Goal: Task Accomplishment & Management: Manage account settings

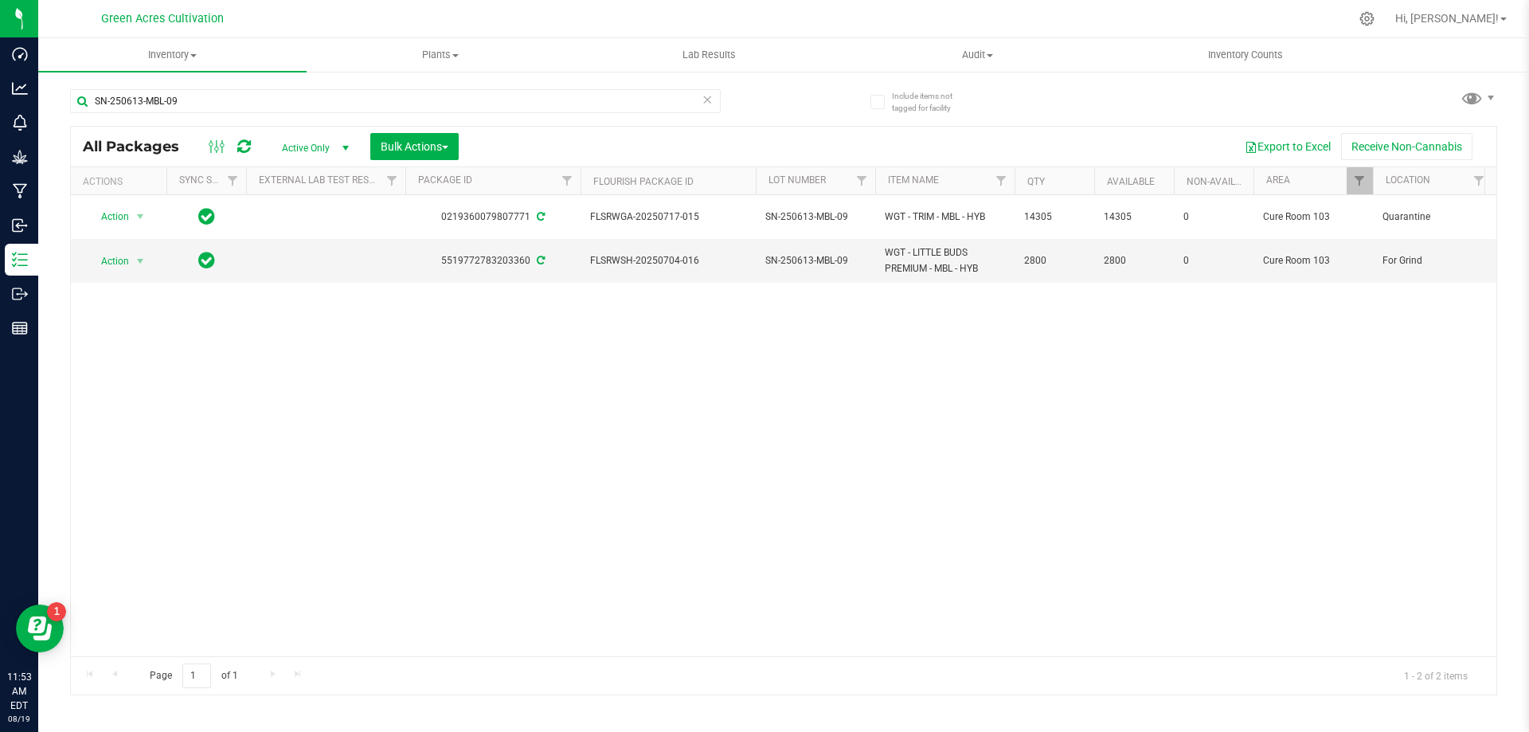
scroll to position [0, 525]
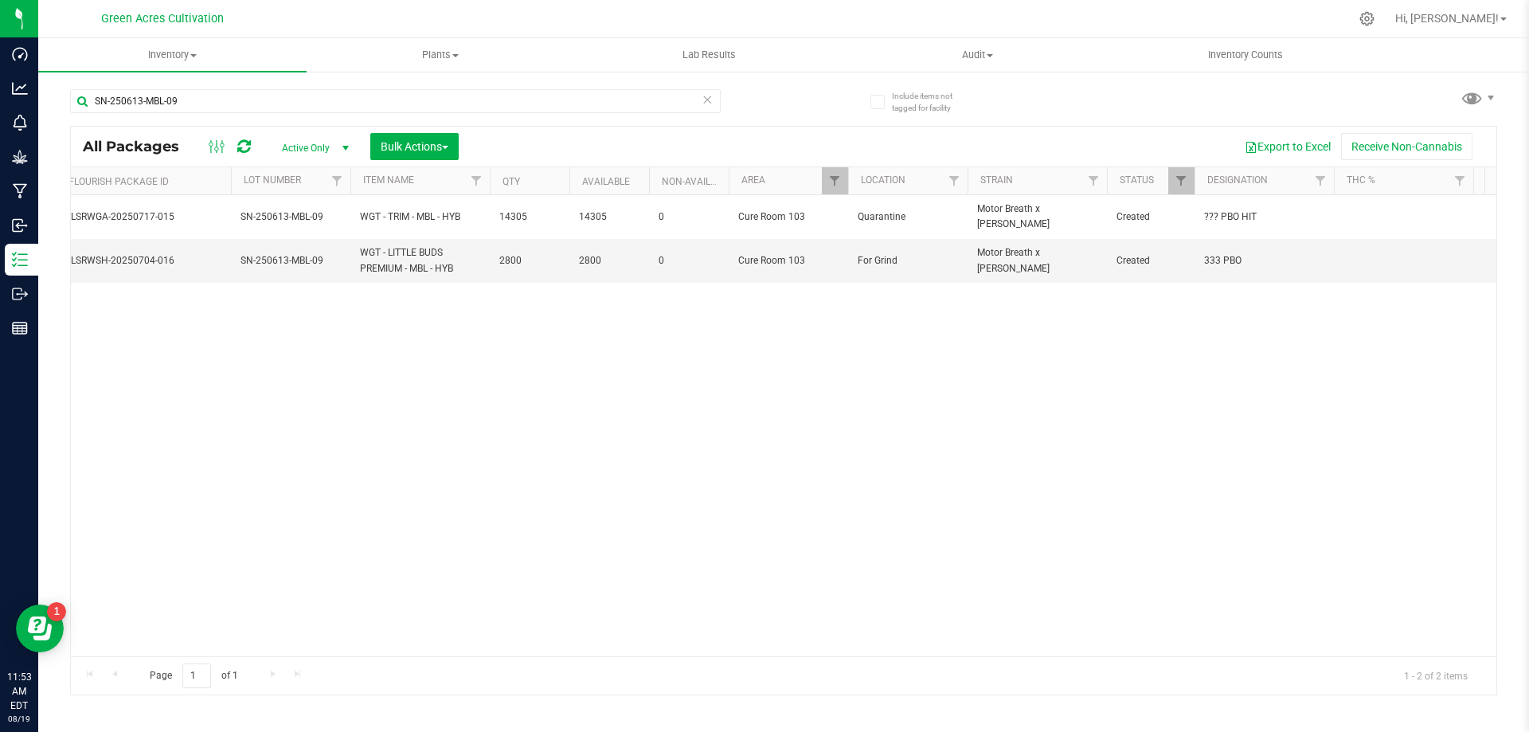
click at [311, 409] on div "Action Action Adjust qty Create package Edit attributes Global inventory Locate…" at bounding box center [783, 425] width 1425 height 461
click at [610, 448] on div "Action Action Adjust qty Create package Edit attributes Global inventory Locate…" at bounding box center [783, 425] width 1425 height 461
click at [345, 102] on input "SN-250613-MBL-09" at bounding box center [395, 101] width 651 height 24
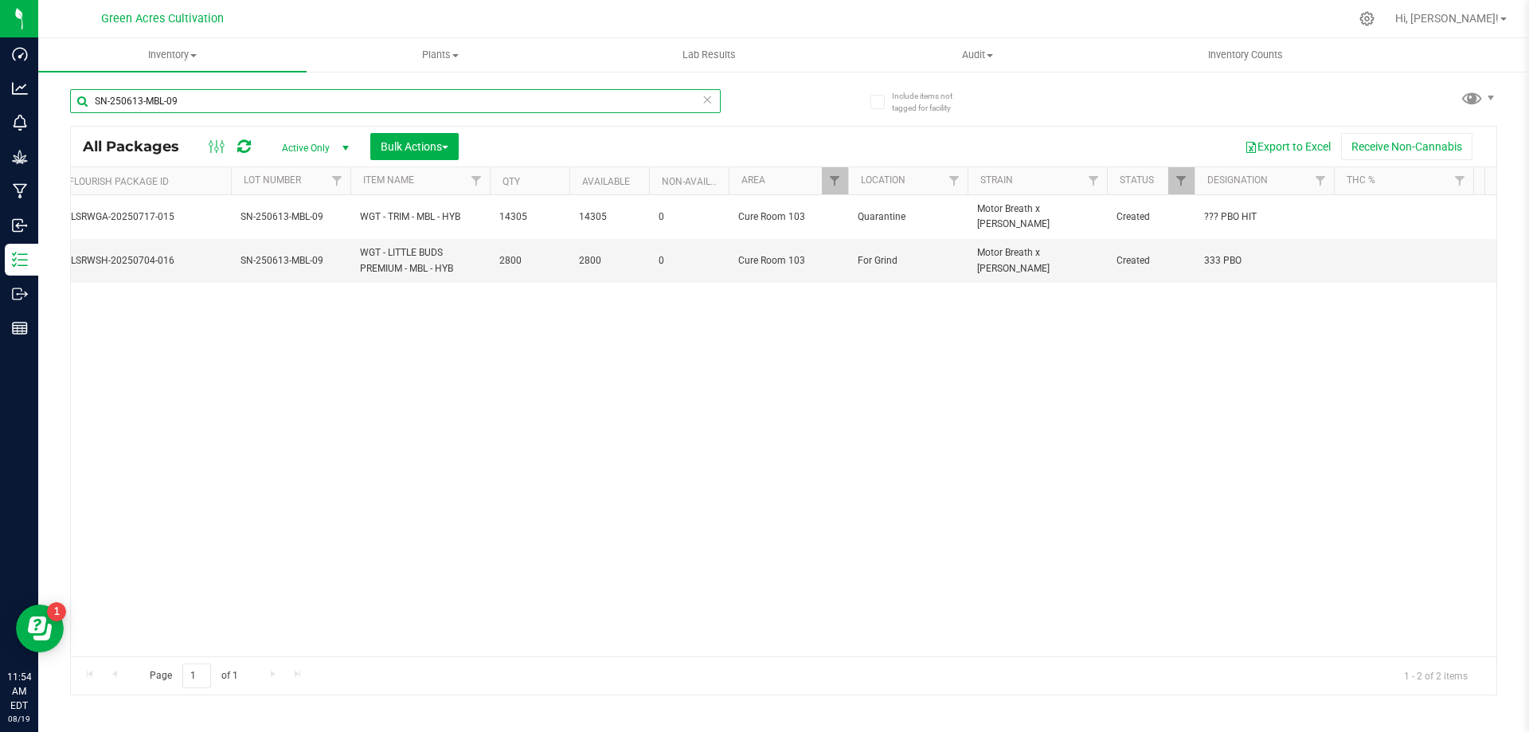
paste input "T19"
type input "SN-250613-T19-09"
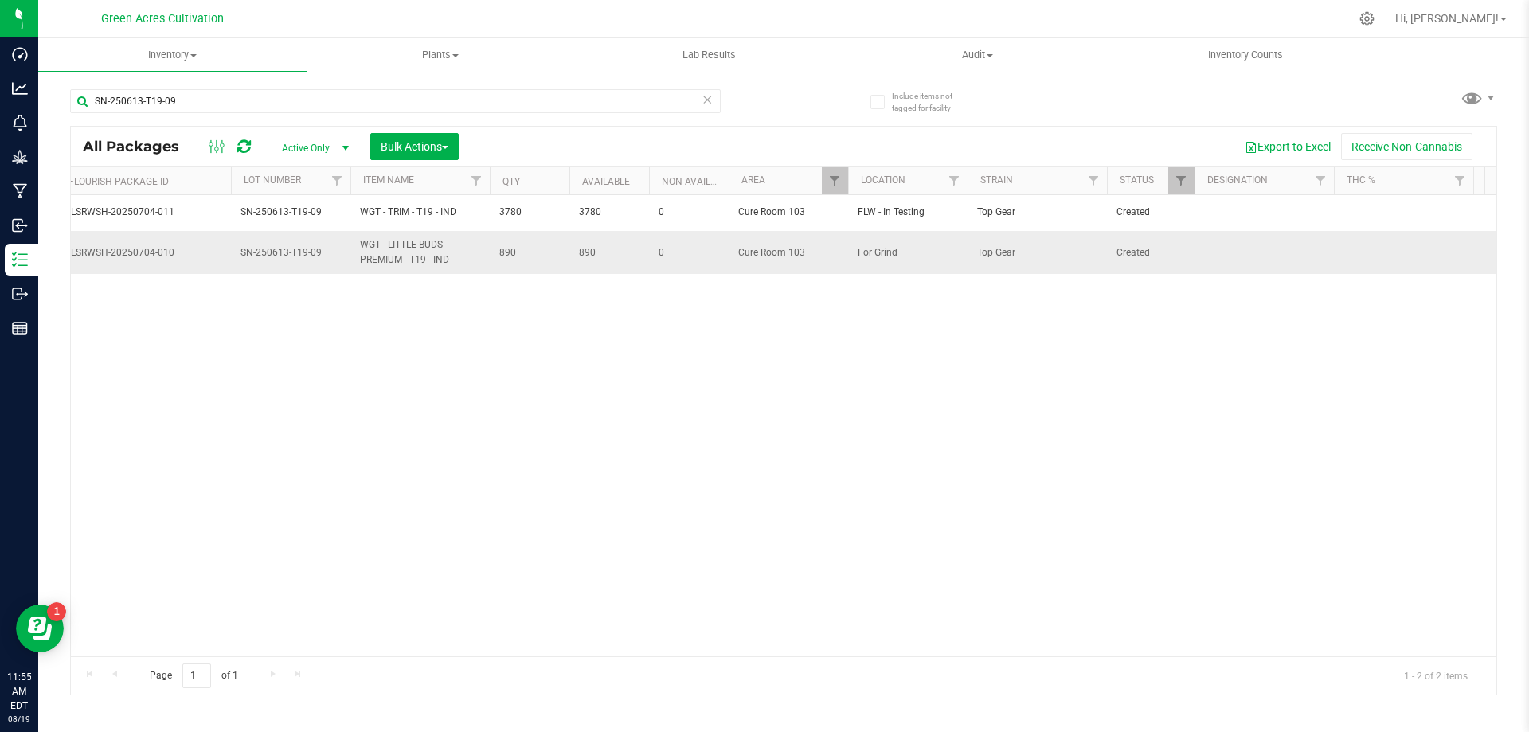
click at [1267, 238] on td at bounding box center [1264, 252] width 139 height 43
type input "5"
type input "280.2 PBO"
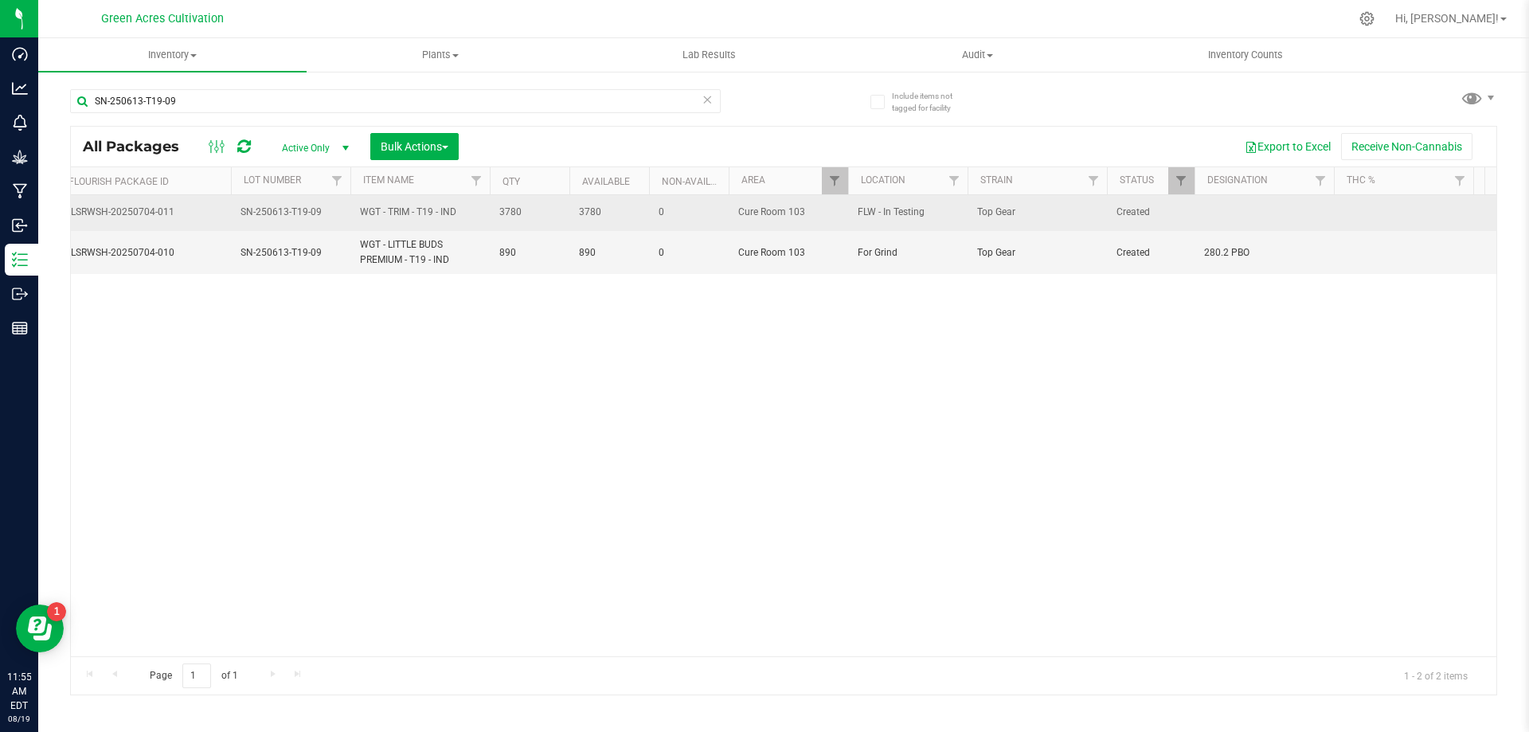
click at [1227, 203] on td at bounding box center [1264, 213] width 139 height 36
type input "??? PBO HIT"
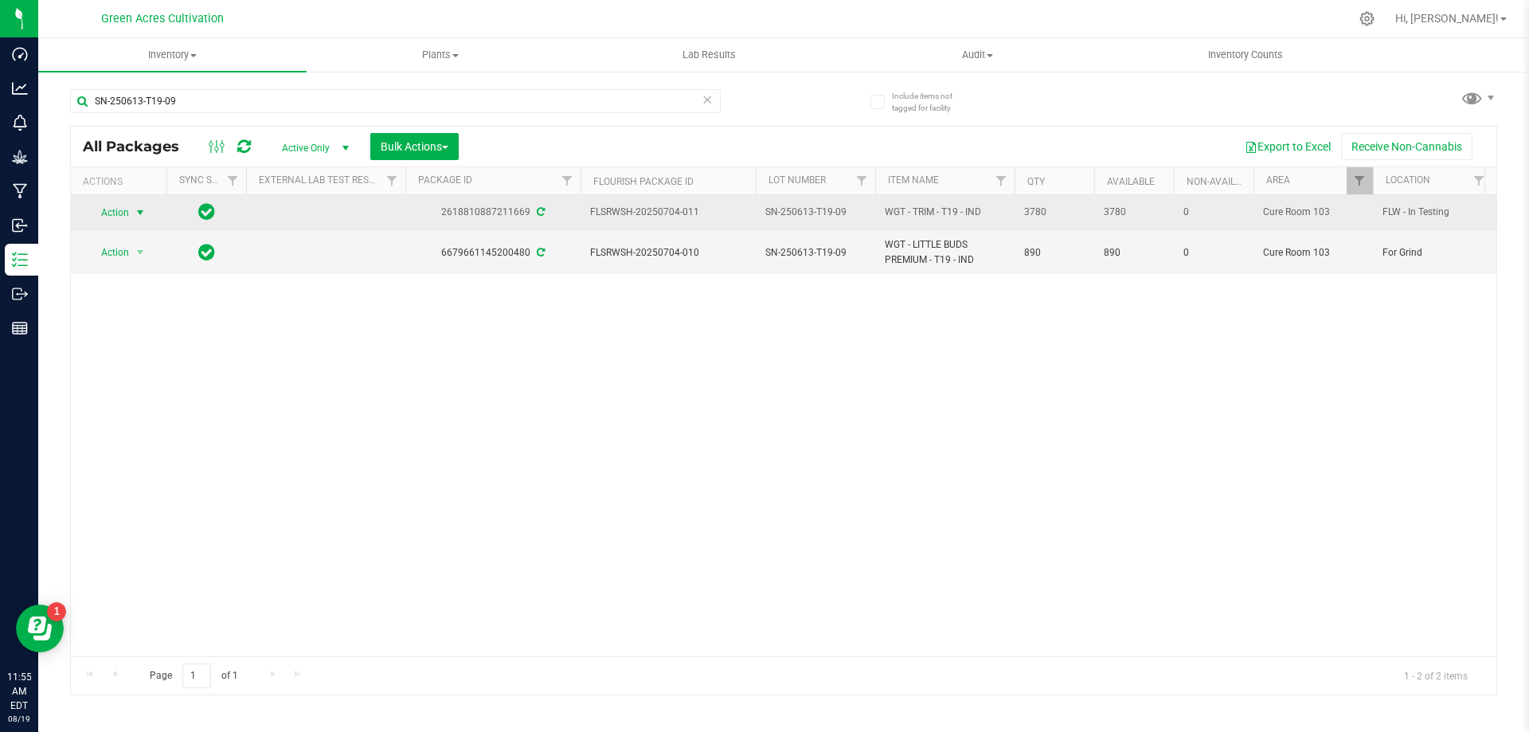
click at [134, 224] on span "select" at bounding box center [141, 212] width 20 height 22
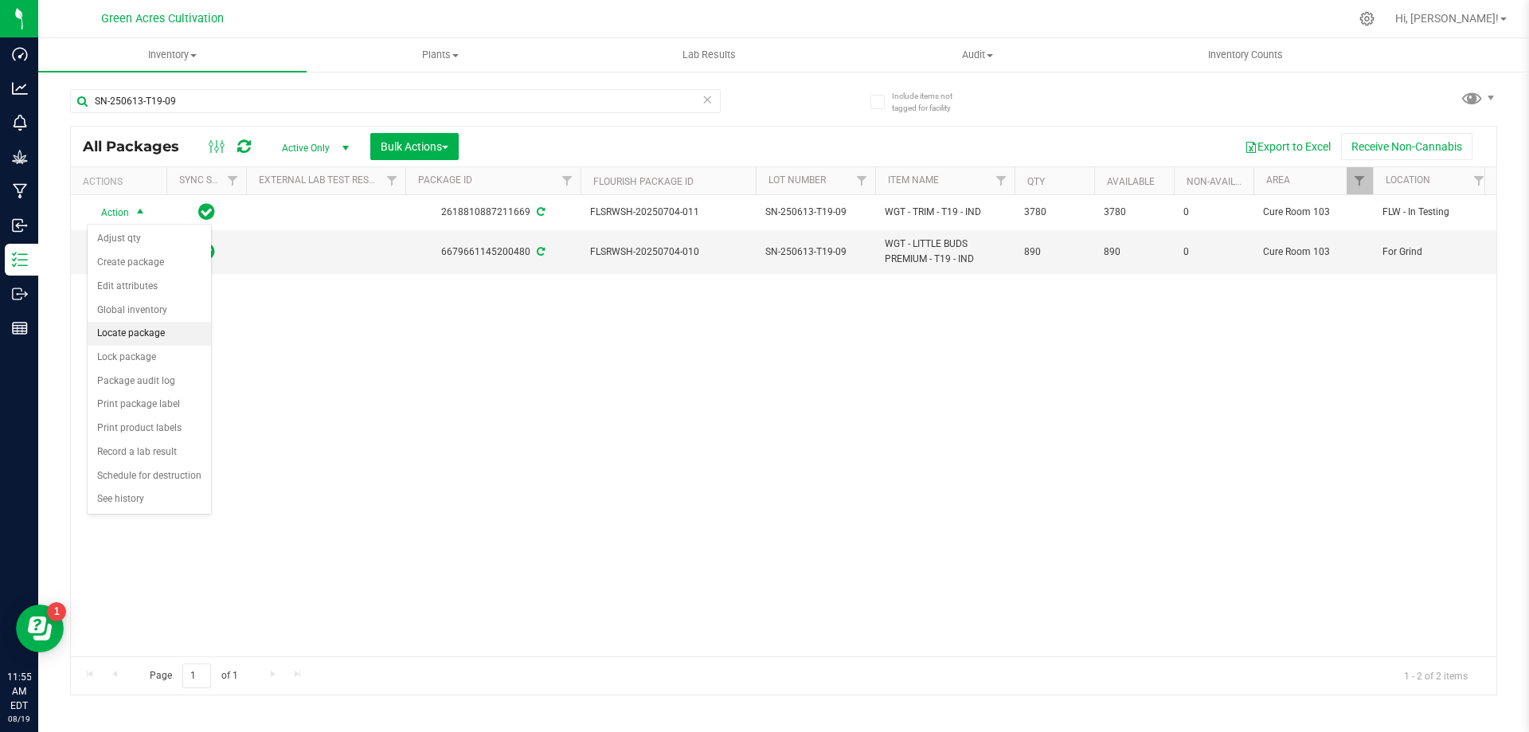
click at [184, 339] on li "Locate package" at bounding box center [149, 334] width 123 height 24
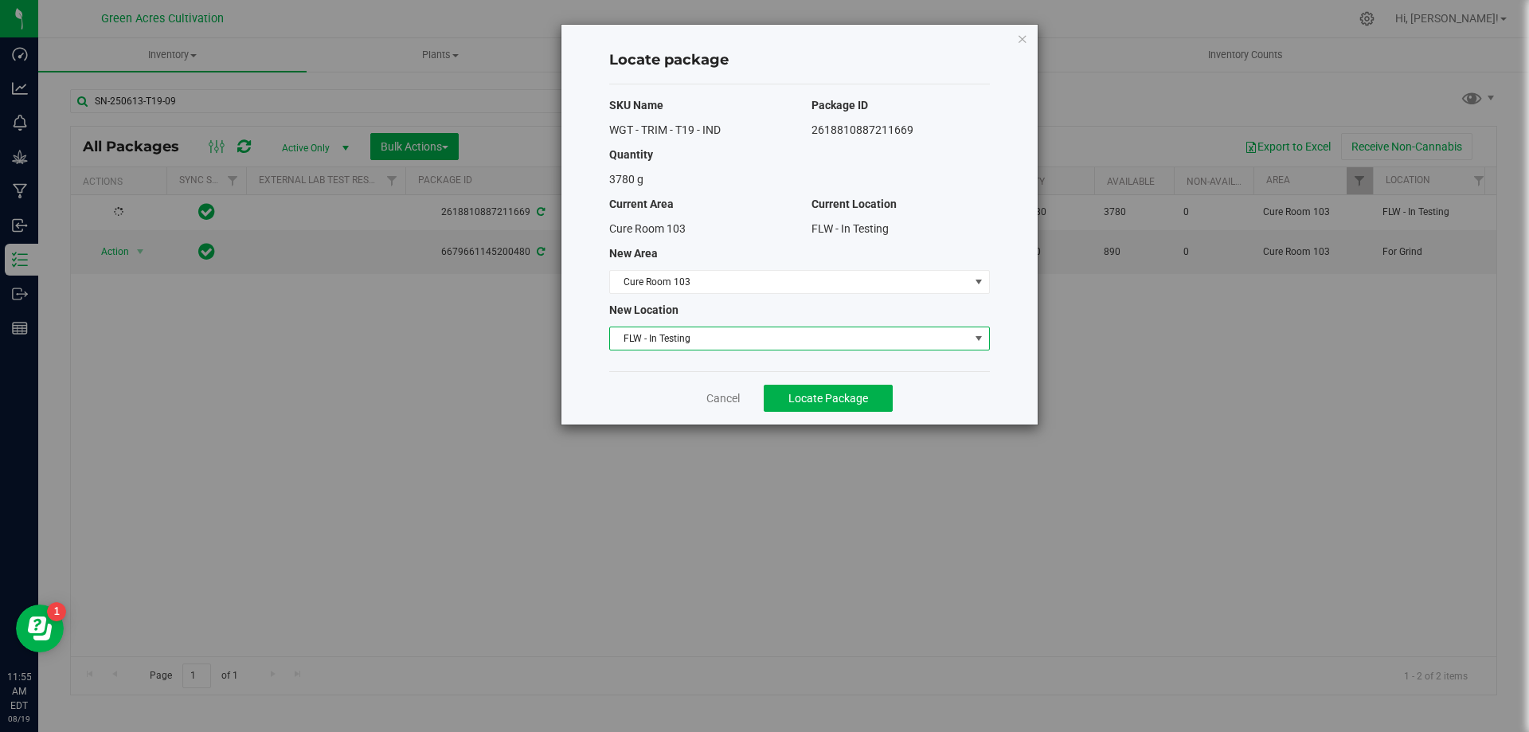
click at [772, 337] on span "FLW - In Testing" at bounding box center [789, 338] width 359 height 22
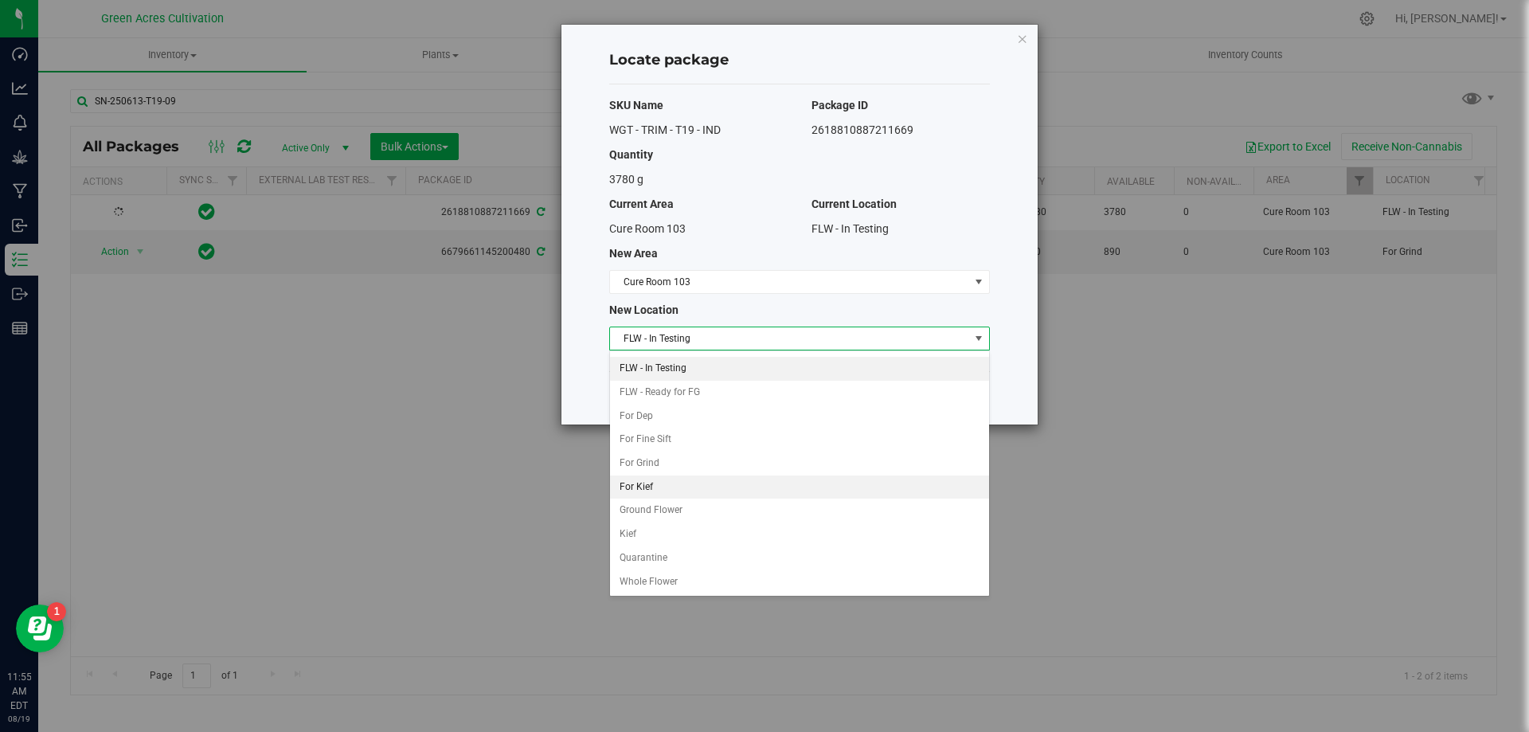
scroll to position [163, 0]
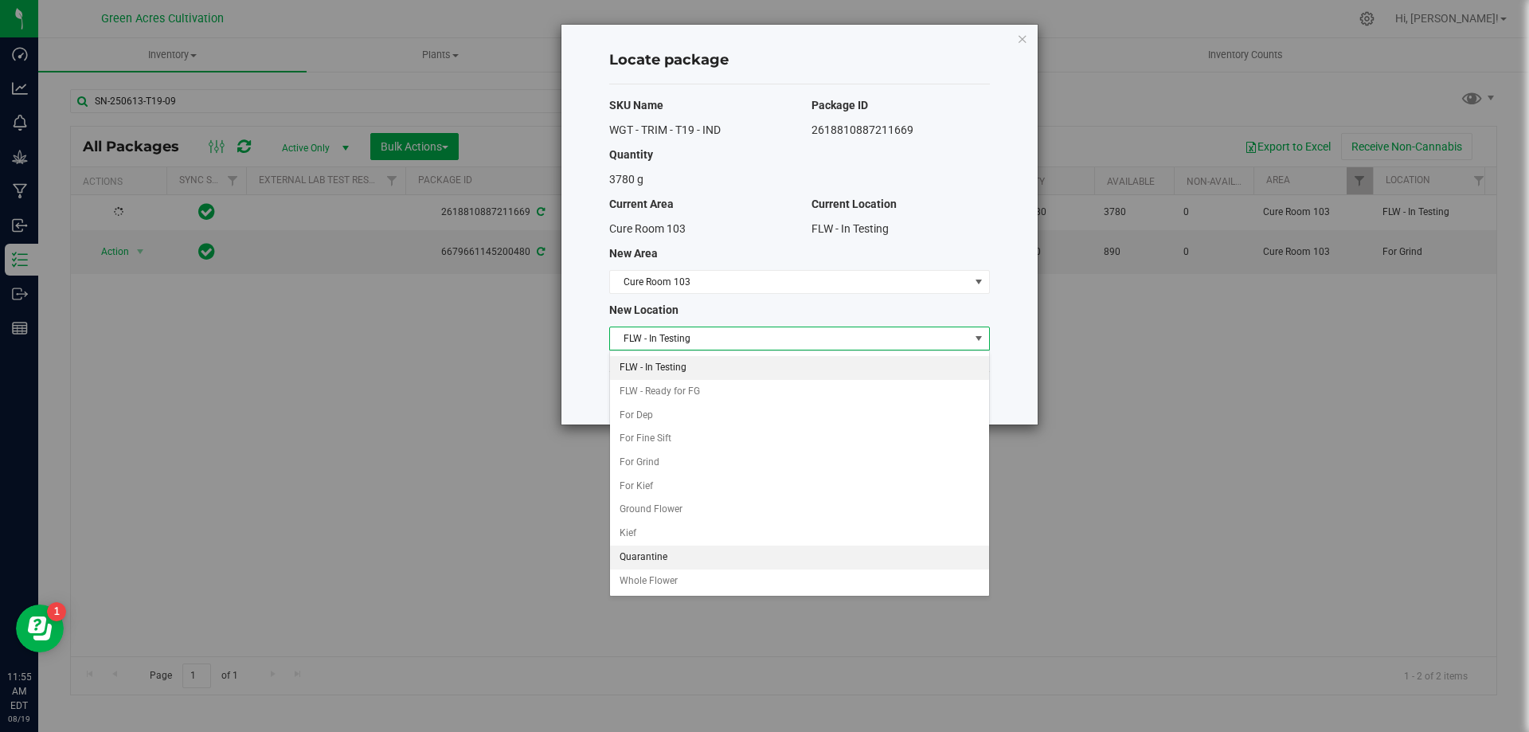
click at [660, 553] on li "Quarantine" at bounding box center [799, 558] width 379 height 24
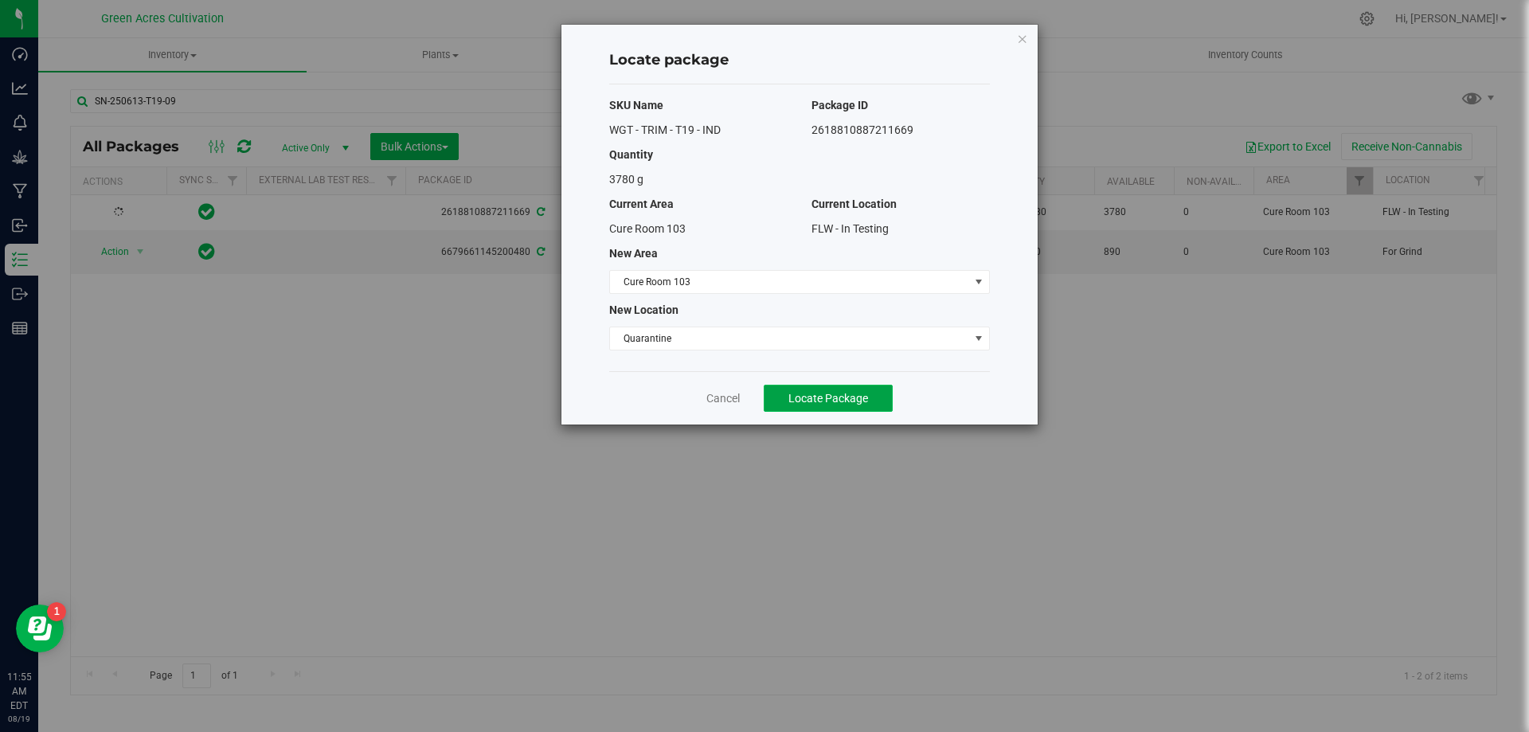
click at [883, 389] on button "Locate Package" at bounding box center [828, 398] width 129 height 27
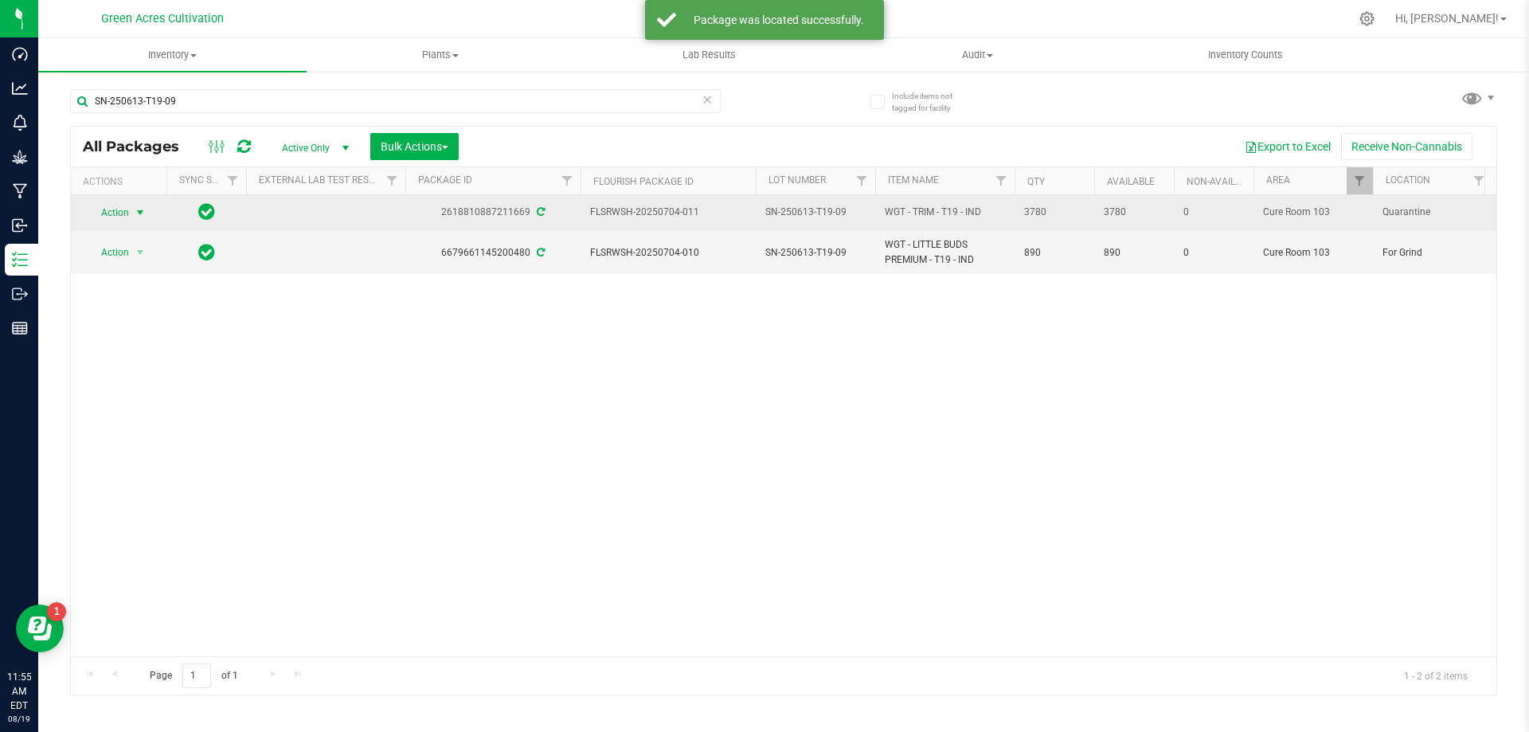
click at [97, 216] on span "Action" at bounding box center [108, 212] width 43 height 22
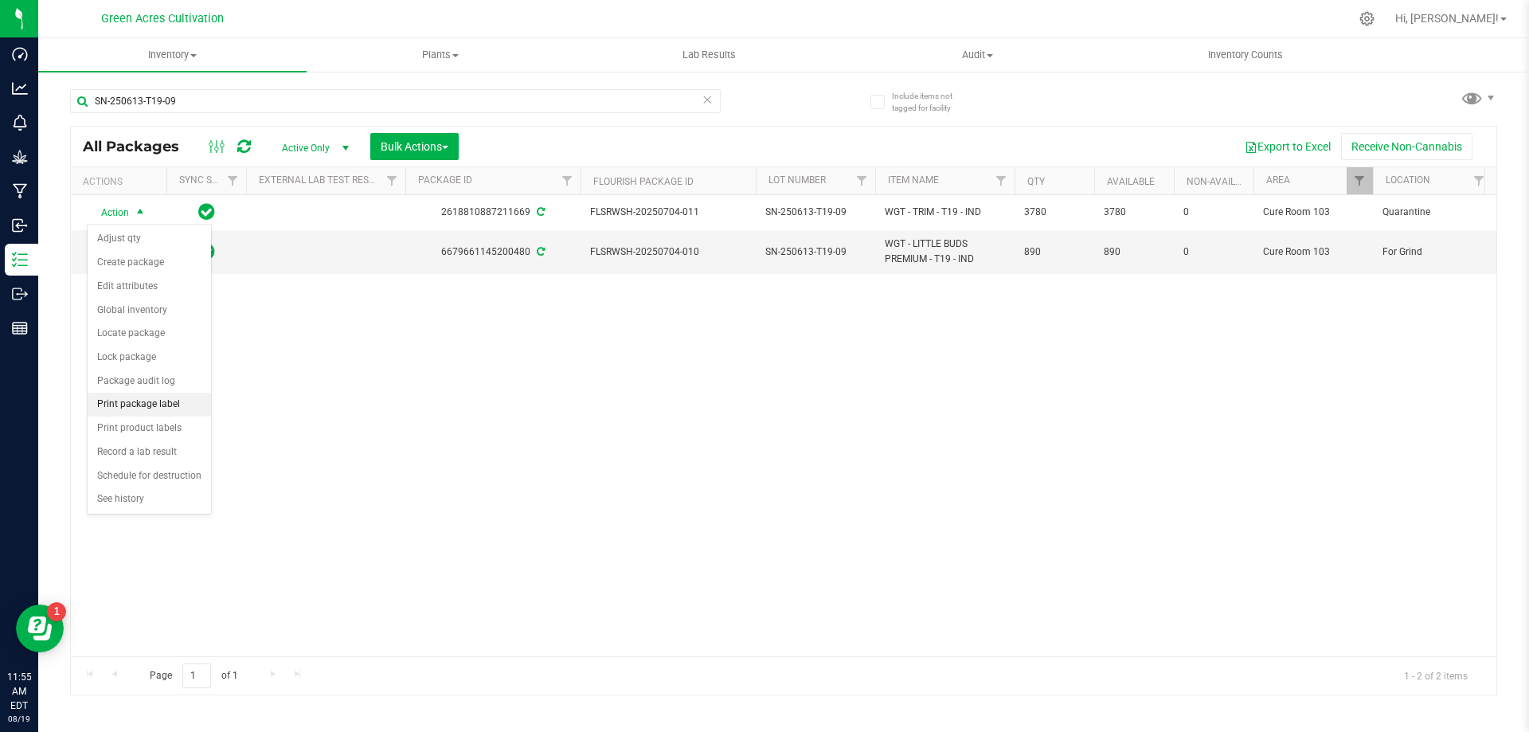
click at [173, 405] on li "Print package label" at bounding box center [149, 405] width 123 height 24
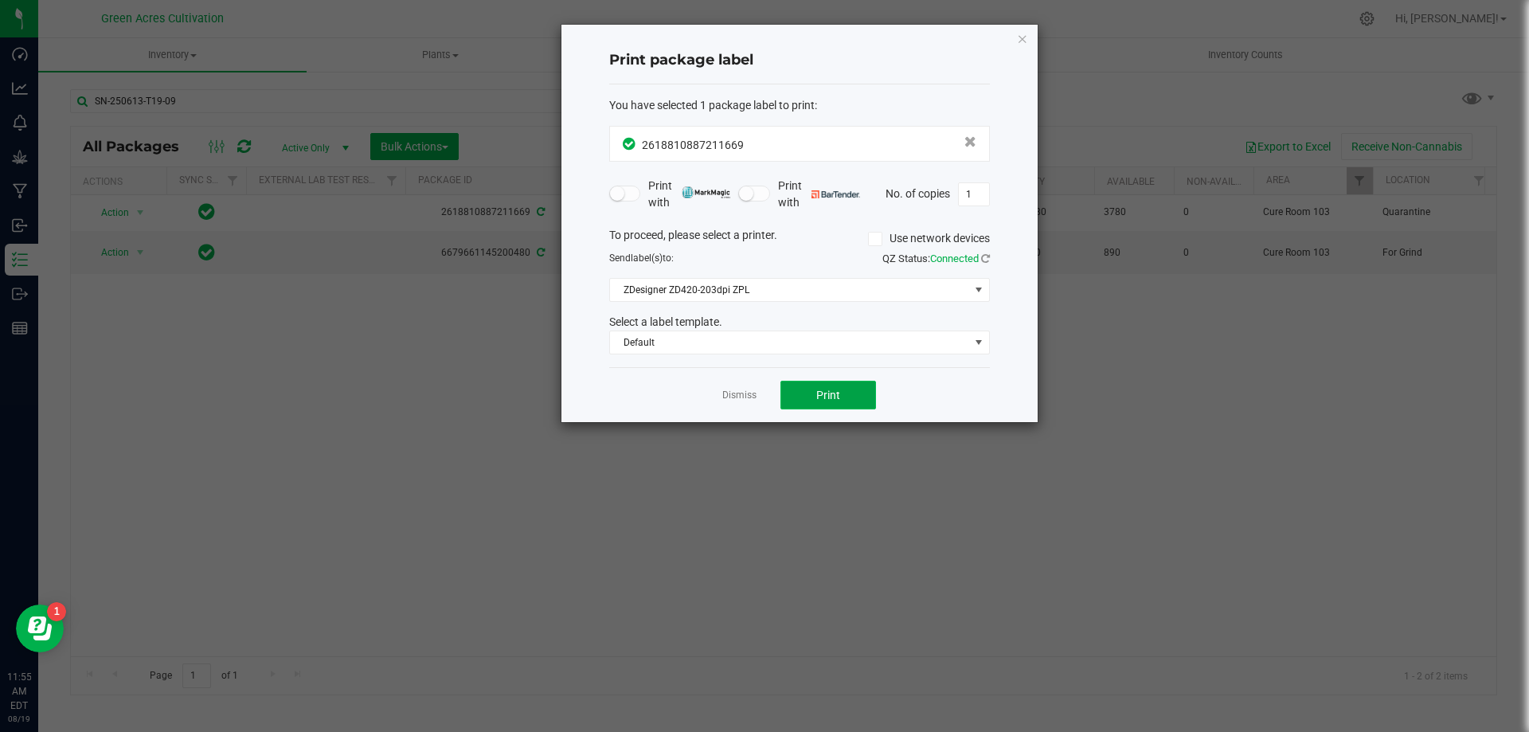
click at [840, 383] on button "Print" at bounding box center [828, 395] width 96 height 29
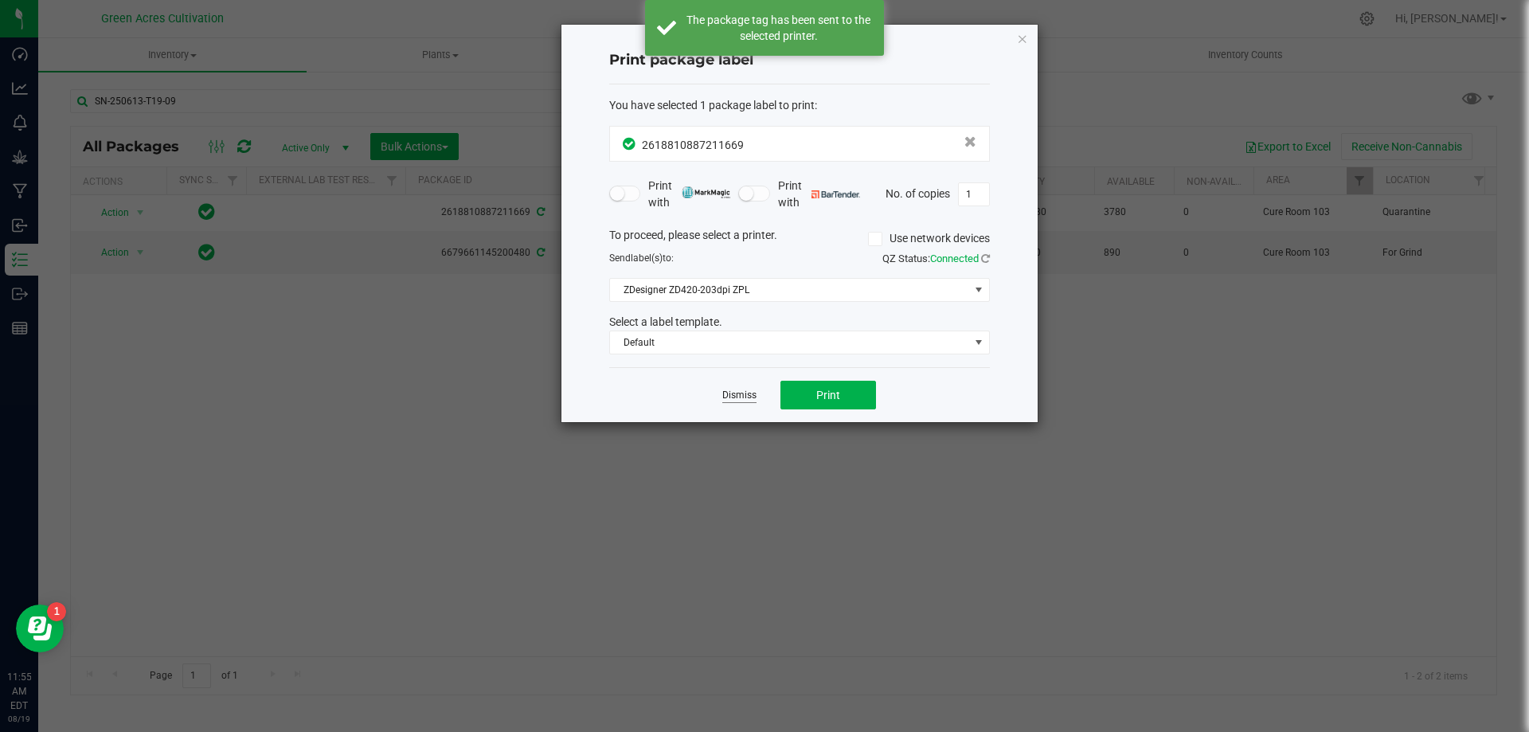
click at [746, 392] on link "Dismiss" at bounding box center [739, 396] width 34 height 14
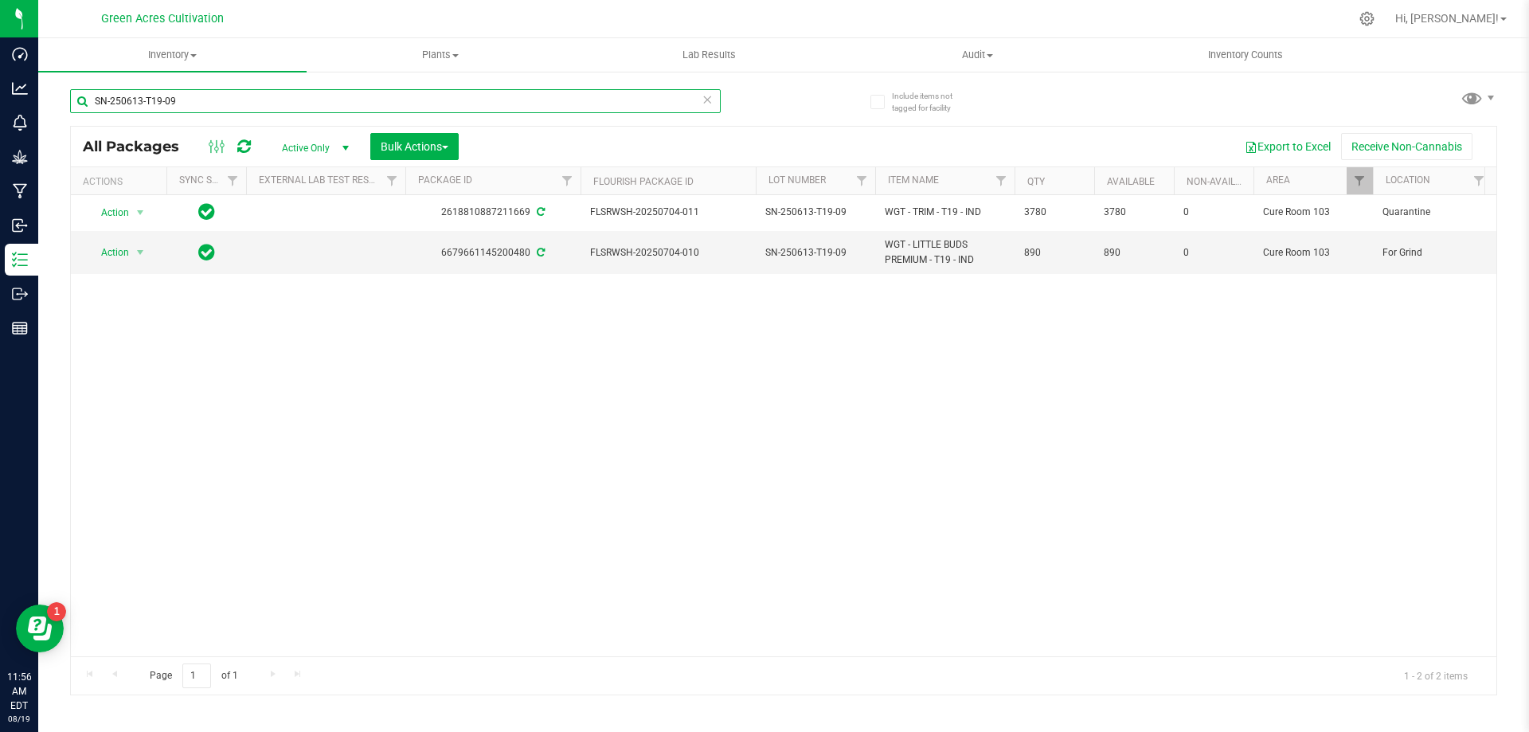
click at [342, 106] on input "SN-250613-T19-09" at bounding box center [395, 101] width 651 height 24
paste input "BCT"
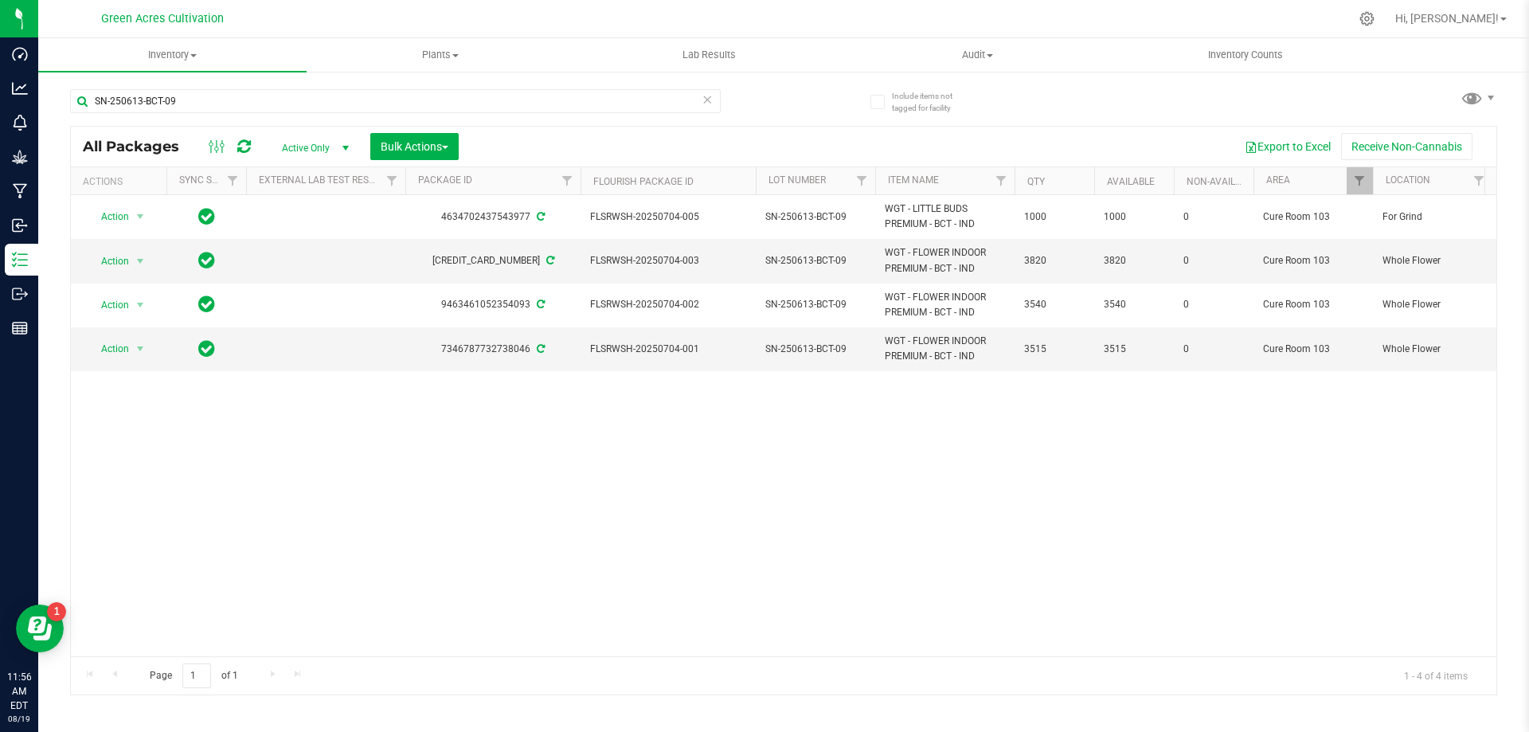
click at [396, 119] on div "SN-250613-BCT-09" at bounding box center [395, 107] width 651 height 37
click at [387, 106] on input "SN-250613-BCT-09" at bounding box center [395, 101] width 651 height 24
paste input "JCW"
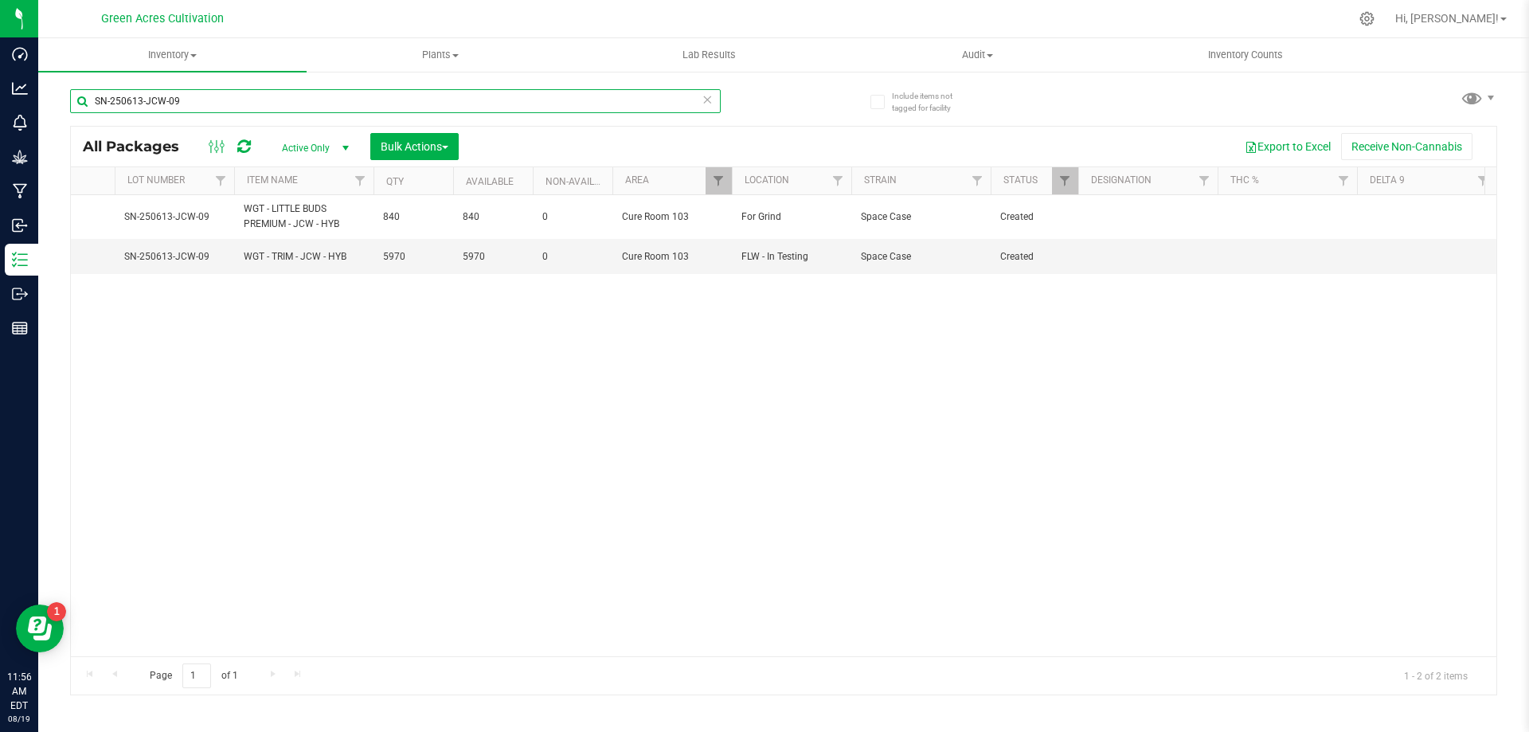
type input "SN-250613-JCW-09"
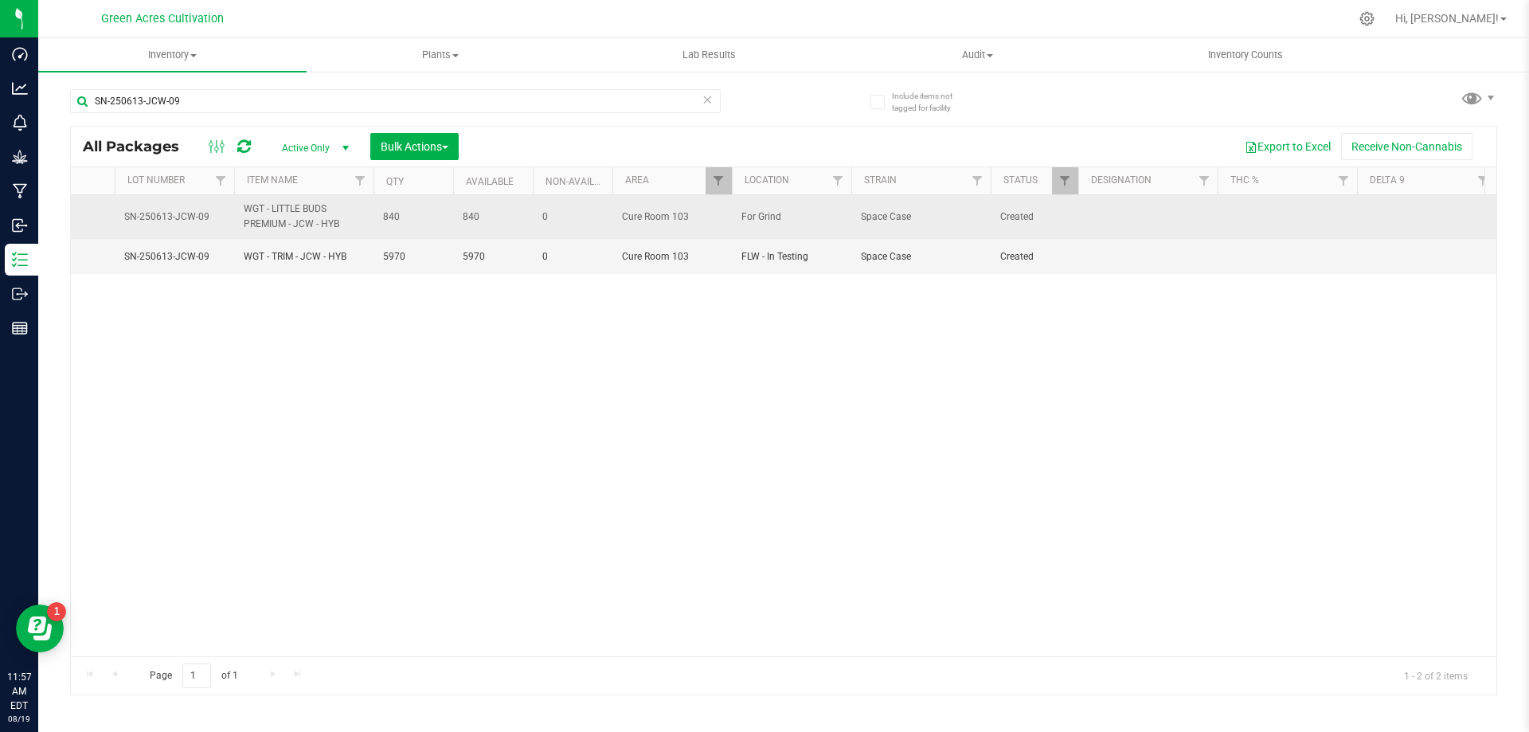
click at [1160, 225] on td at bounding box center [1147, 217] width 139 height 44
type input "339 PBO"
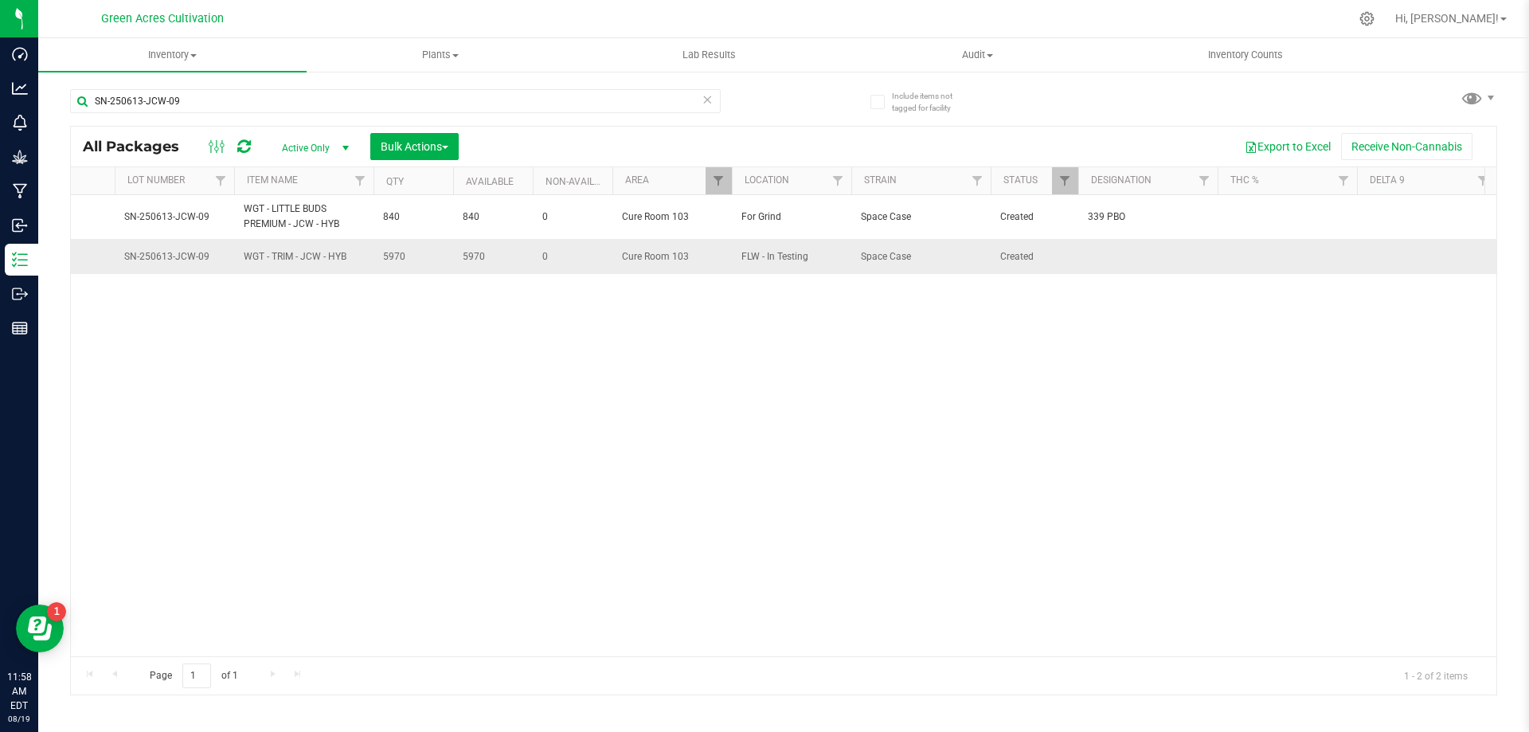
click at [1150, 258] on td at bounding box center [1147, 256] width 139 height 35
type input "??? PBO HIT"
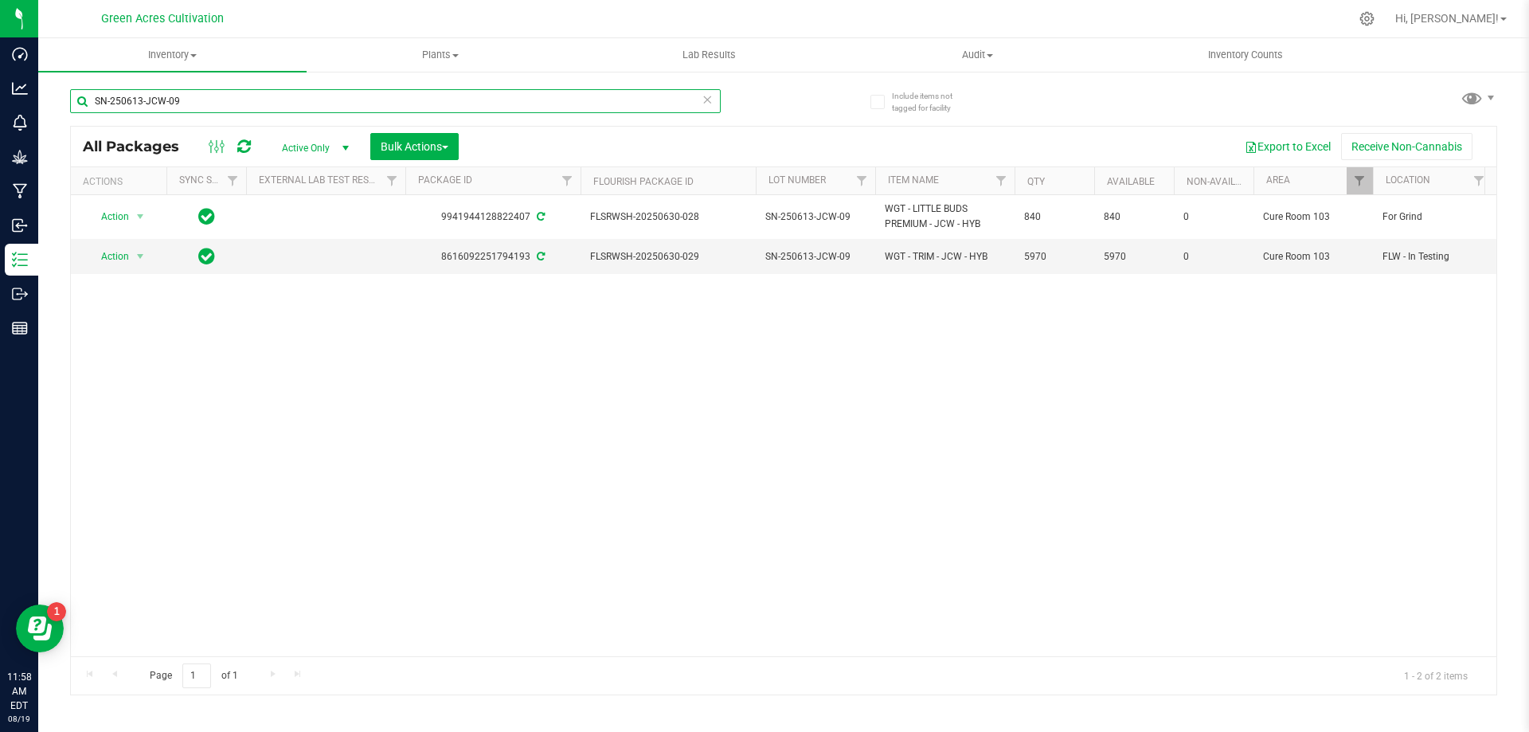
click at [456, 97] on input "SN-250613-JCW-09" at bounding box center [395, 101] width 651 height 24
paste input "G41"
type input "SN-250613-G41-09"
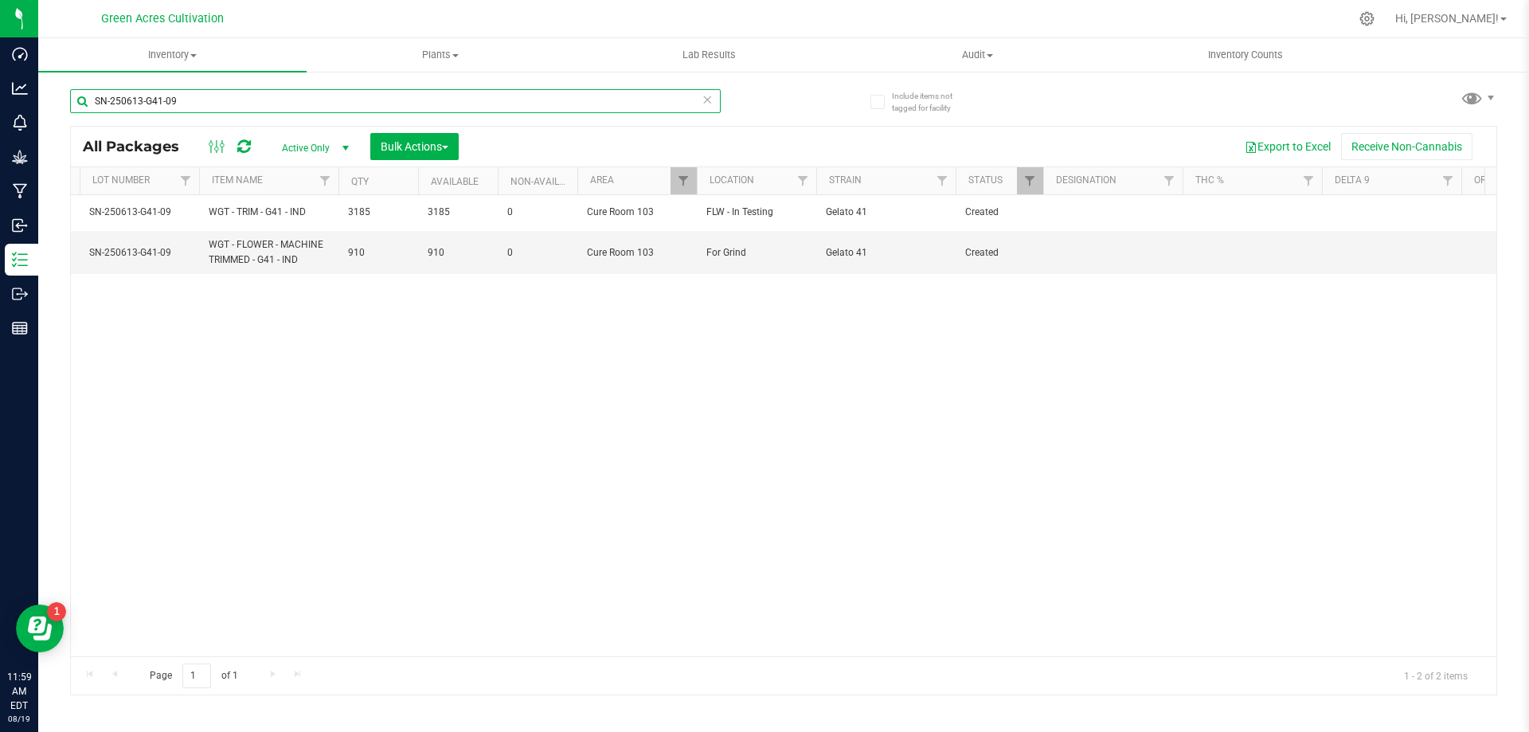
scroll to position [0, 678]
click at [1083, 243] on td at bounding box center [1111, 252] width 139 height 43
type input "247.8 PBO"
click at [720, 401] on div "Action Action Adjust qty Create package Edit attributes Global inventory Locate…" at bounding box center [783, 425] width 1425 height 461
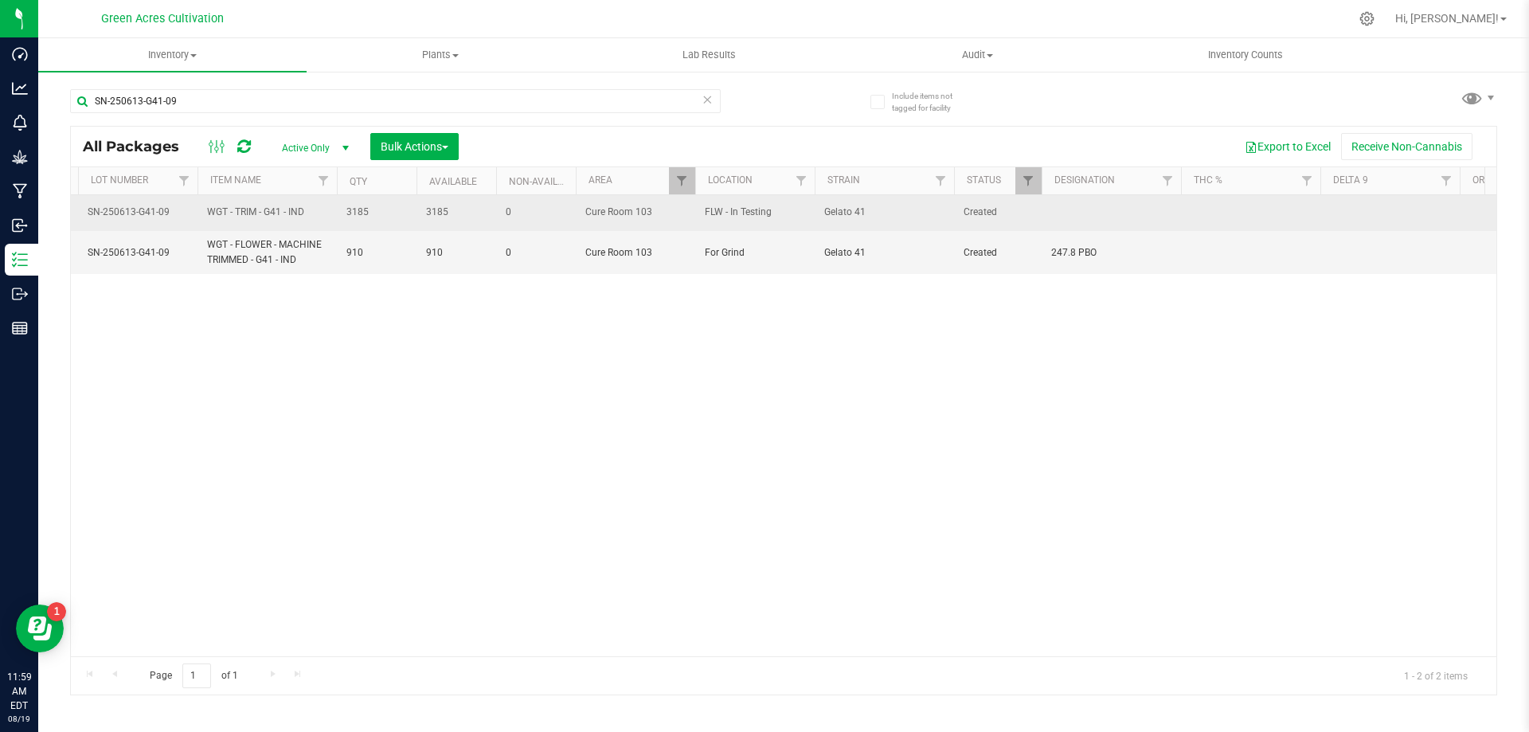
click at [1093, 205] on td at bounding box center [1111, 213] width 139 height 36
type input "??? PBO HIT"
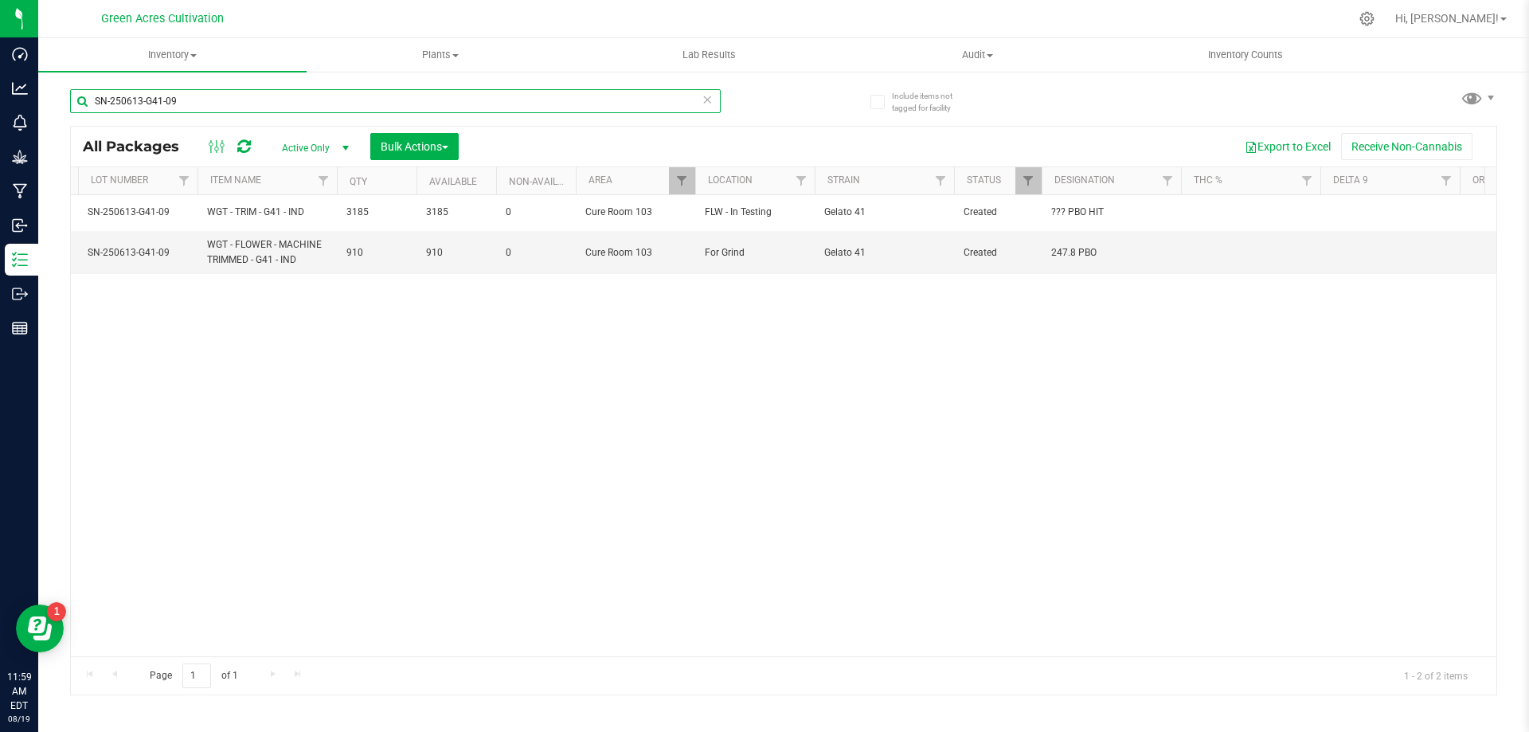
click at [393, 105] on input "SN-250613-G41-09" at bounding box center [395, 101] width 651 height 24
paste input "AGO"
click at [393, 105] on input "SN-250613-G41-09" at bounding box center [395, 101] width 651 height 24
type input "SN-250613-AGO-09"
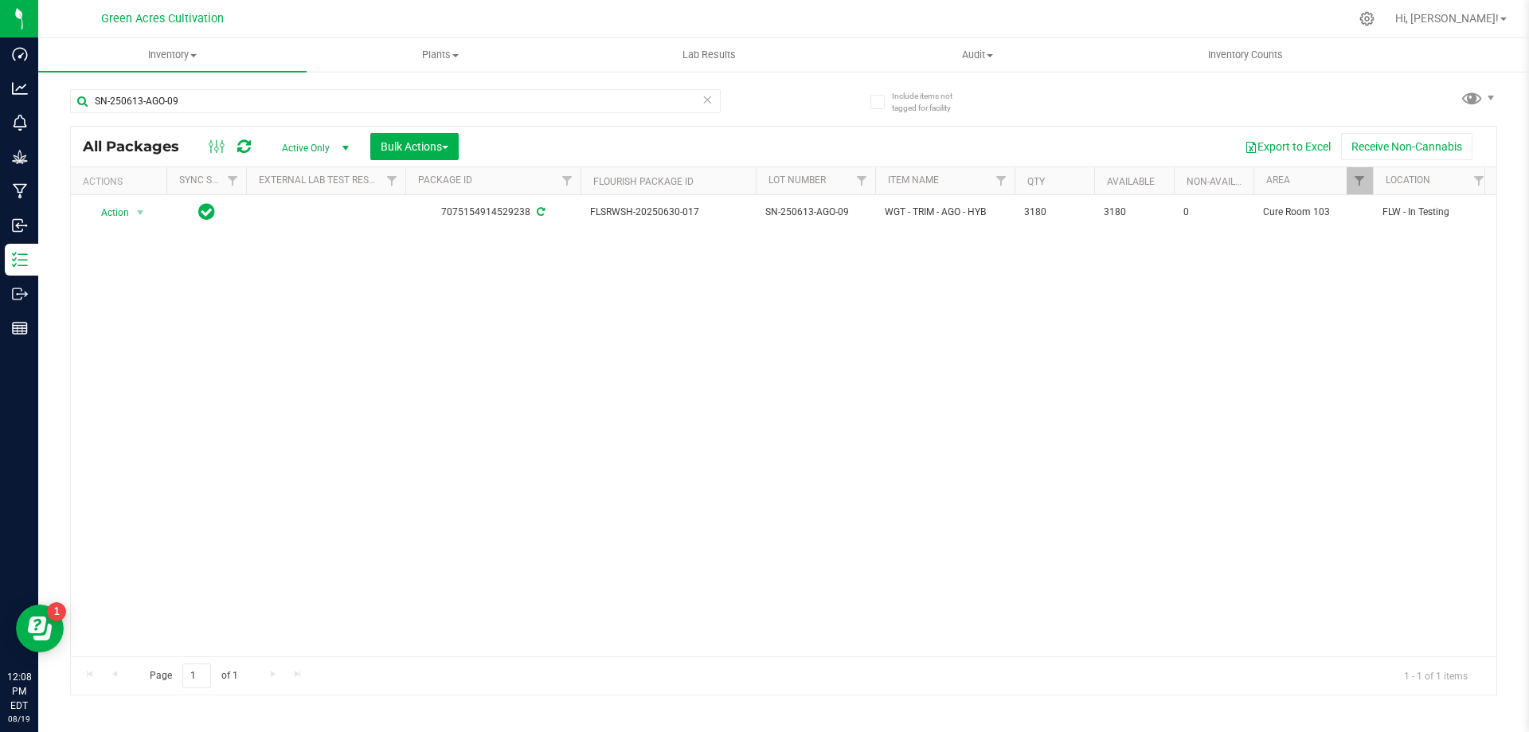
click at [776, 473] on div "Action Action Adjust qty Create package Edit attributes Global inventory Locate…" at bounding box center [783, 425] width 1425 height 461
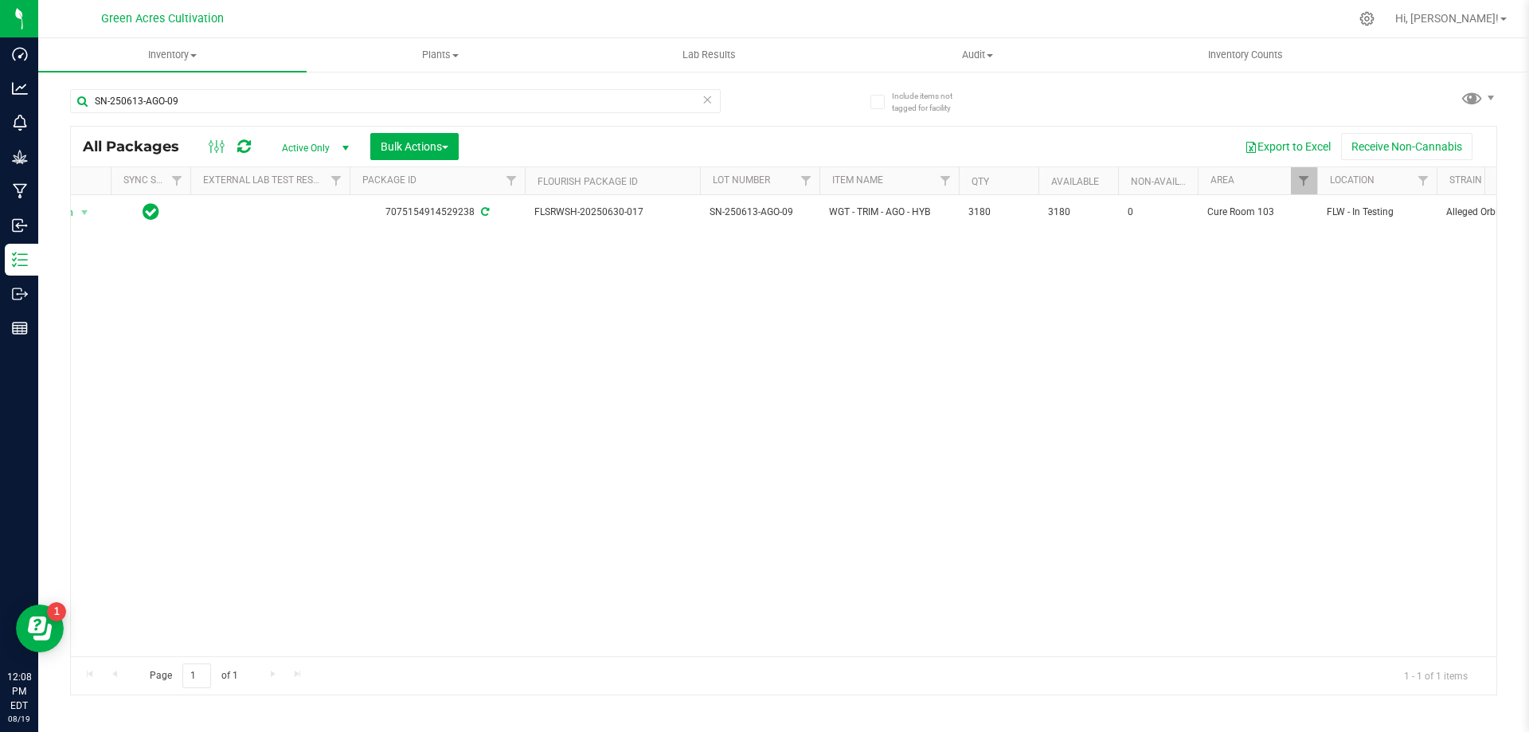
scroll to position [0, 350]
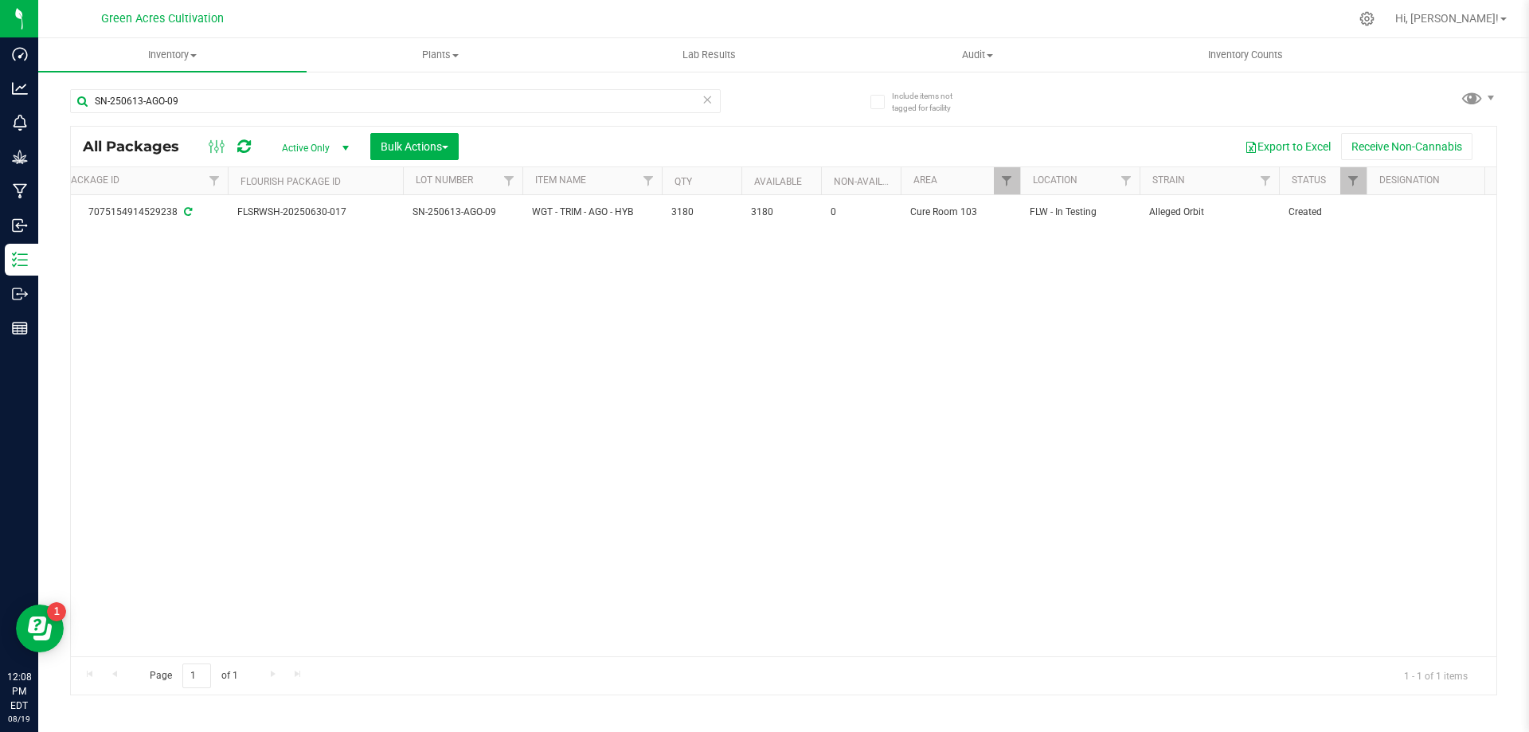
click at [750, 538] on div "Action Action Adjust qty Create package Edit attributes Global inventory Locate…" at bounding box center [783, 425] width 1425 height 461
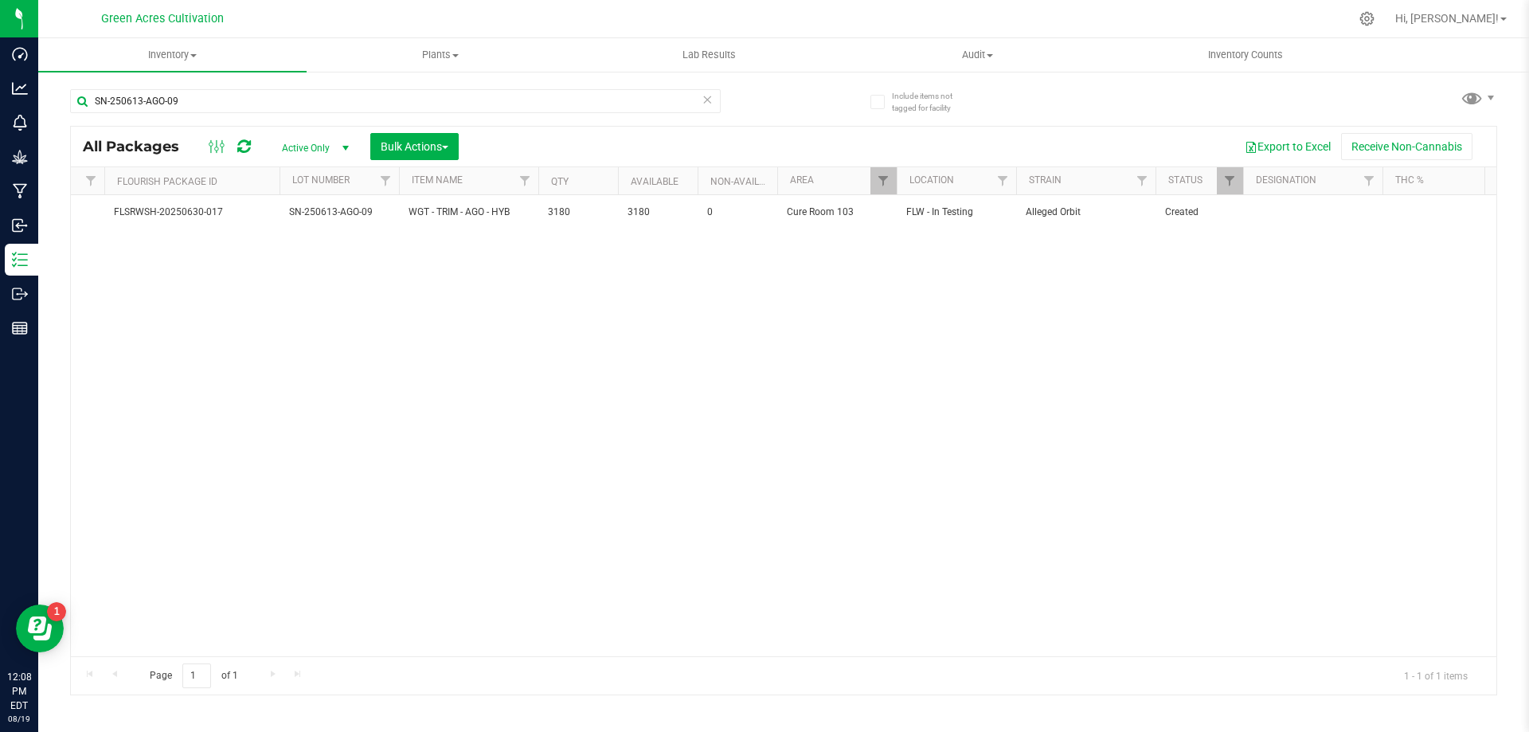
click at [733, 456] on div "Action Action Adjust qty Create package Edit attributes Global inventory Locate…" at bounding box center [783, 425] width 1425 height 461
click at [788, 449] on div "Action Action Adjust qty Create package Edit attributes Global inventory Locate…" at bounding box center [783, 425] width 1425 height 461
click at [786, 452] on div "Action Action Adjust qty Create package Edit attributes Global inventory Locate…" at bounding box center [783, 425] width 1425 height 461
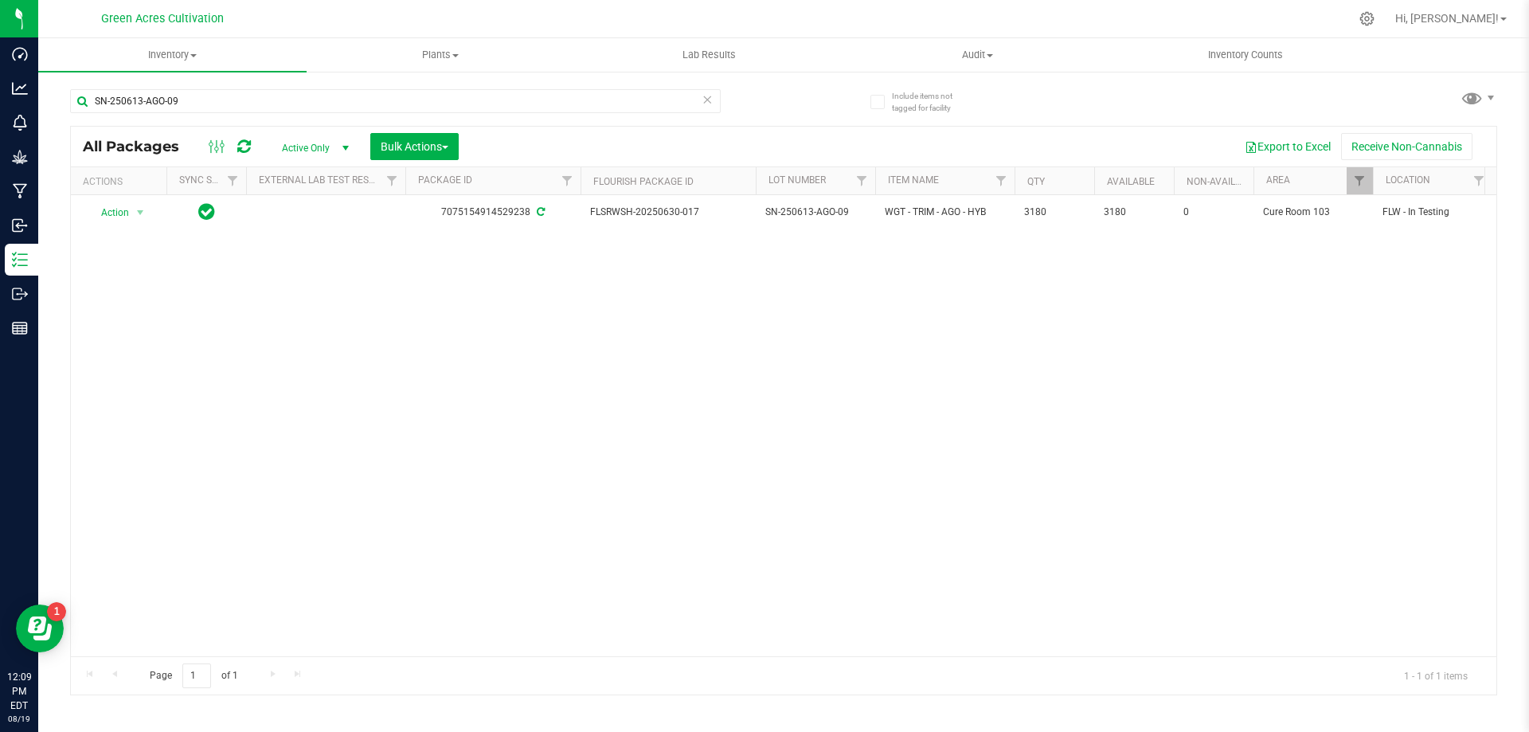
click at [518, 397] on div "Action Action Adjust qty Create package Edit attributes Global inventory Locate…" at bounding box center [783, 425] width 1425 height 461
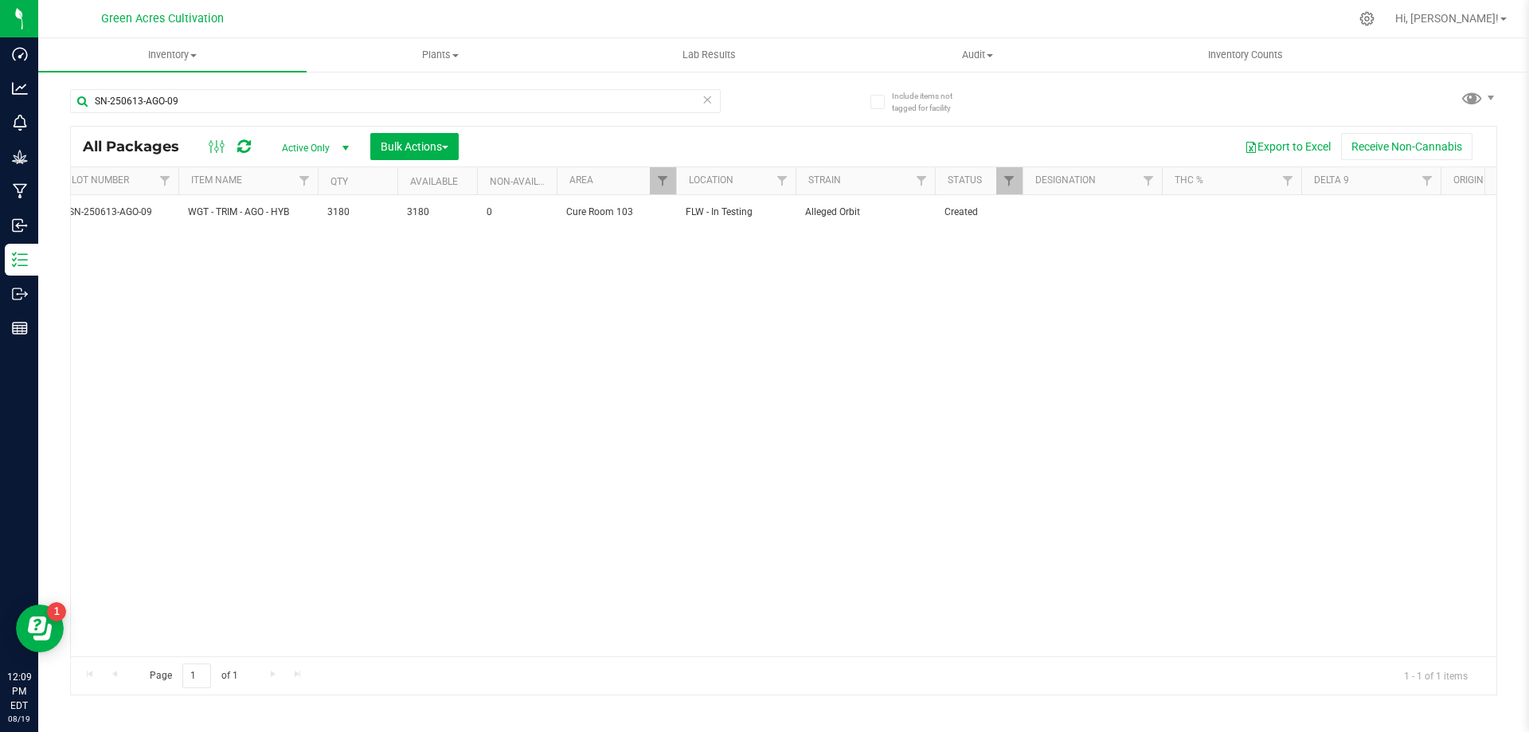
scroll to position [0, 682]
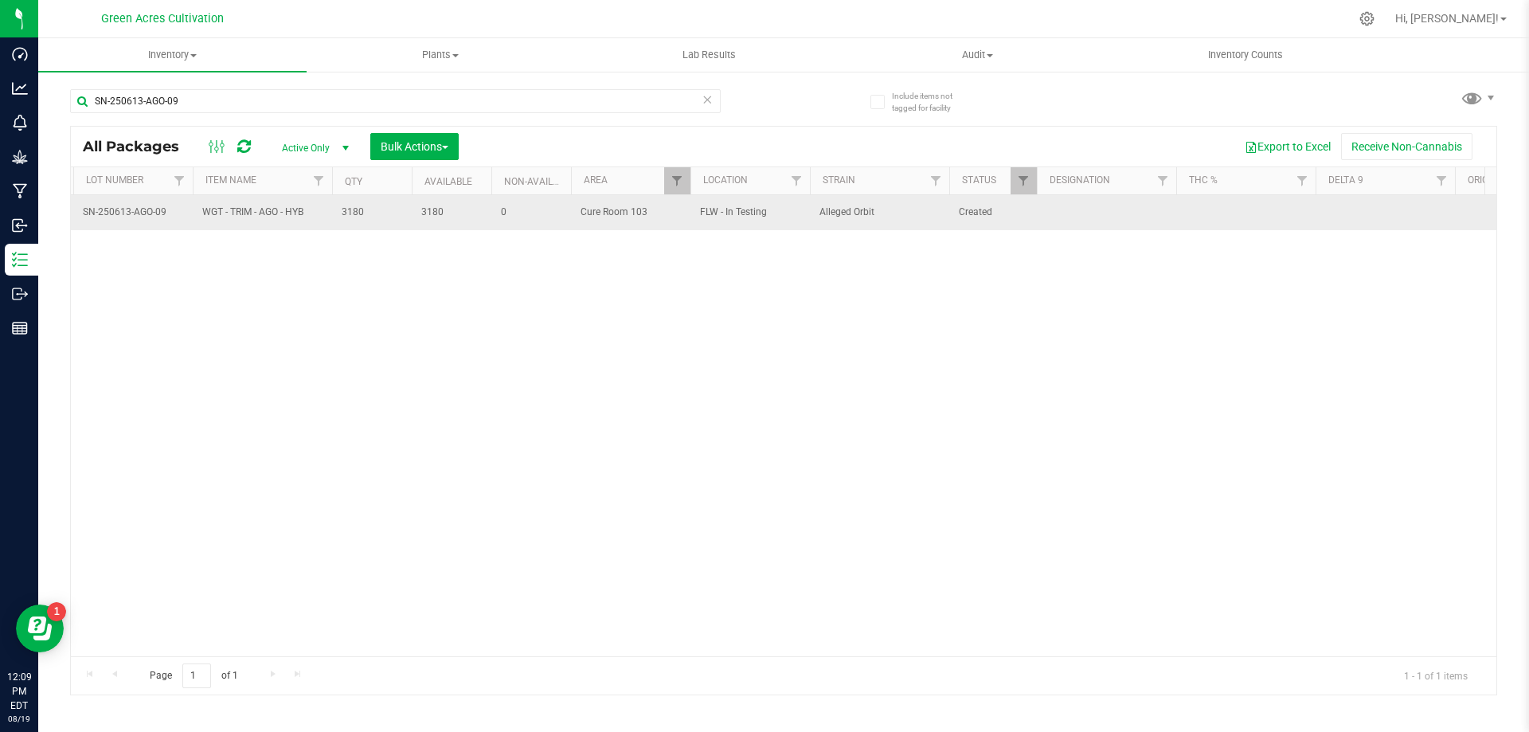
click at [139, 221] on td "SN-250613-AGO-09" at bounding box center [132, 212] width 119 height 35
click at [138, 221] on input "SN-250613-AGO-09" at bounding box center [129, 212] width 114 height 25
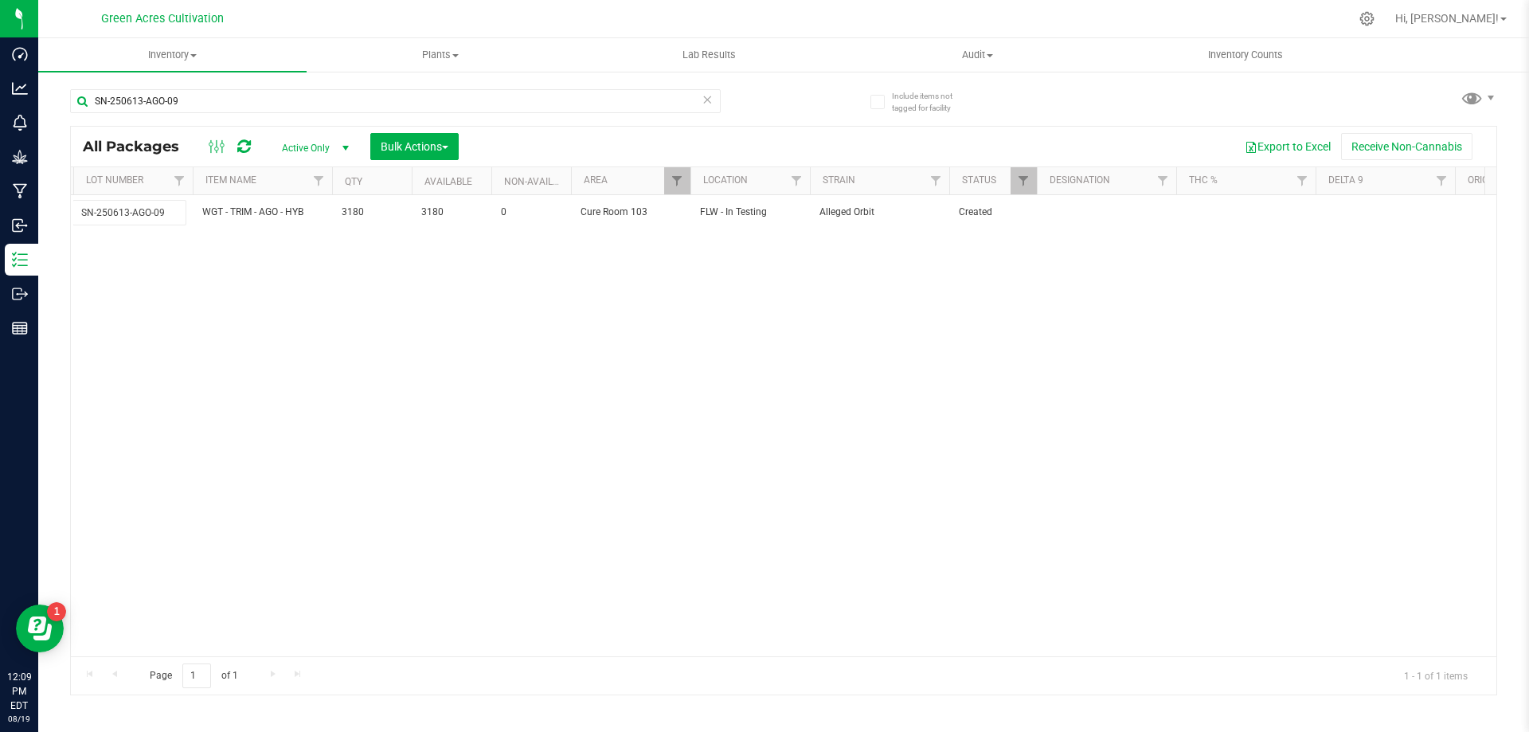
click at [265, 326] on div "Action Action Adjust qty Create package Edit attributes Global inventory Locate…" at bounding box center [783, 425] width 1425 height 461
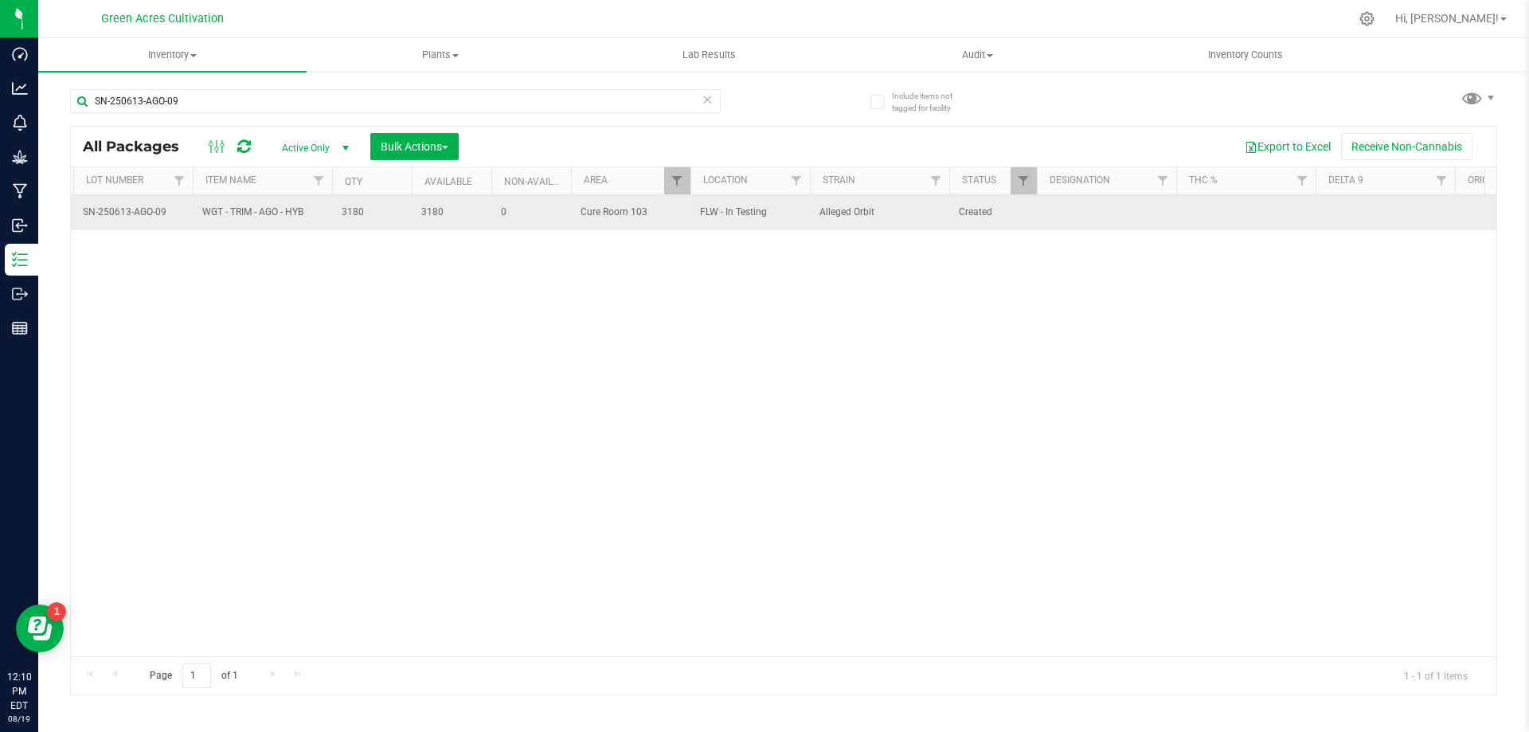
click at [1137, 209] on td at bounding box center [1106, 212] width 139 height 35
type input "??? PBO HIT"
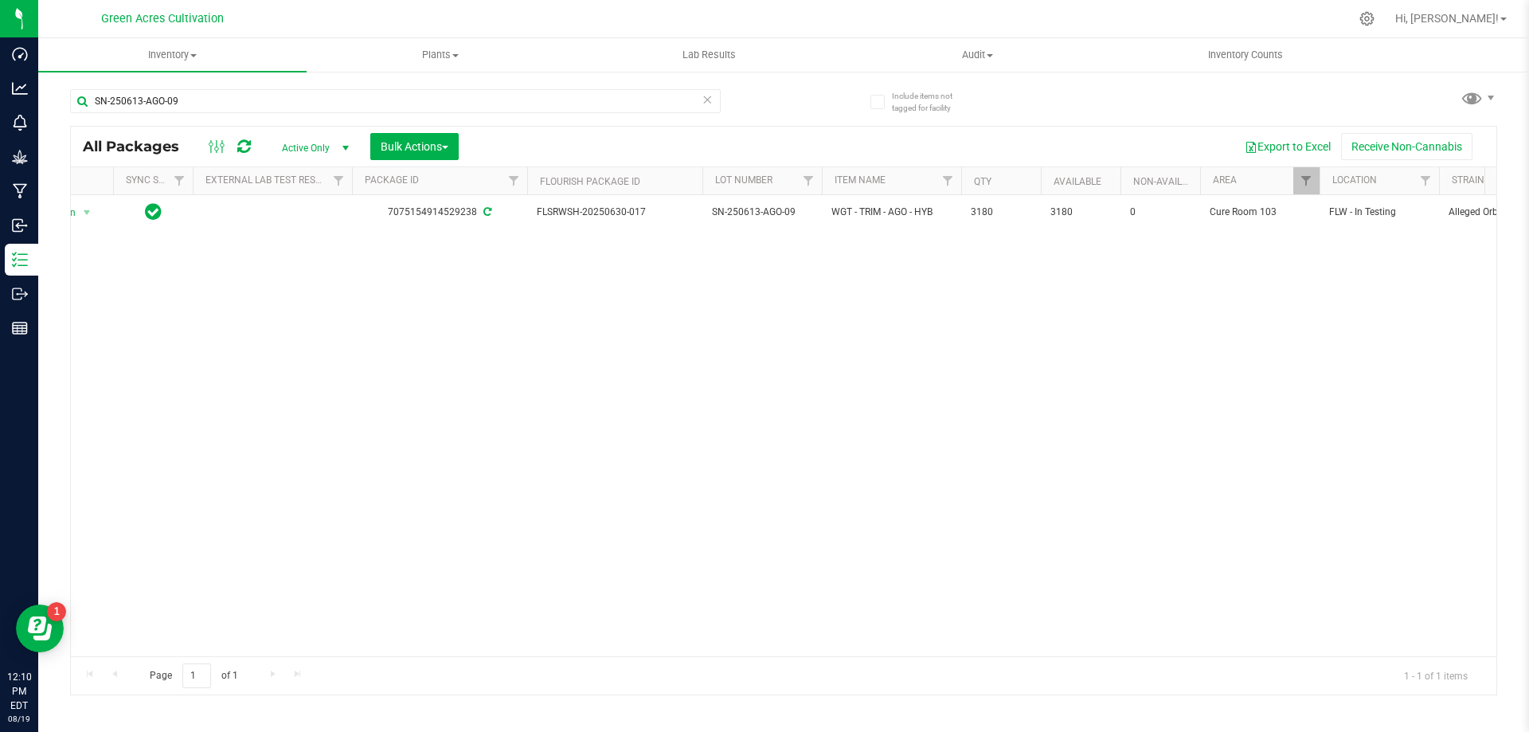
scroll to position [0, 53]
click at [323, 542] on div "Action Action Adjust qty Create package Edit attributes Global inventory Locate…" at bounding box center [783, 425] width 1425 height 461
click at [360, 94] on input "SN-250613-AGO-09" at bounding box center [395, 101] width 651 height 24
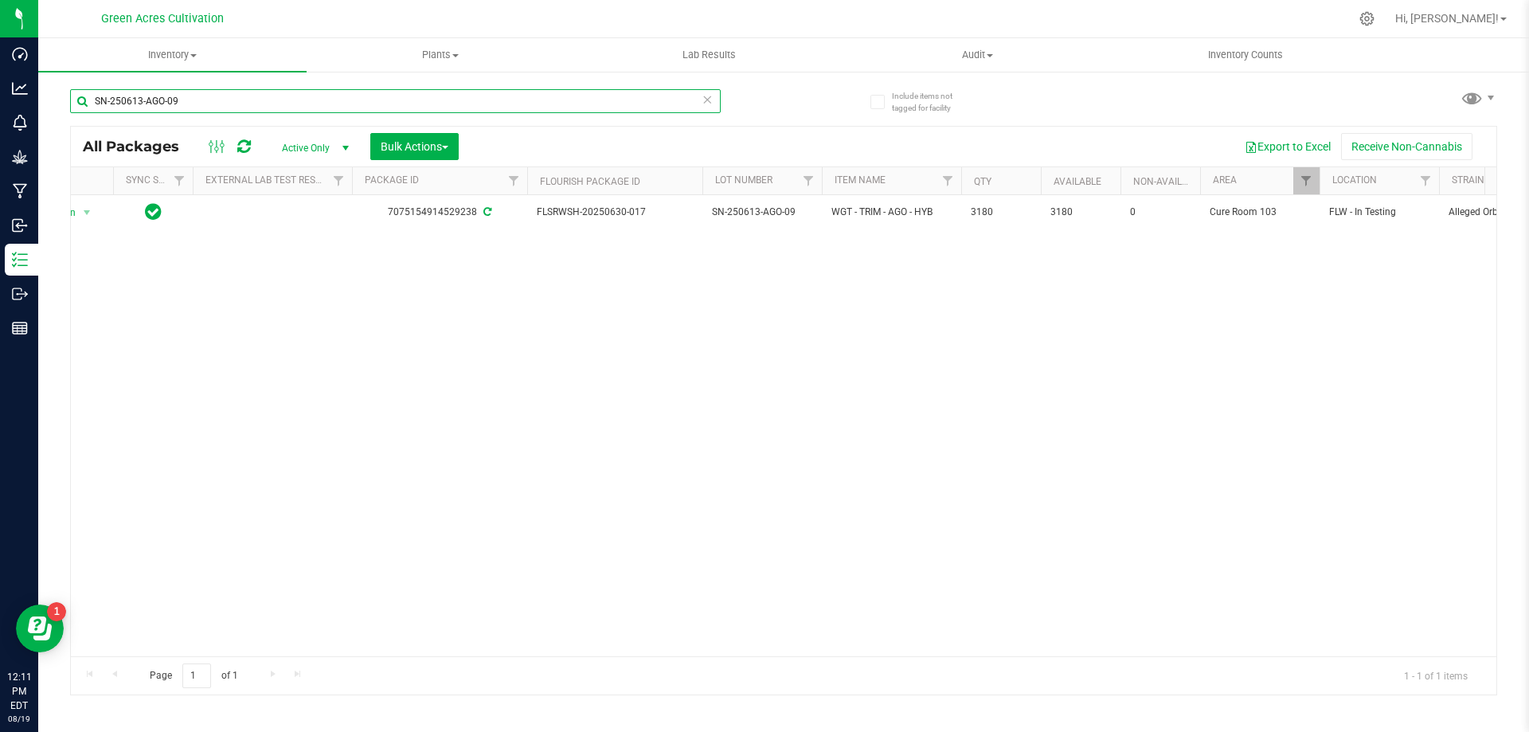
paste input "06-GPE-08"
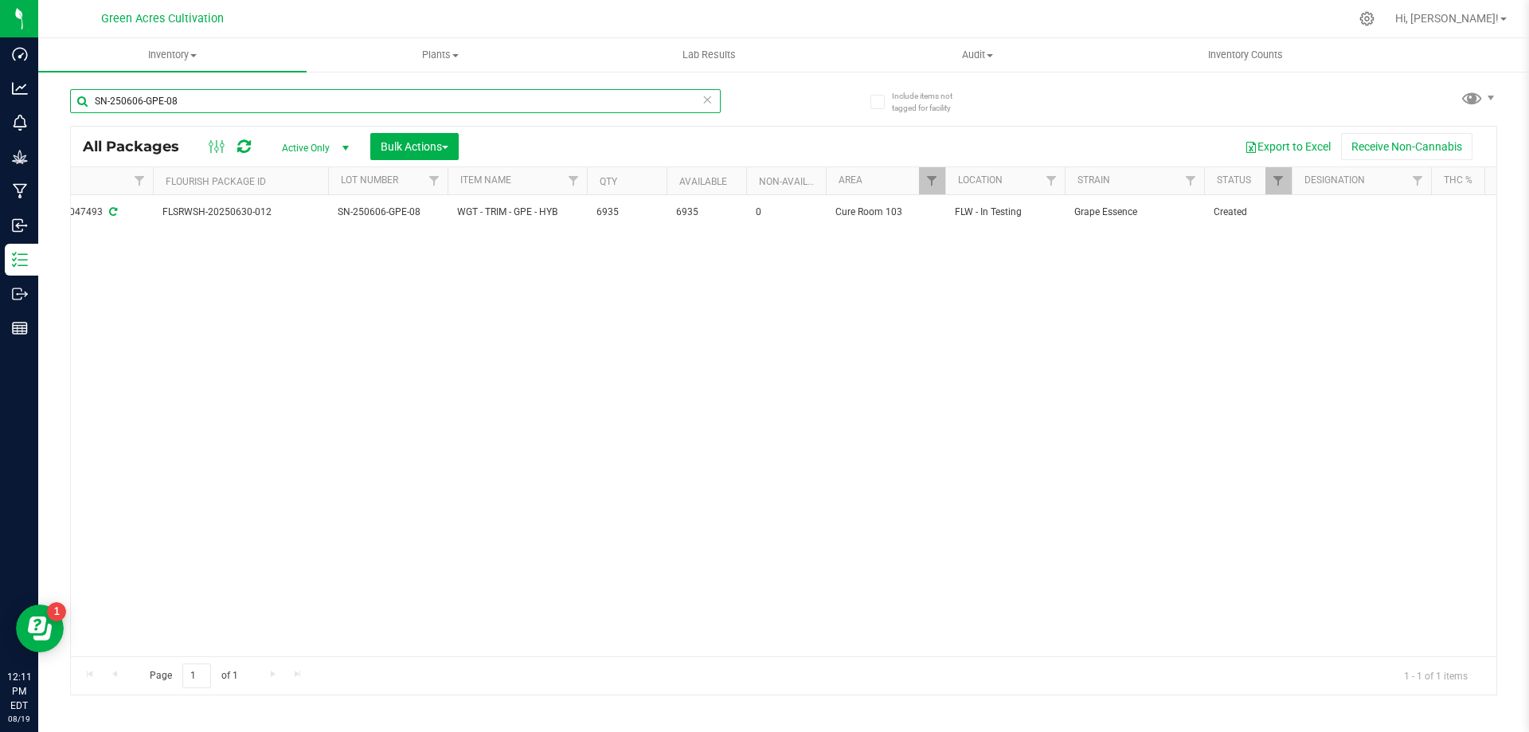
scroll to position [0, 592]
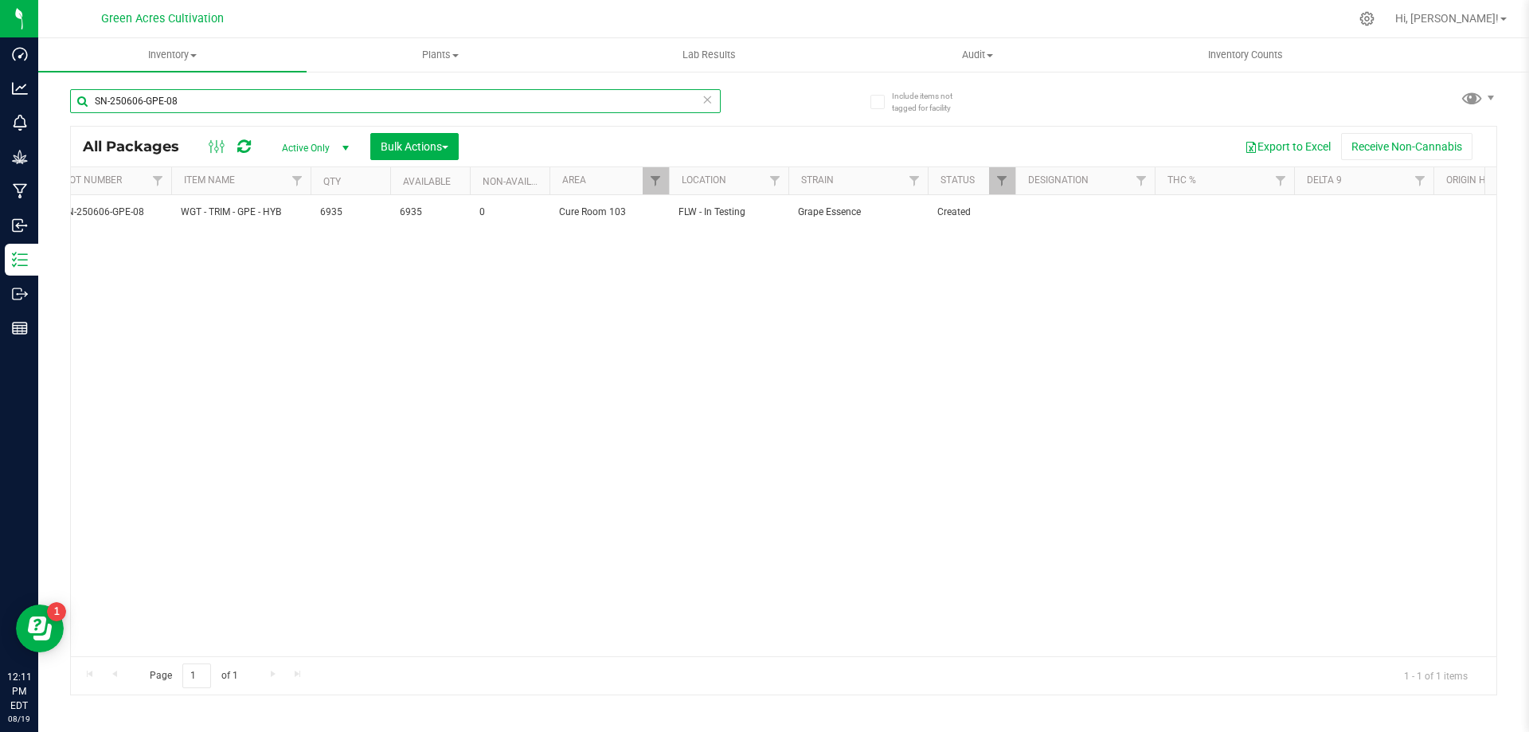
type input "SN-250606-GPE-08"
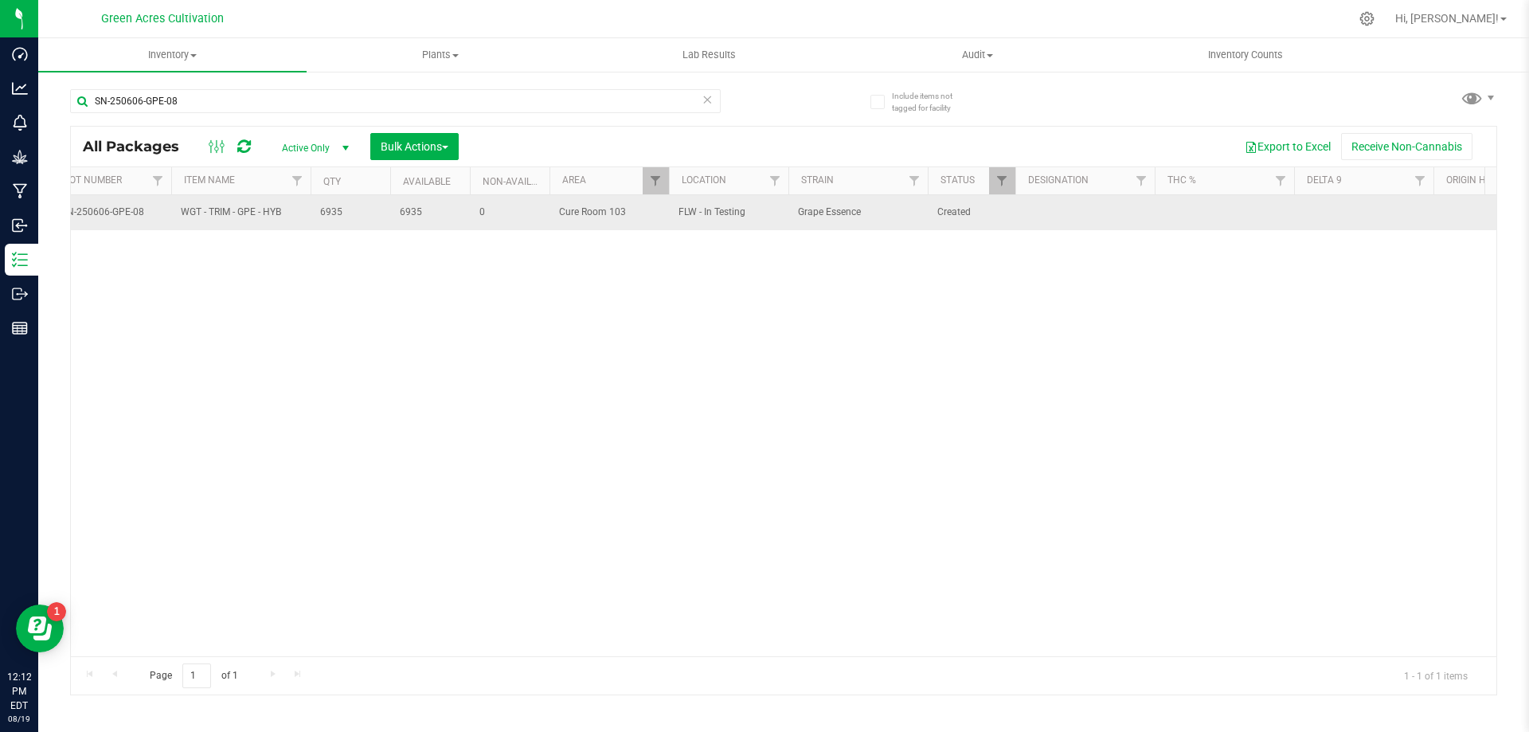
click at [1060, 209] on td at bounding box center [1084, 212] width 139 height 35
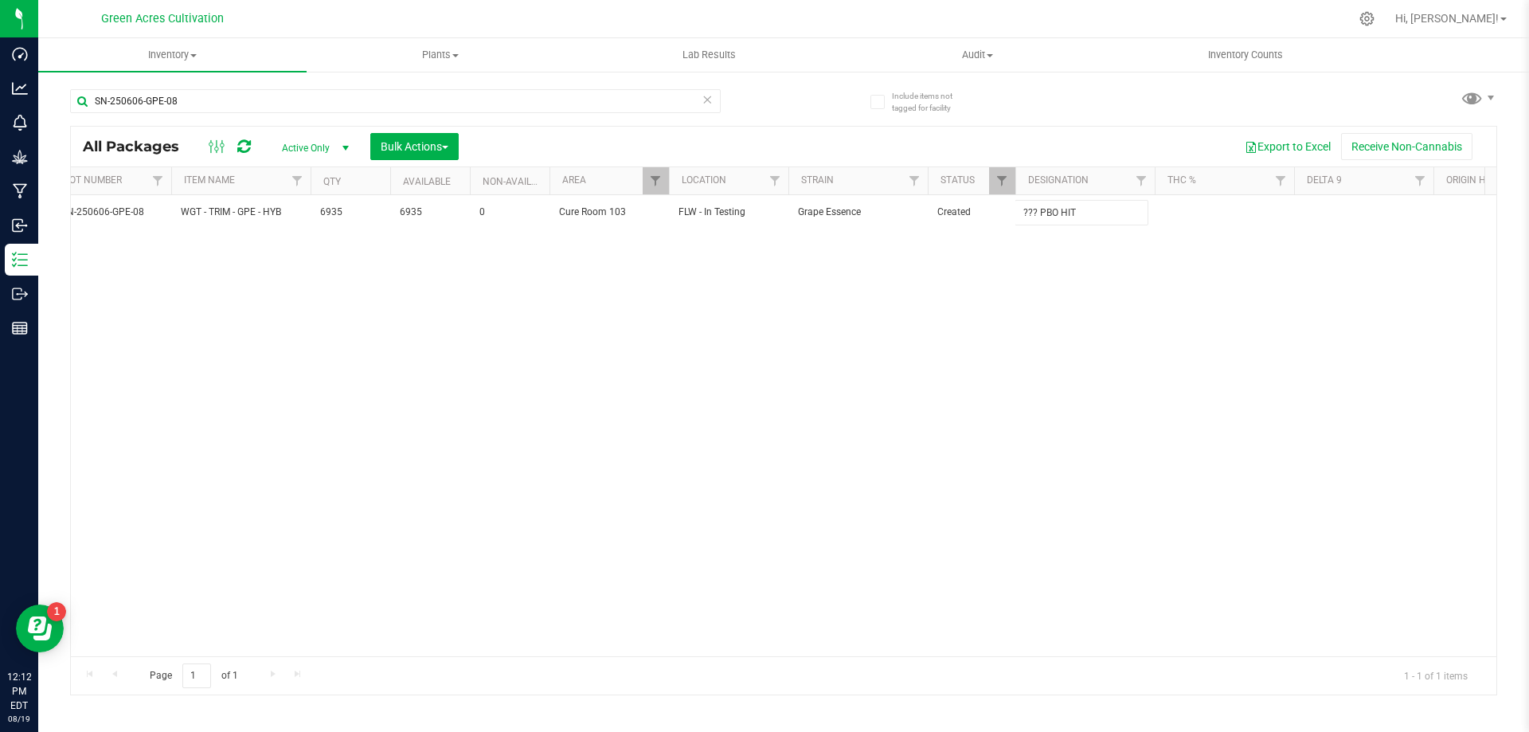
type input "??? PBO HIT"
click at [1034, 315] on div "Action Action Adjust qty Create package Edit attributes Global inventory Locate…" at bounding box center [783, 425] width 1425 height 461
click at [791, 340] on div "Action Action Adjust qty Create package Edit attributes Global inventory Locate…" at bounding box center [783, 425] width 1425 height 461
click at [444, 658] on div "Page 1 of 1 1 - 1 of 1 items" at bounding box center [783, 675] width 1425 height 38
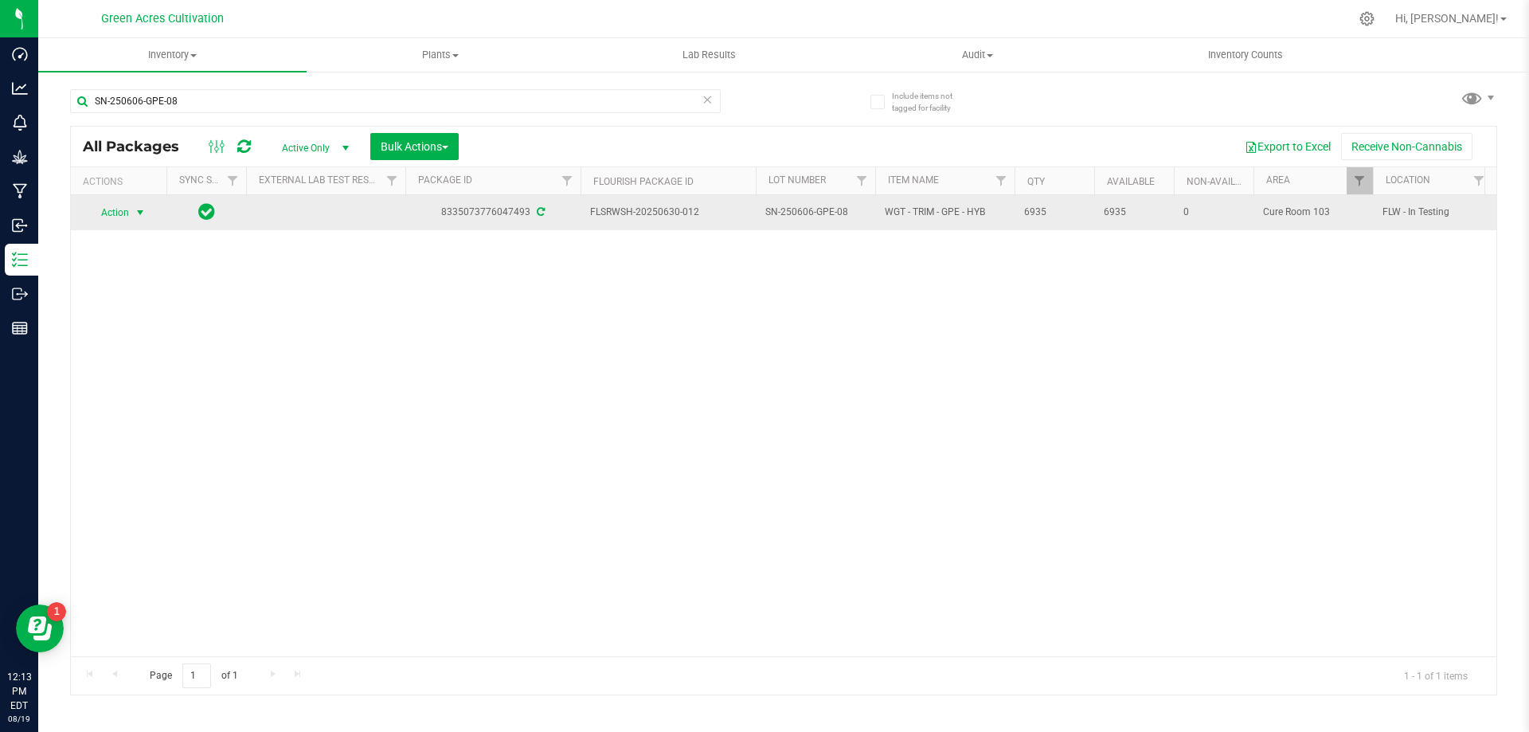
click at [129, 219] on span "Action" at bounding box center [119, 212] width 64 height 22
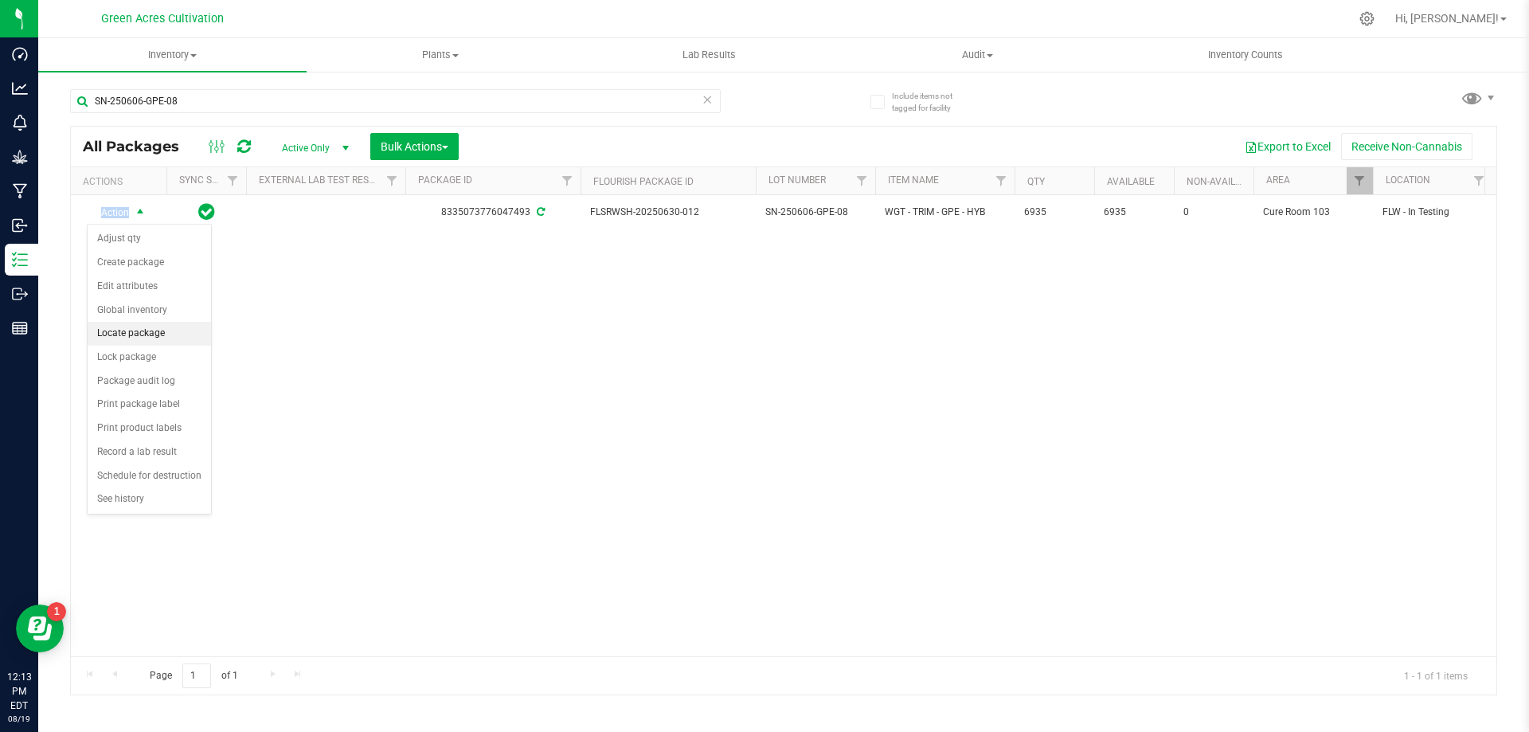
click at [151, 340] on li "Locate package" at bounding box center [149, 334] width 123 height 24
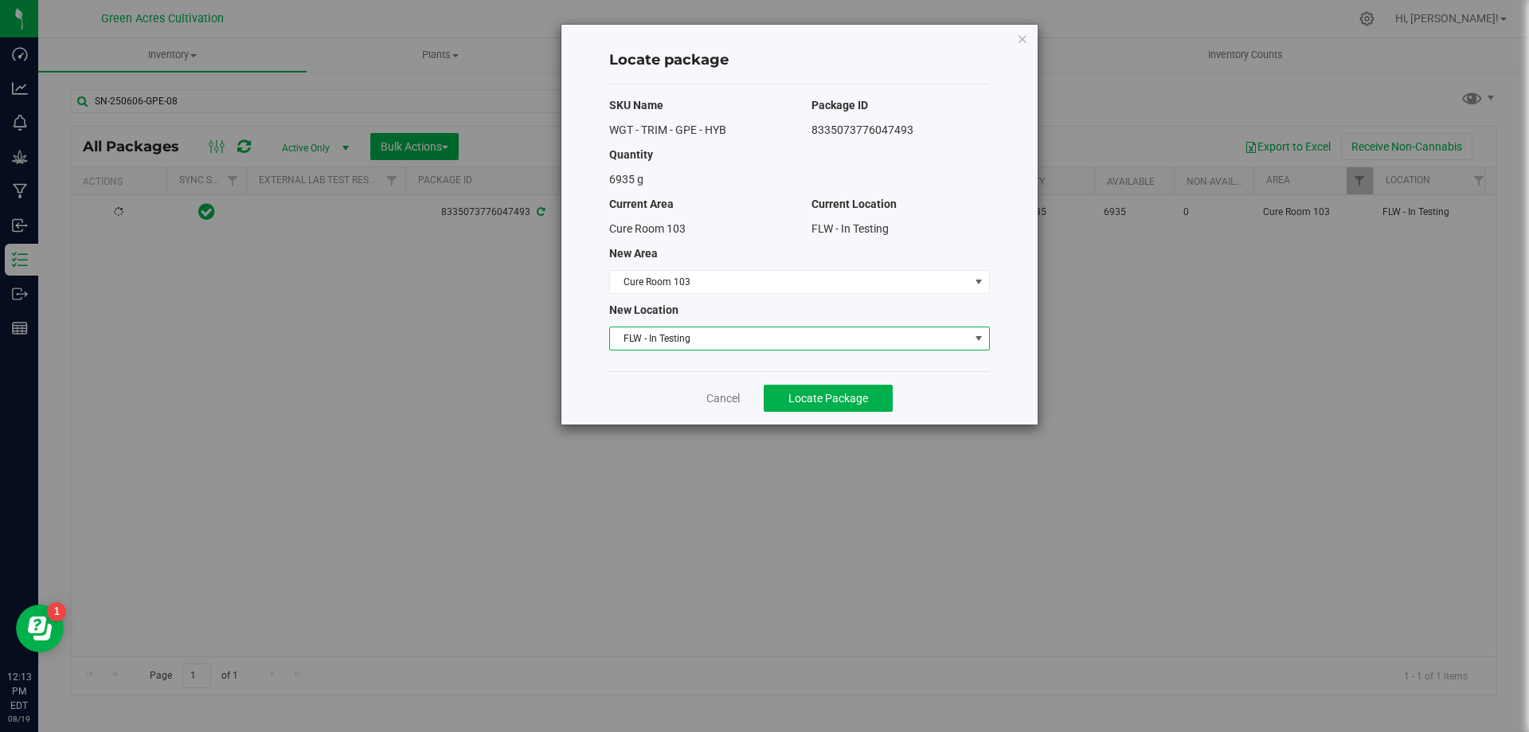
click at [710, 333] on span "FLW - In Testing" at bounding box center [789, 338] width 359 height 22
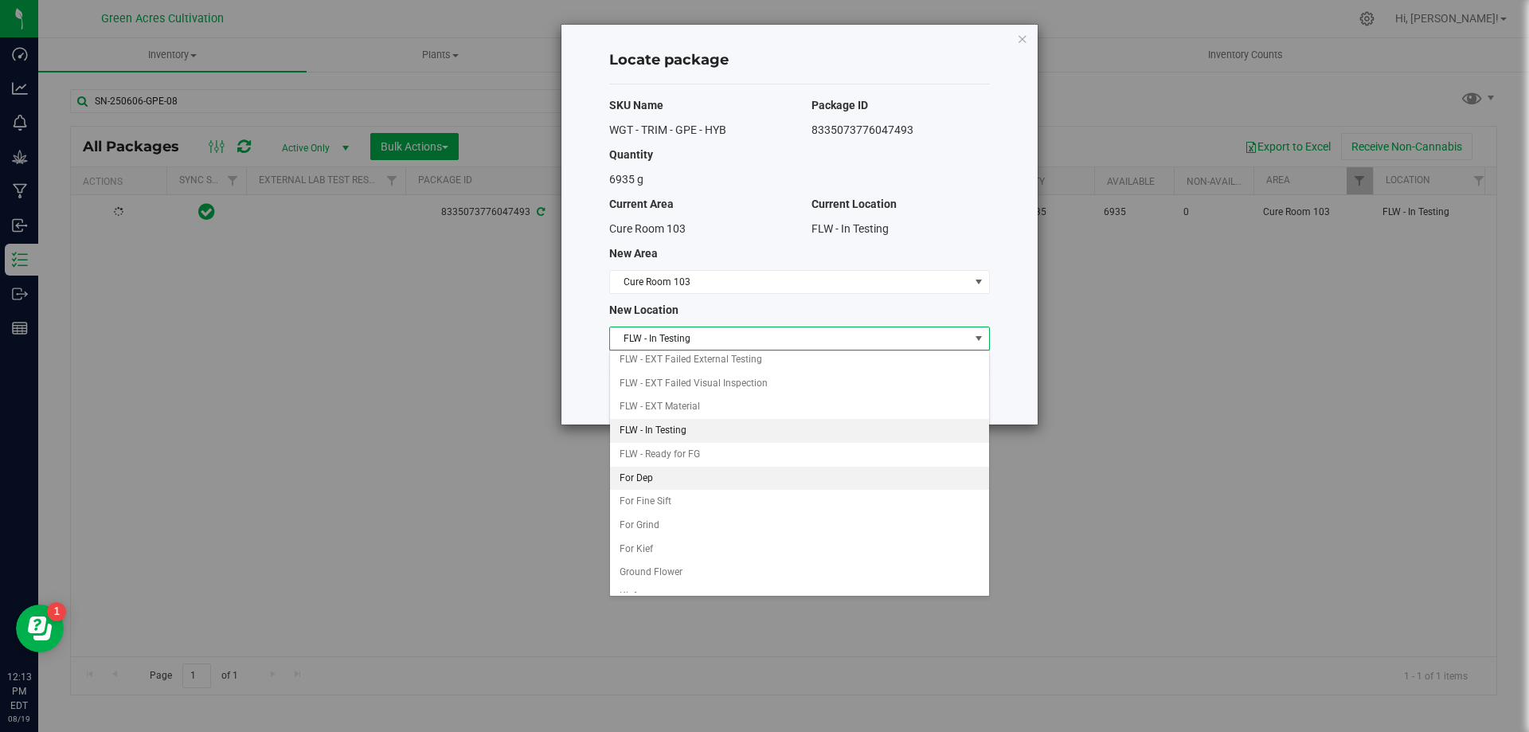
scroll to position [163, 0]
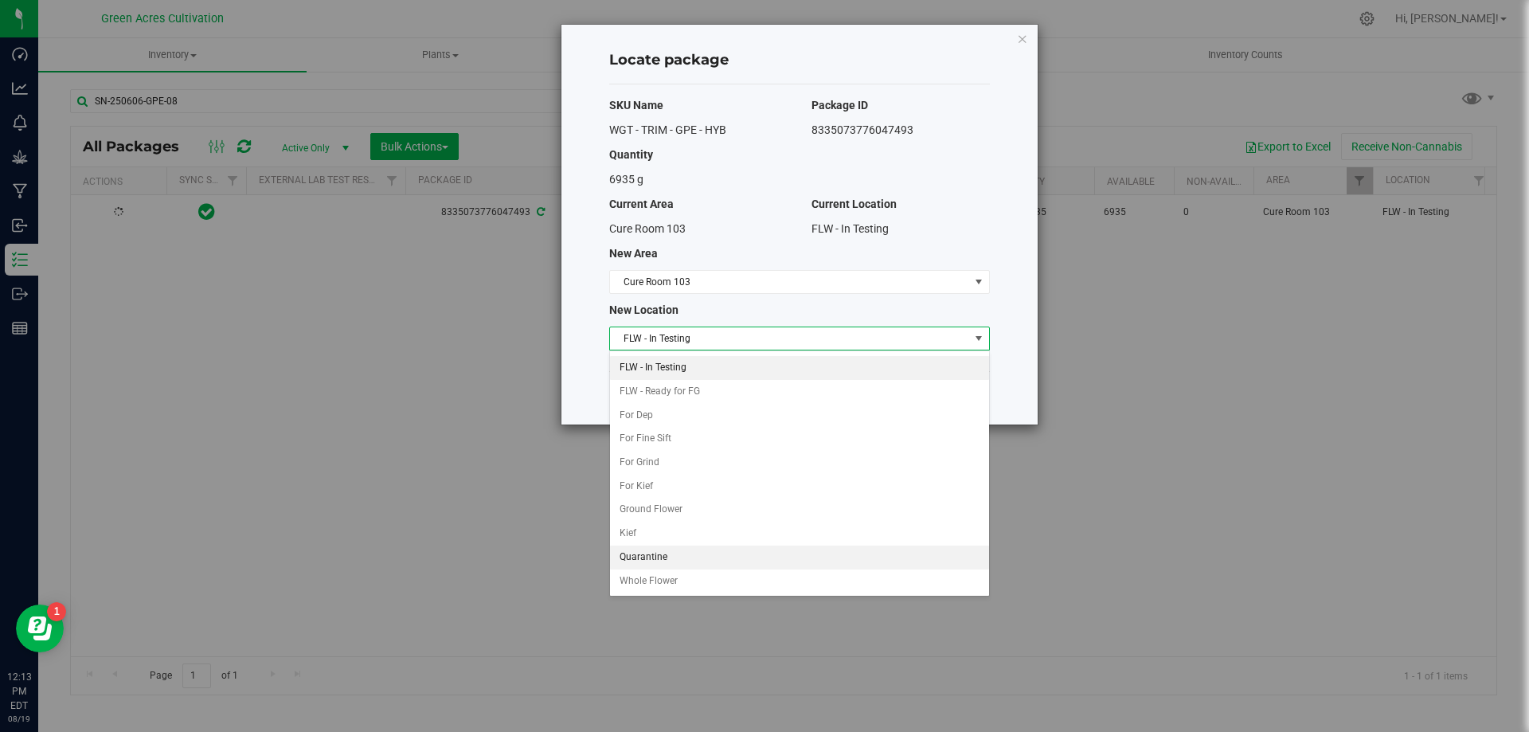
click at [679, 560] on li "Quarantine" at bounding box center [799, 558] width 379 height 24
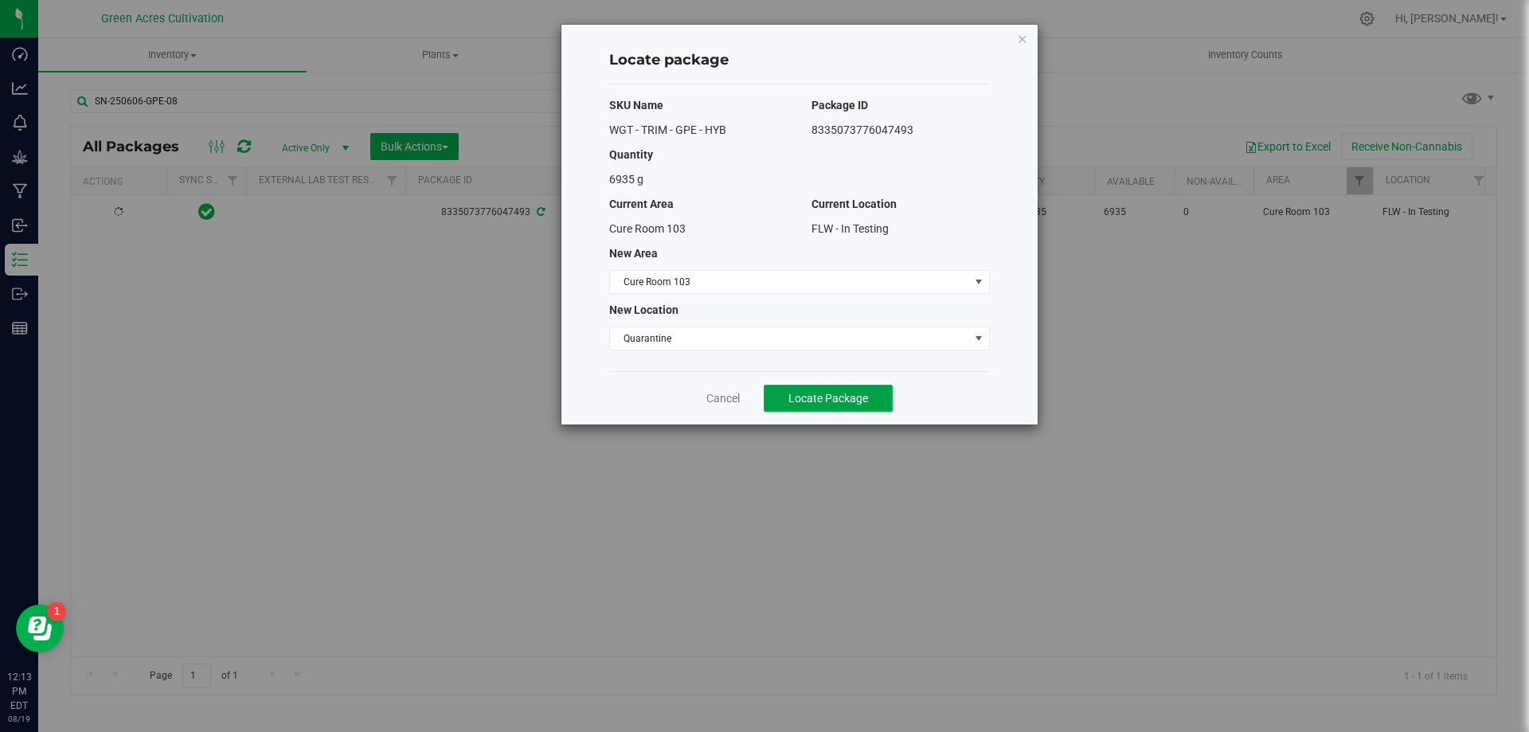
click at [857, 398] on span "Locate Package" at bounding box center [828, 398] width 80 height 13
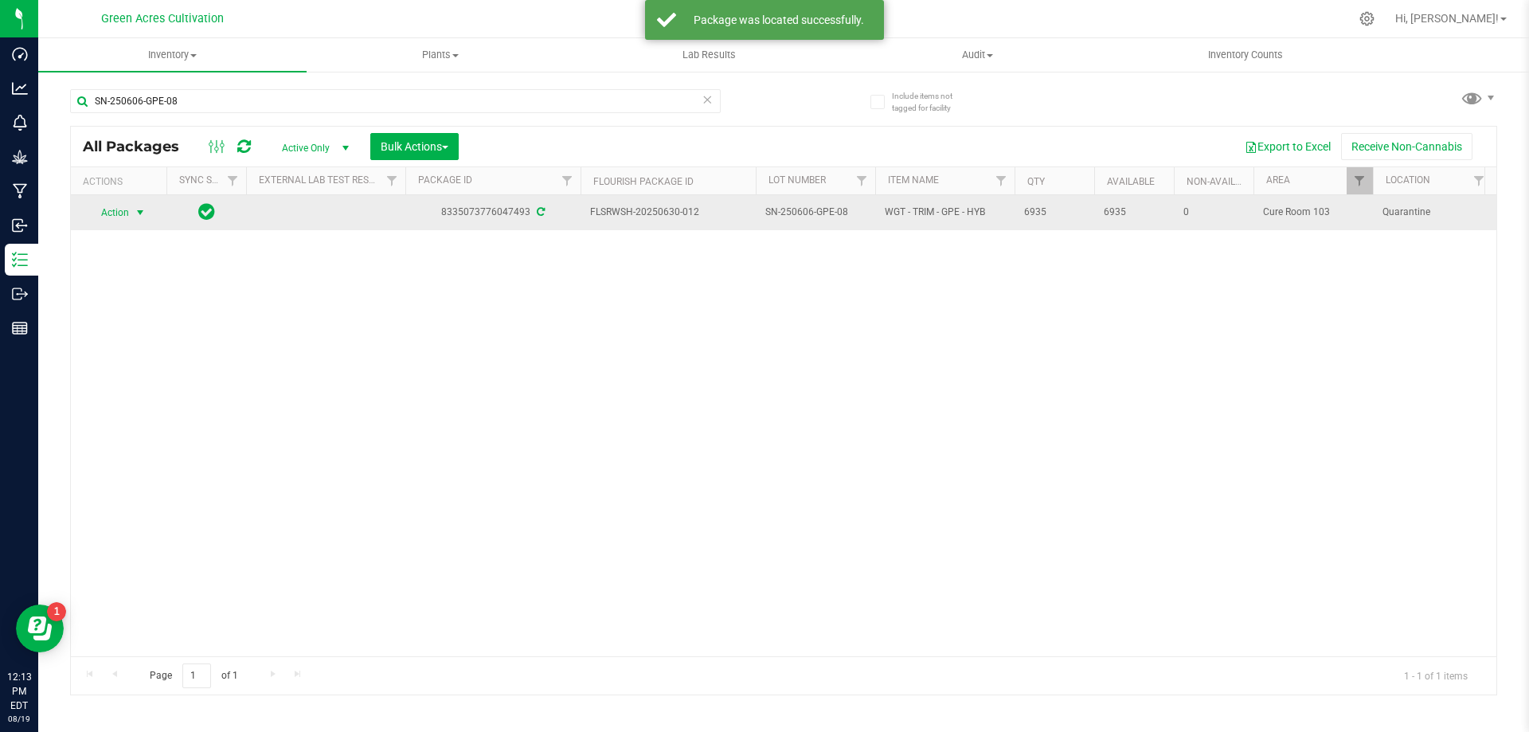
click at [142, 221] on span "select" at bounding box center [141, 212] width 20 height 22
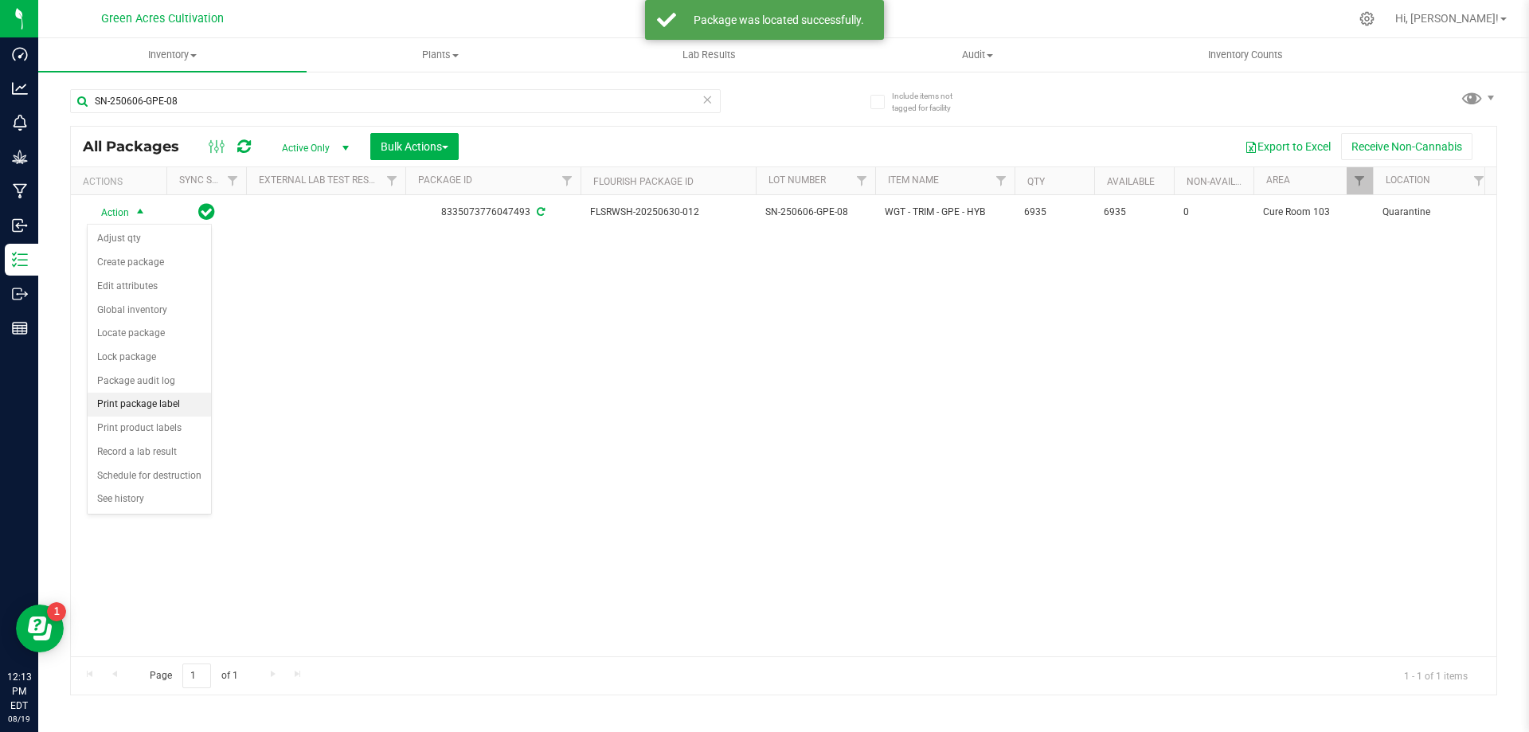
click at [166, 403] on li "Print package label" at bounding box center [149, 405] width 123 height 24
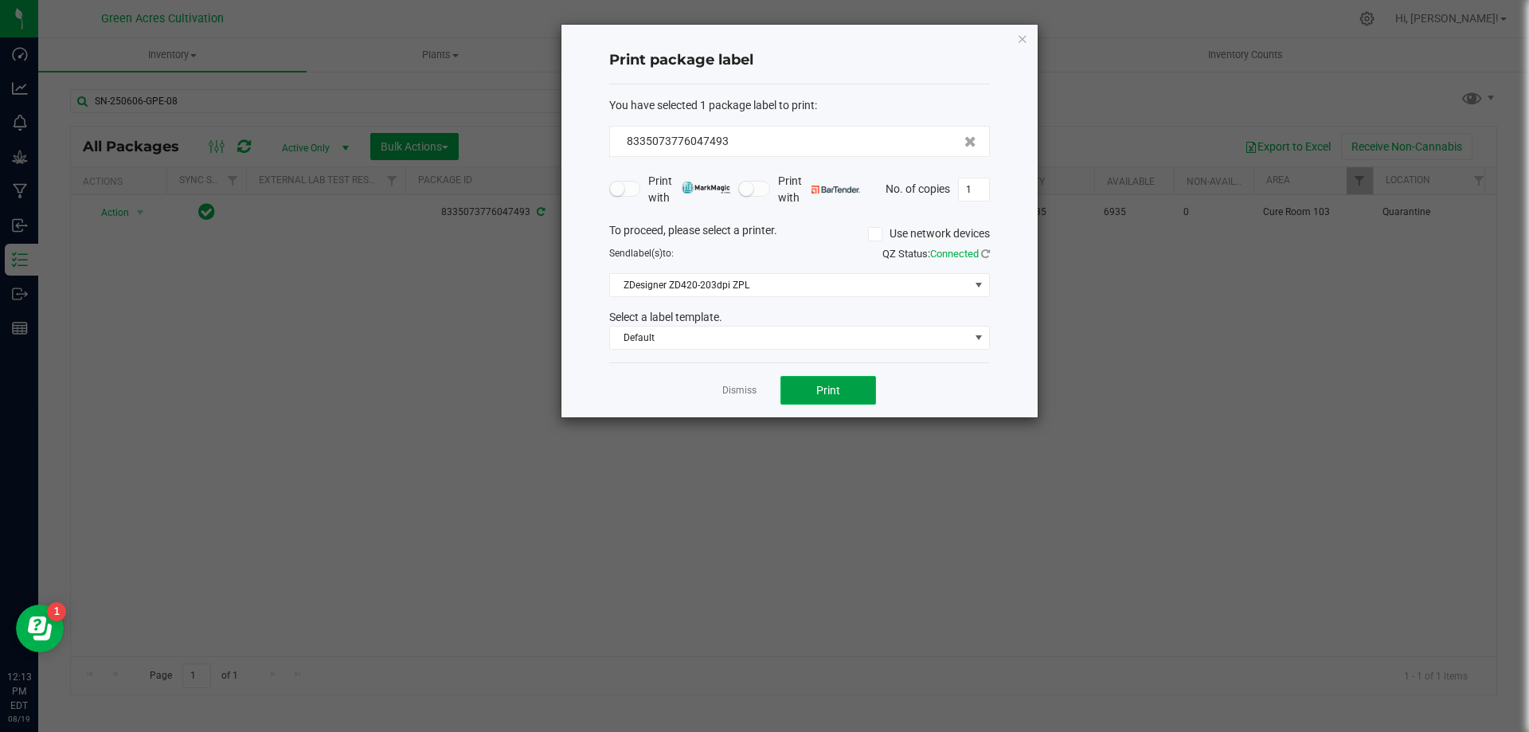
click at [851, 391] on button "Print" at bounding box center [828, 390] width 96 height 29
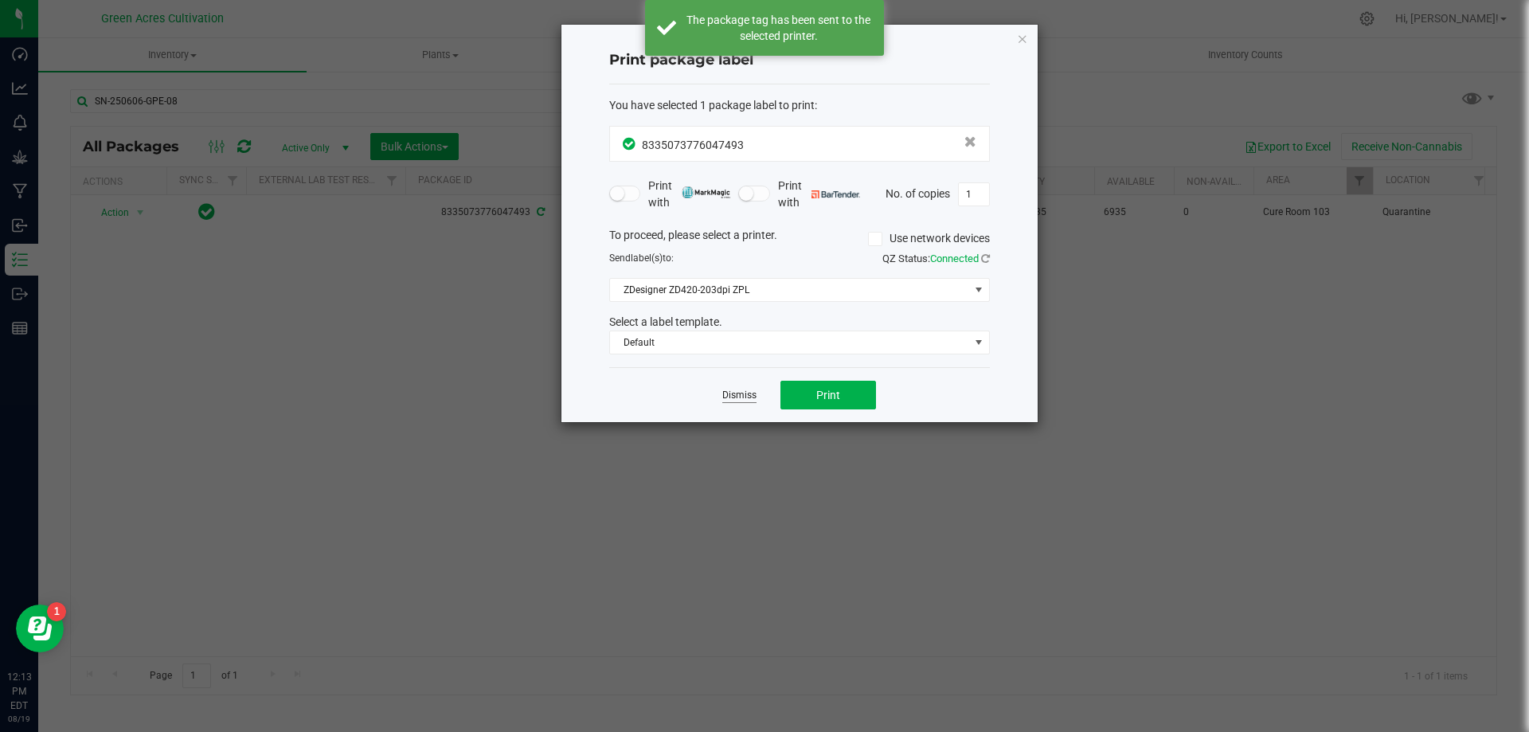
click at [738, 399] on link "Dismiss" at bounding box center [739, 396] width 34 height 14
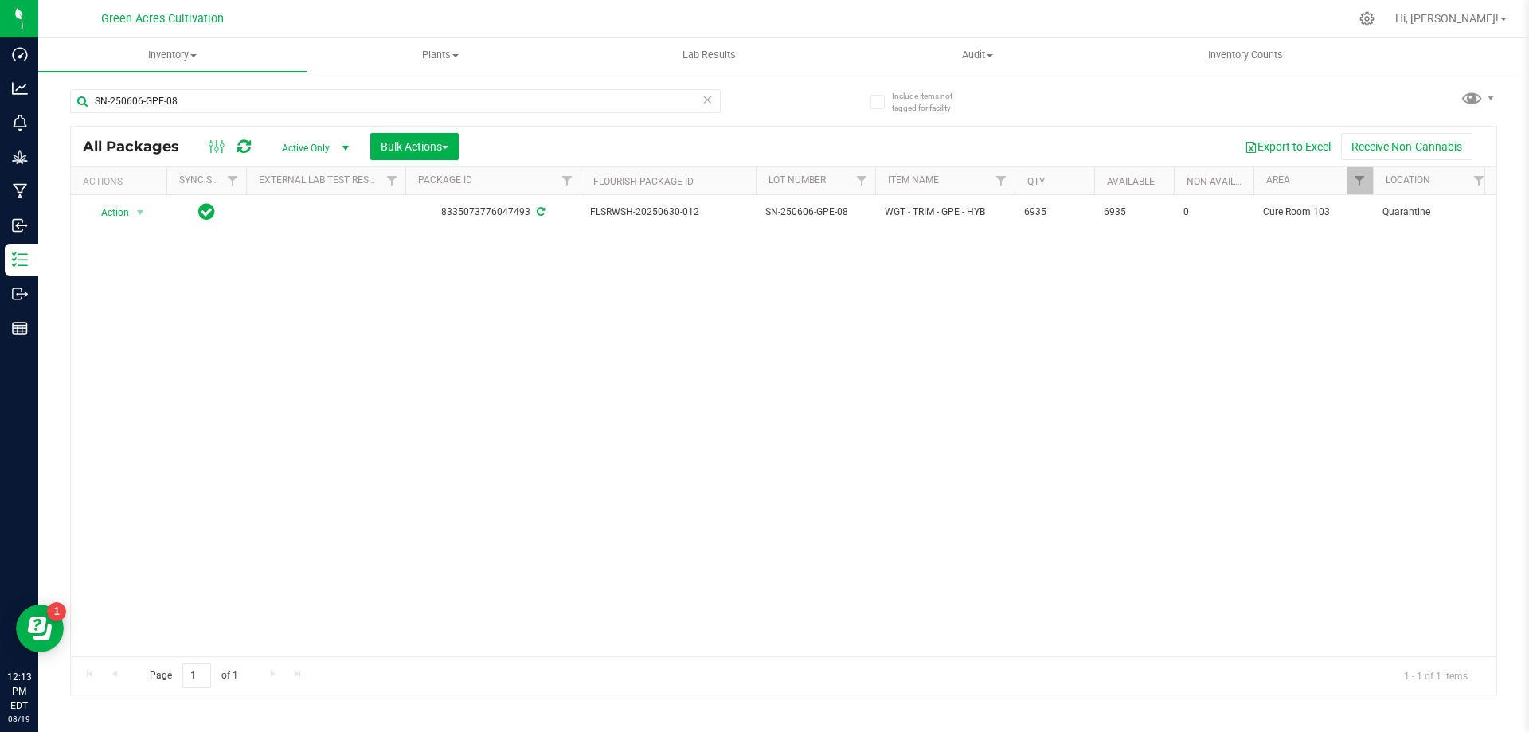
click at [598, 506] on div "Action Action Adjust qty Create package Edit attributes Global inventory Locate…" at bounding box center [783, 425] width 1425 height 461
click at [732, 320] on div "Action Action Adjust qty Create package Edit attributes Global inventory Locate…" at bounding box center [783, 425] width 1425 height 461
click at [295, 416] on div "Action Action Adjust qty Create package Edit attributes Global inventory Locate…" at bounding box center [783, 425] width 1425 height 461
click at [606, 442] on div "Action Action Adjust qty Create package Edit attributes Global inventory Locate…" at bounding box center [783, 425] width 1425 height 461
click at [328, 89] on input "SN-250606-GPE-08" at bounding box center [395, 101] width 651 height 24
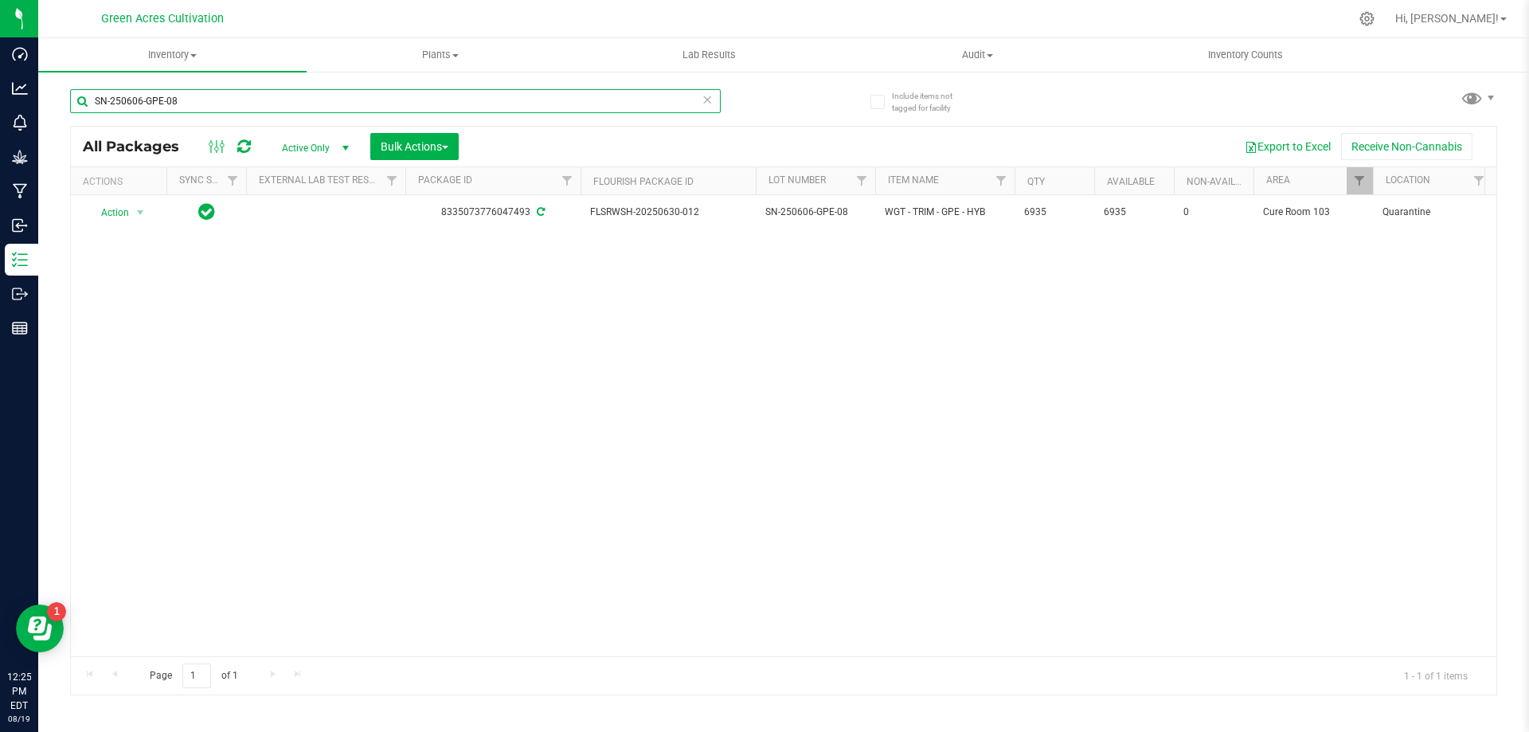
click at [328, 89] on input "SN-250606-GPE-08" at bounding box center [395, 101] width 651 height 24
paste input "text"
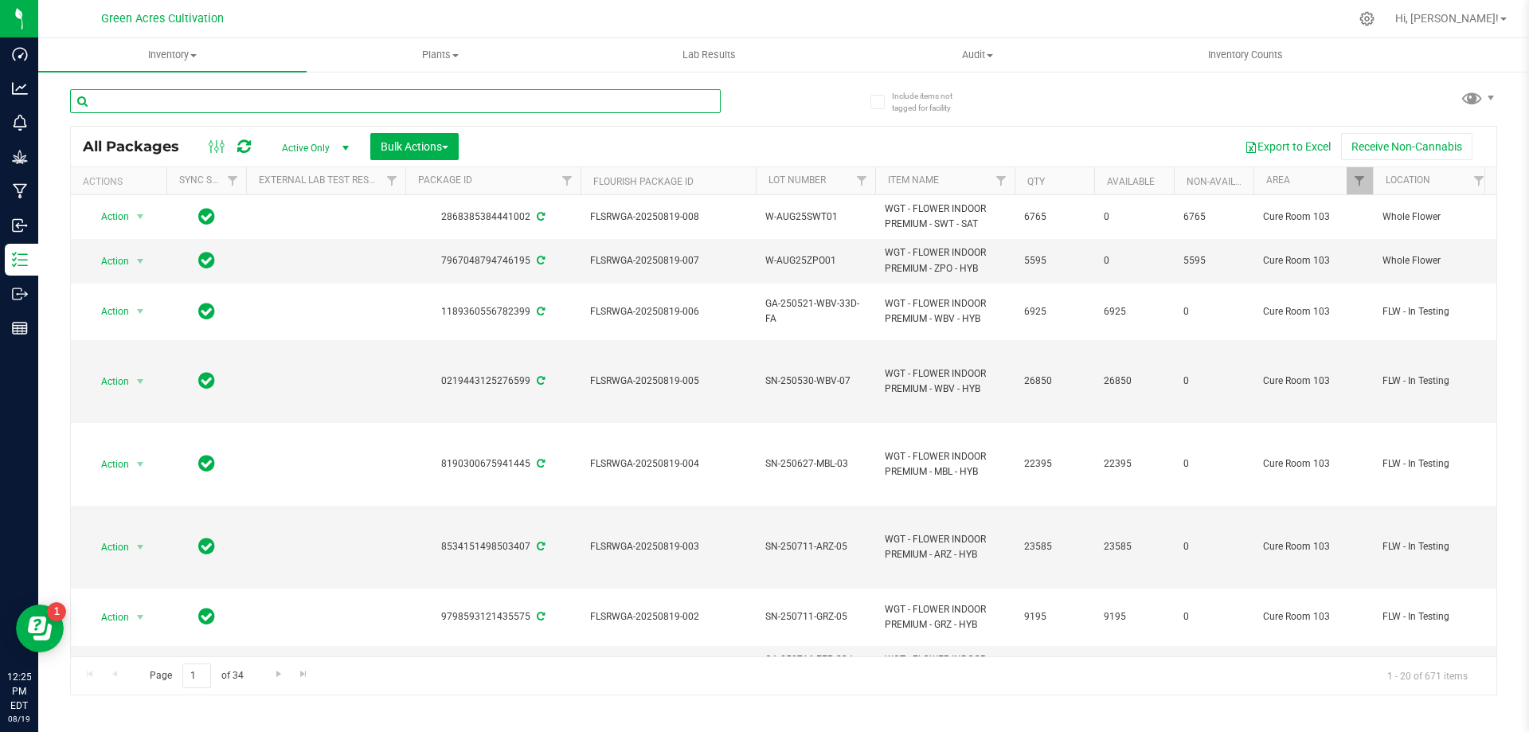
click at [274, 105] on input "text" at bounding box center [395, 101] width 651 height 24
paste input "SN-250613-AGO-09"
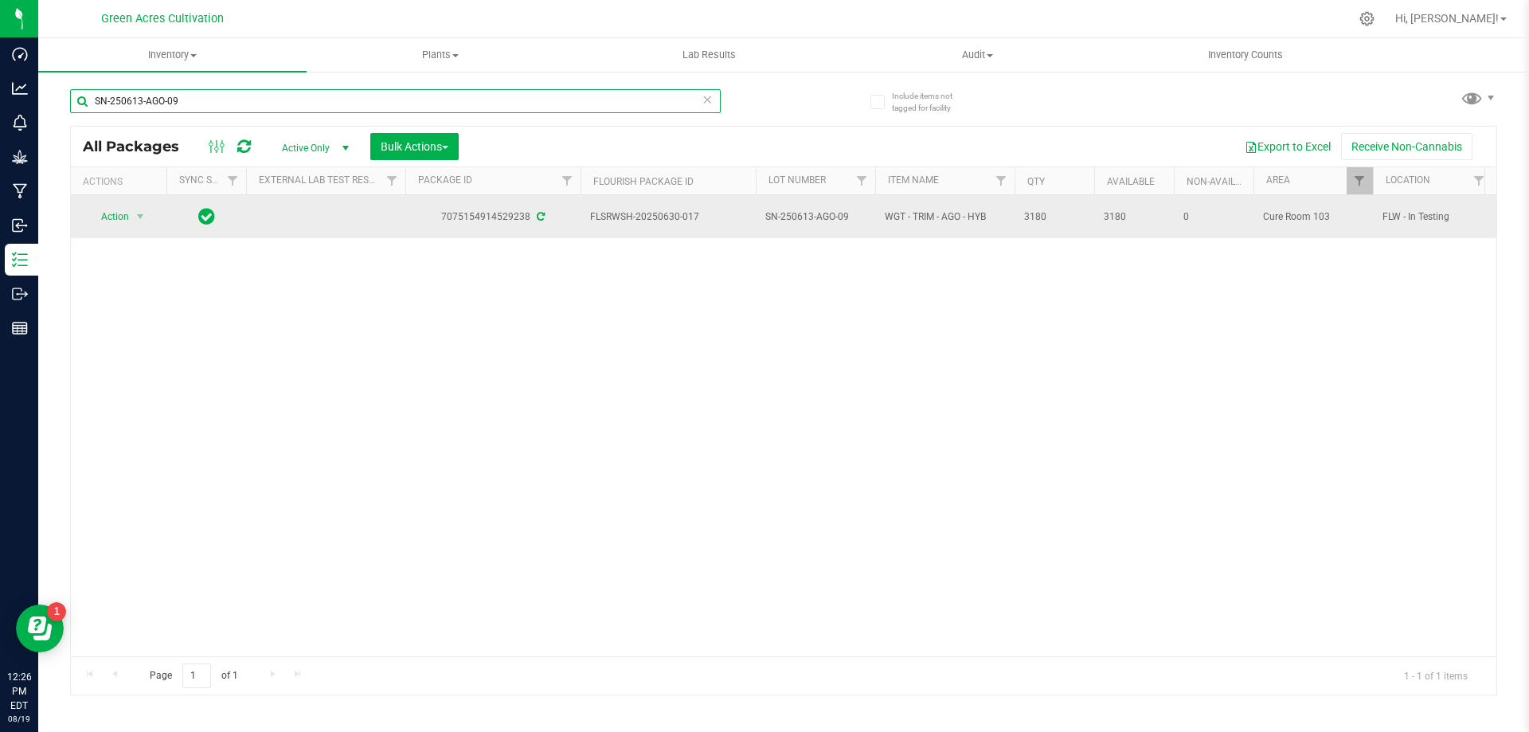
type input "SN-250613-AGO-09"
click at [117, 219] on span "Action" at bounding box center [108, 216] width 43 height 22
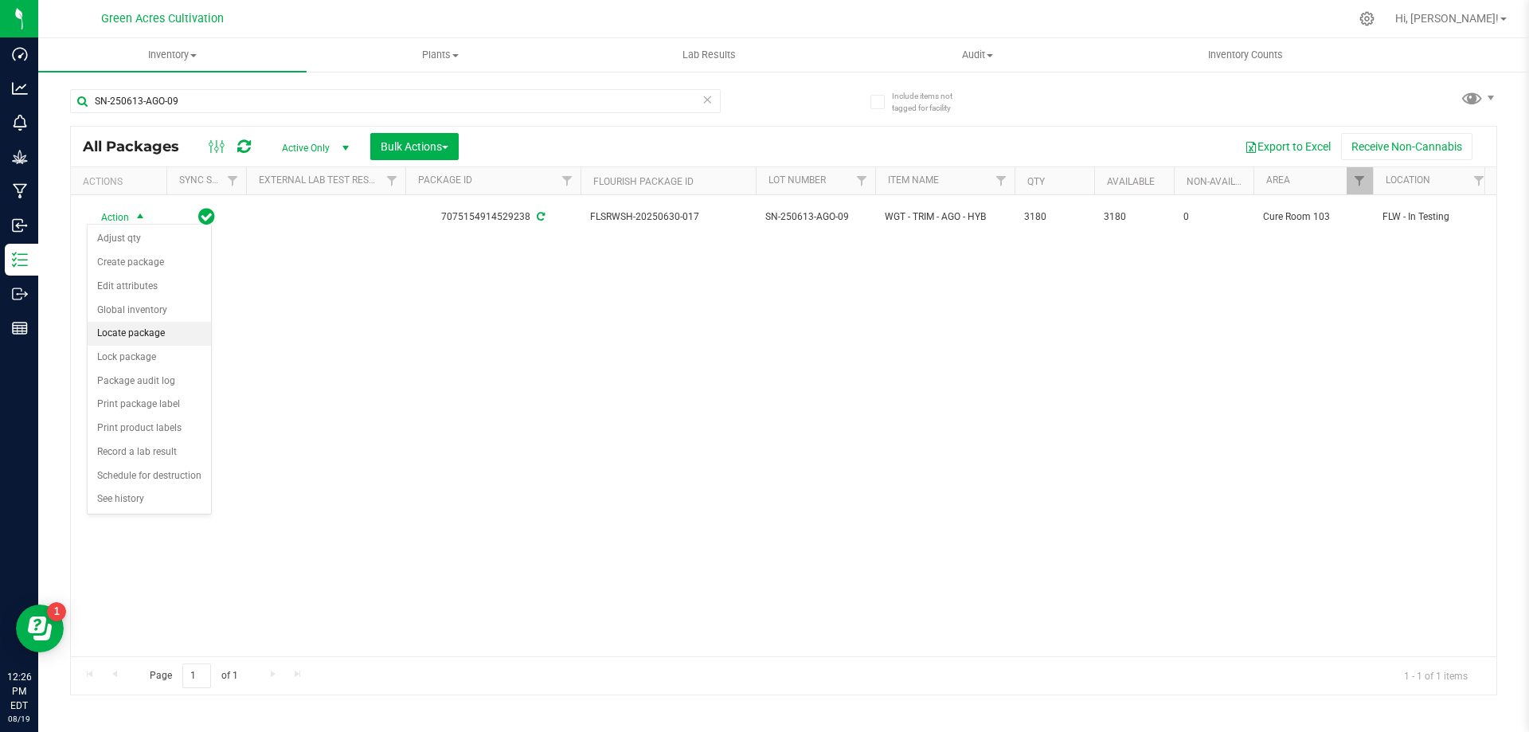
click at [130, 341] on li "Locate package" at bounding box center [149, 334] width 123 height 24
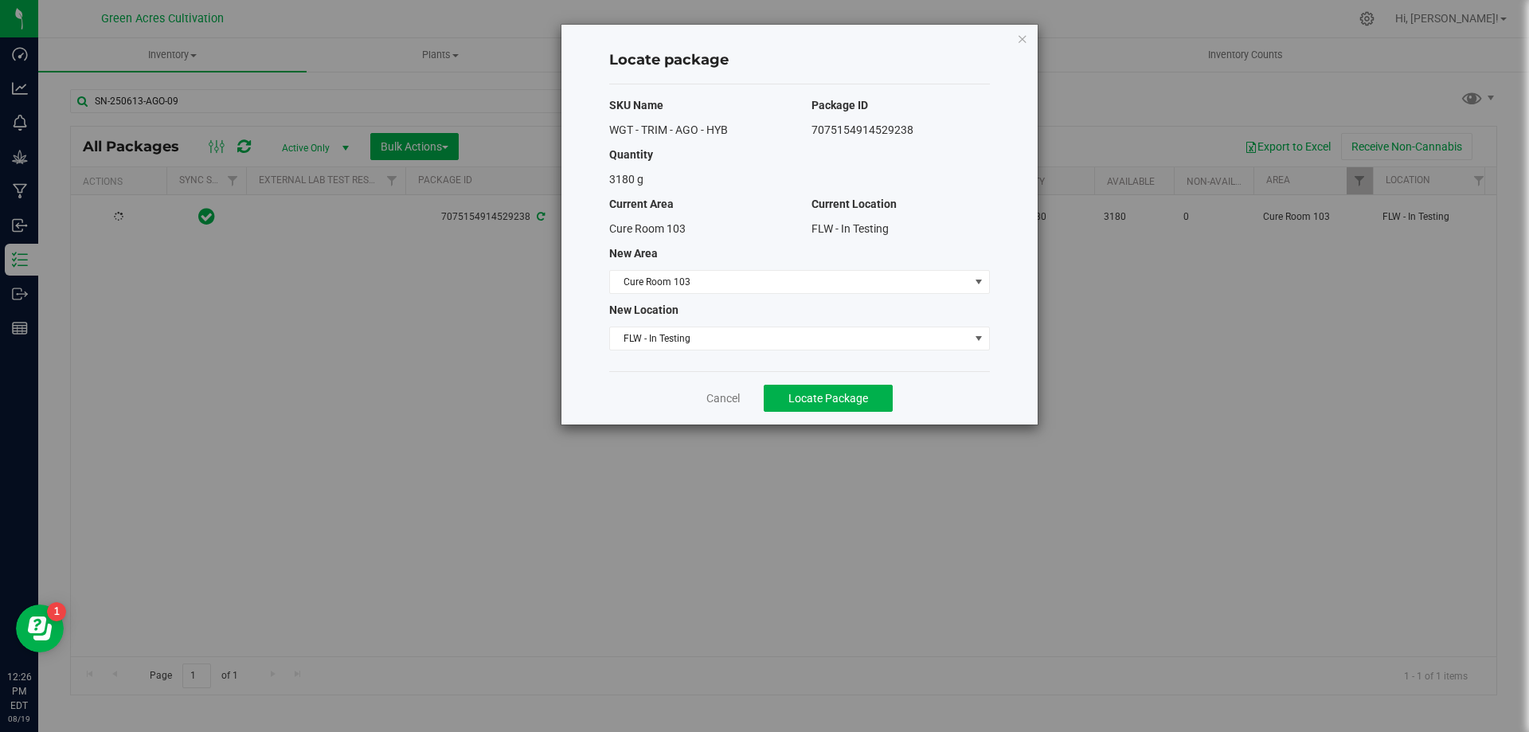
click at [742, 317] on div "New Location" at bounding box center [799, 310] width 405 height 17
click at [733, 331] on span "FLW - In Testing" at bounding box center [789, 338] width 359 height 22
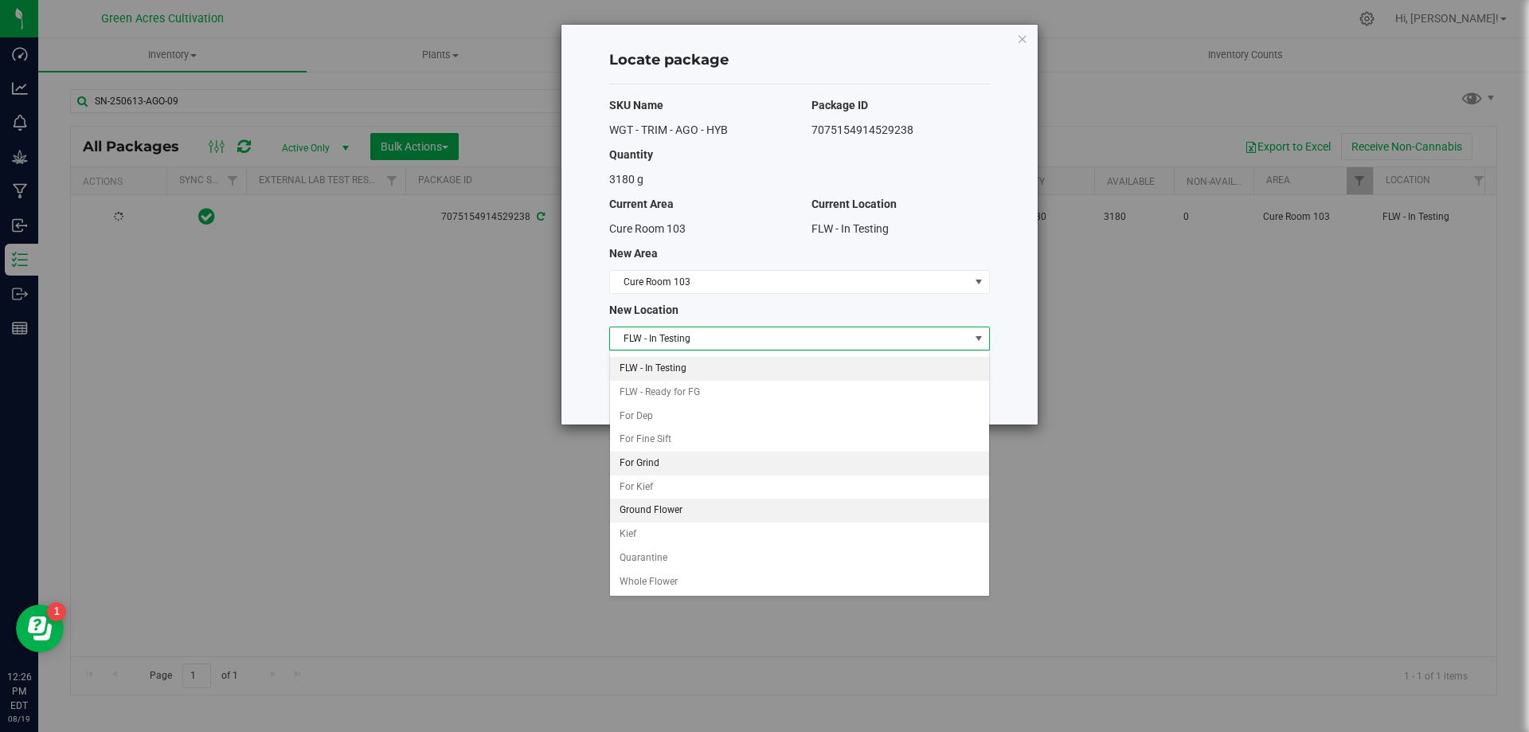
scroll to position [163, 0]
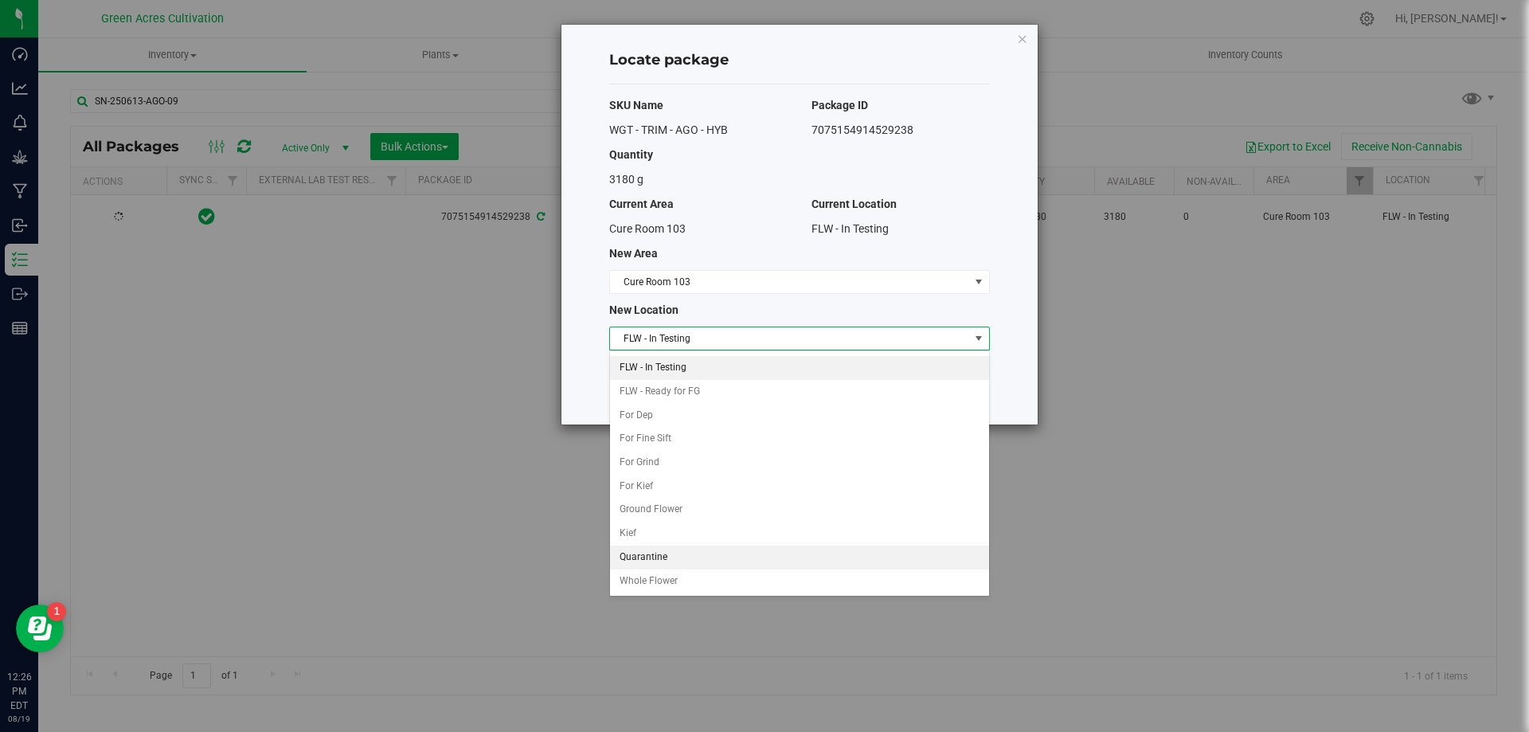
click at [667, 558] on li "Quarantine" at bounding box center [799, 558] width 379 height 24
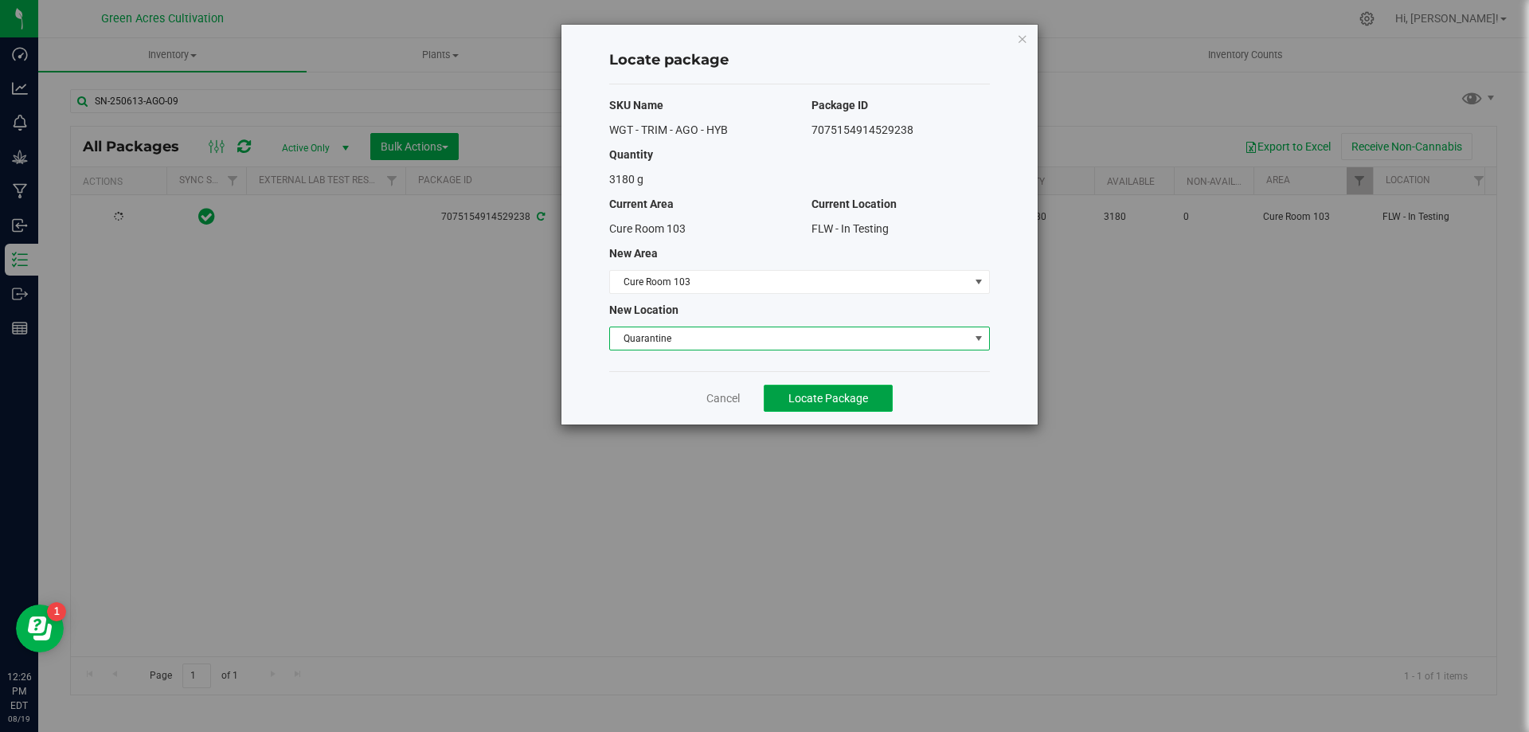
click at [787, 401] on button "Locate Package" at bounding box center [828, 398] width 129 height 27
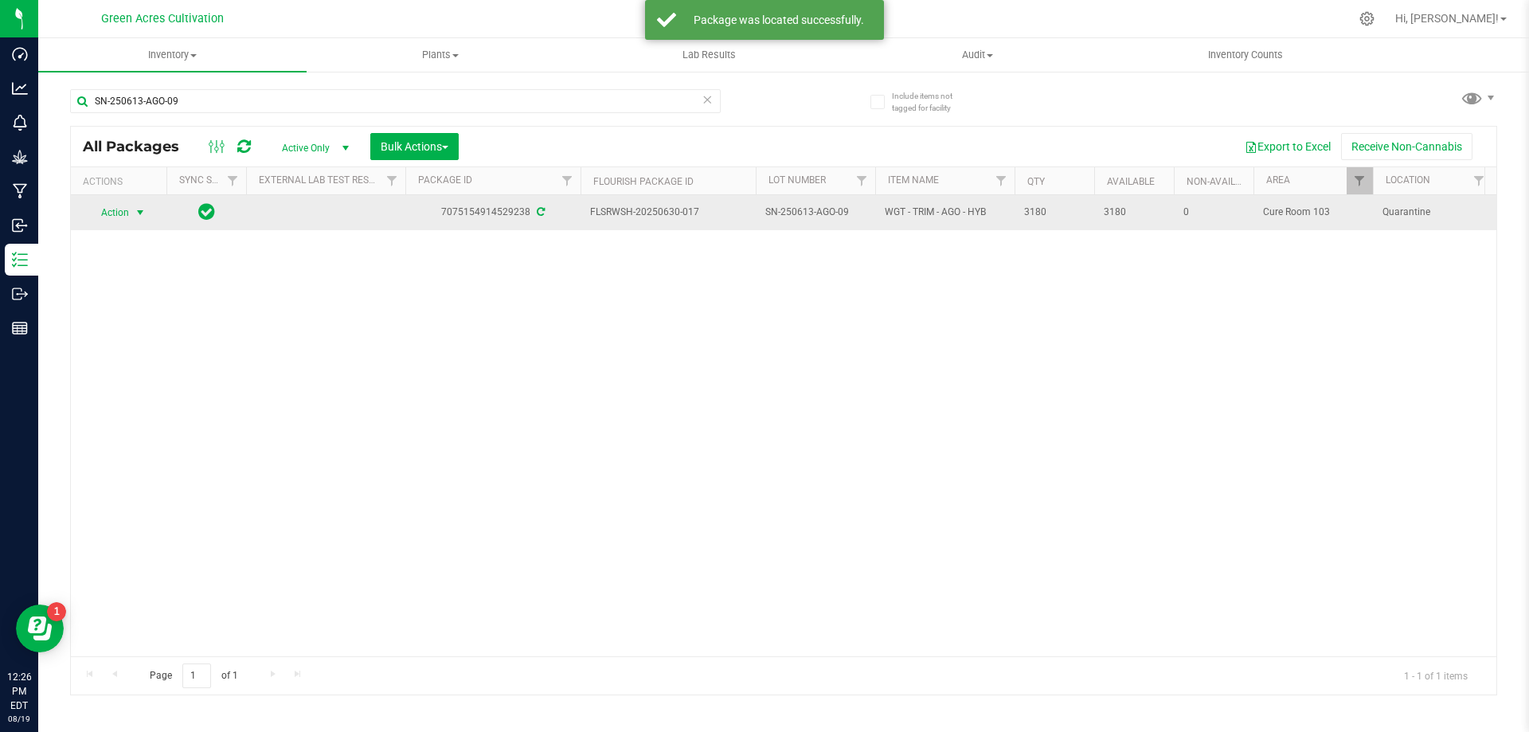
click at [134, 204] on span "select" at bounding box center [141, 212] width 20 height 22
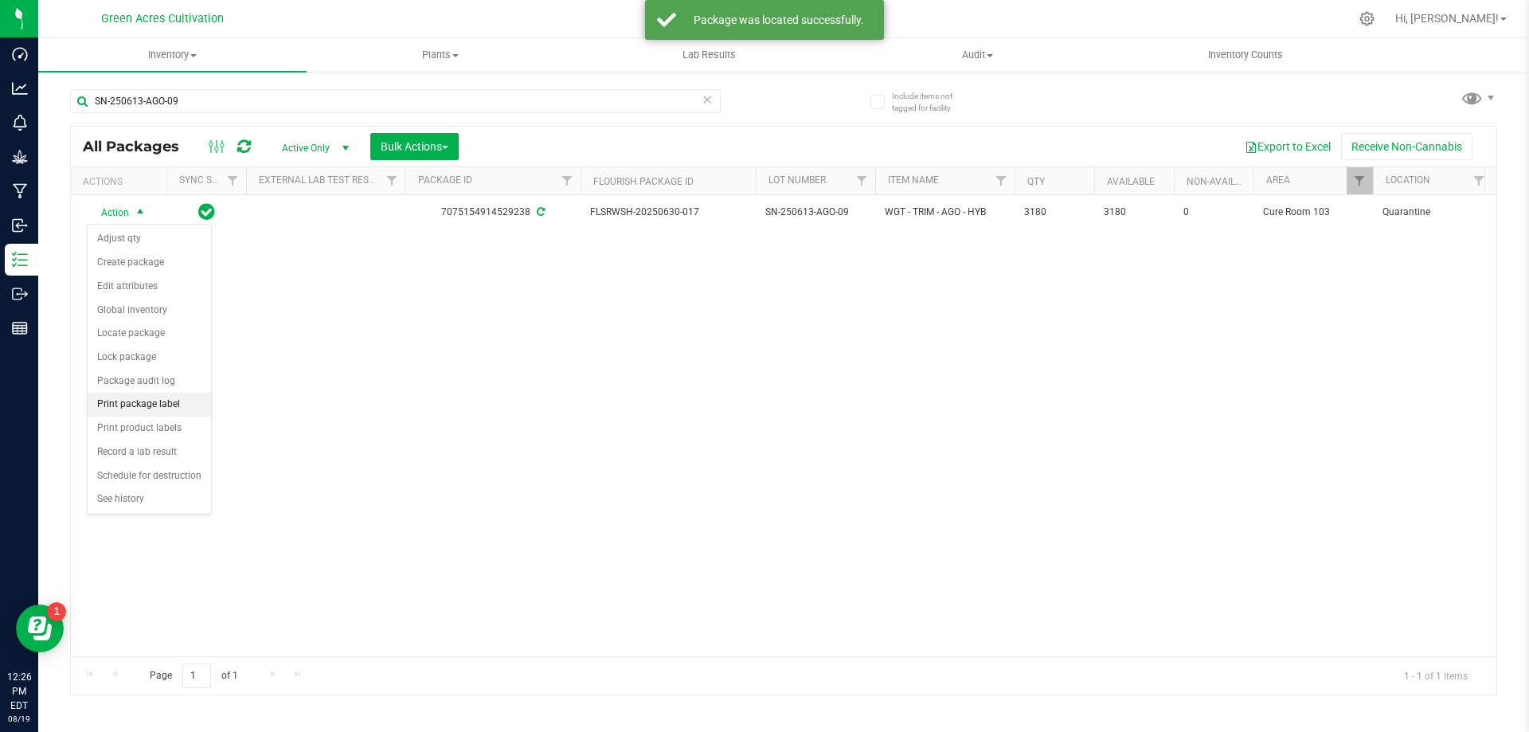
click at [162, 400] on li "Print package label" at bounding box center [149, 405] width 123 height 24
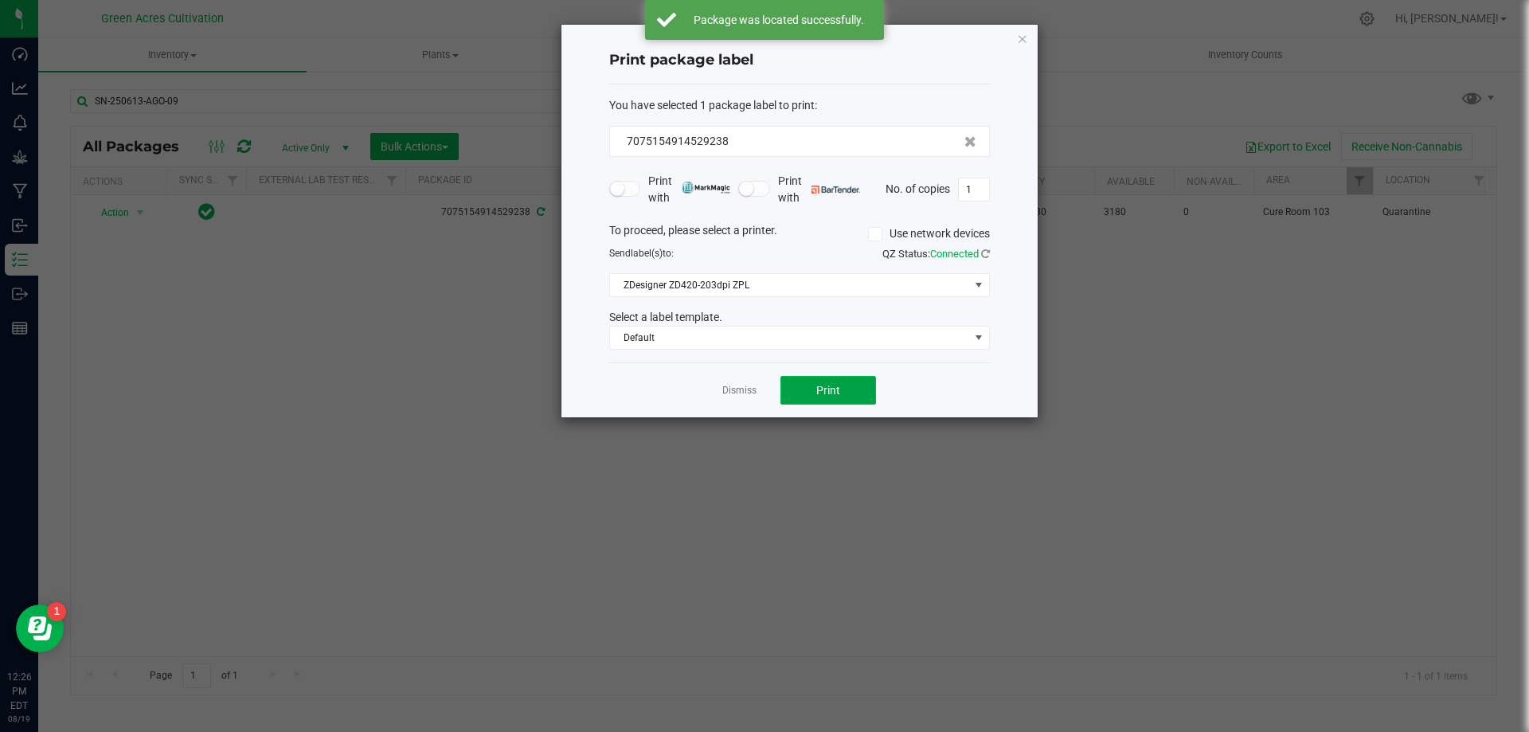
click at [843, 392] on button "Print" at bounding box center [828, 390] width 96 height 29
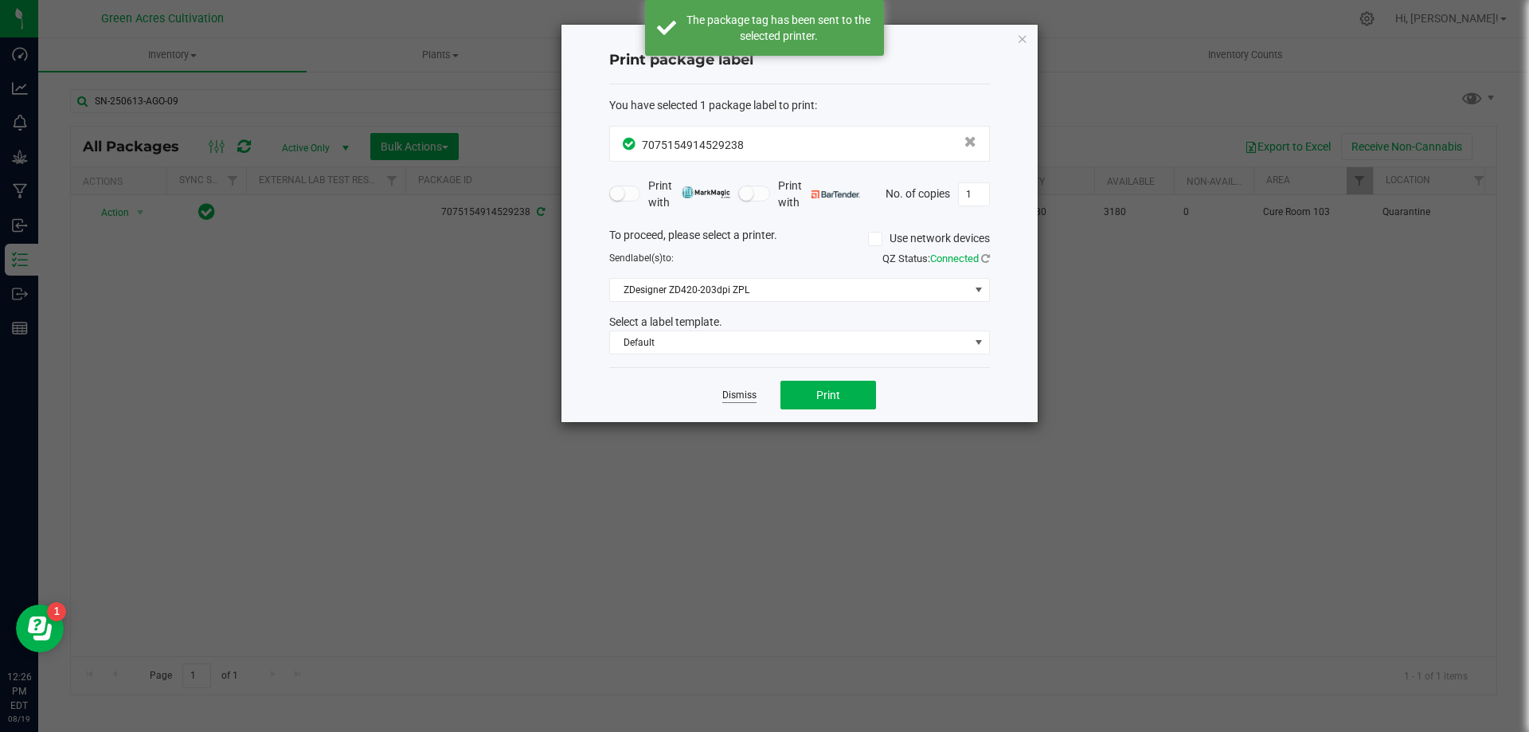
click at [739, 400] on link "Dismiss" at bounding box center [739, 396] width 34 height 14
